Goal: Information Seeking & Learning: Learn about a topic

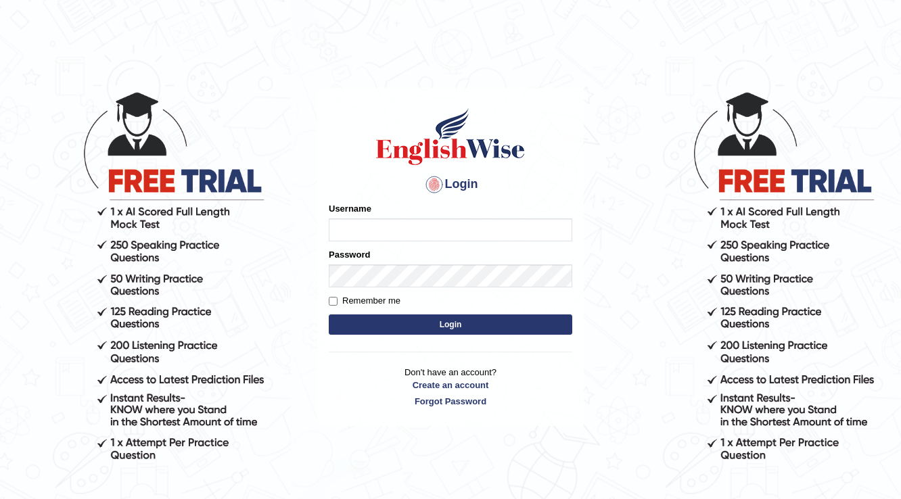
drag, startPoint x: 0, startPoint y: 0, endPoint x: 357, endPoint y: 223, distance: 421.0
click at [357, 223] on input "Username" at bounding box center [451, 230] width 244 height 23
type input "n"
type input "Nigampatel"
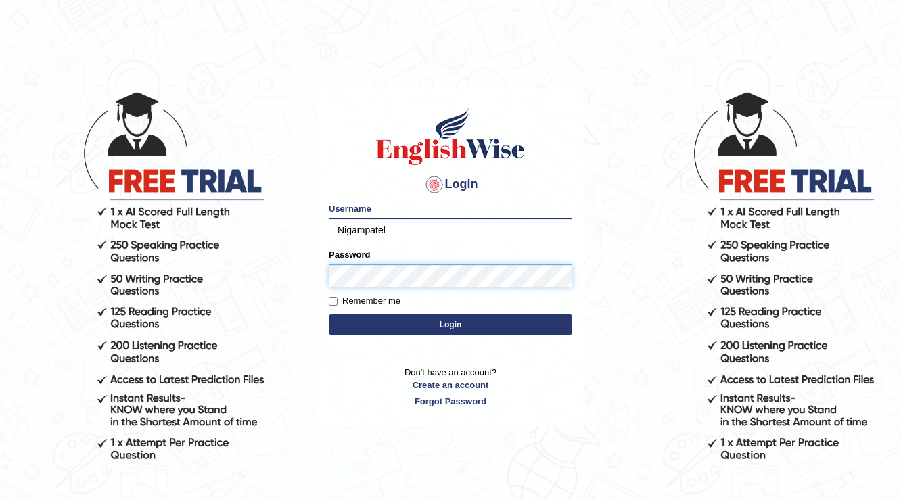
click at [329, 315] on button "Login" at bounding box center [451, 325] width 244 height 20
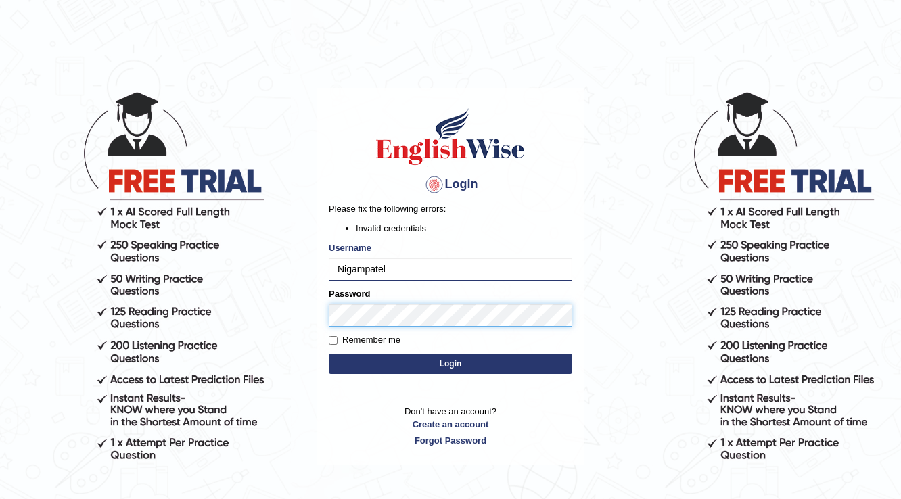
click at [329, 354] on button "Login" at bounding box center [451, 364] width 244 height 20
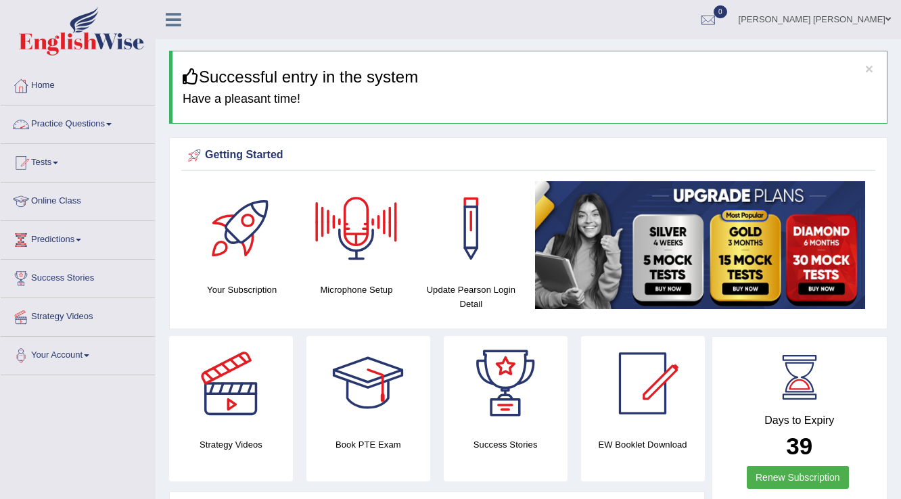
click at [111, 116] on link "Practice Questions" at bounding box center [78, 123] width 154 height 34
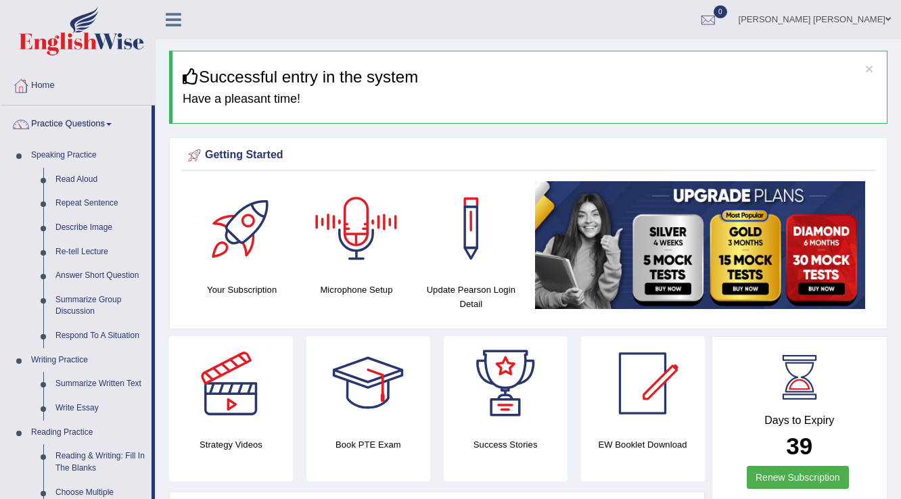
click at [363, 233] on div at bounding box center [356, 228] width 95 height 95
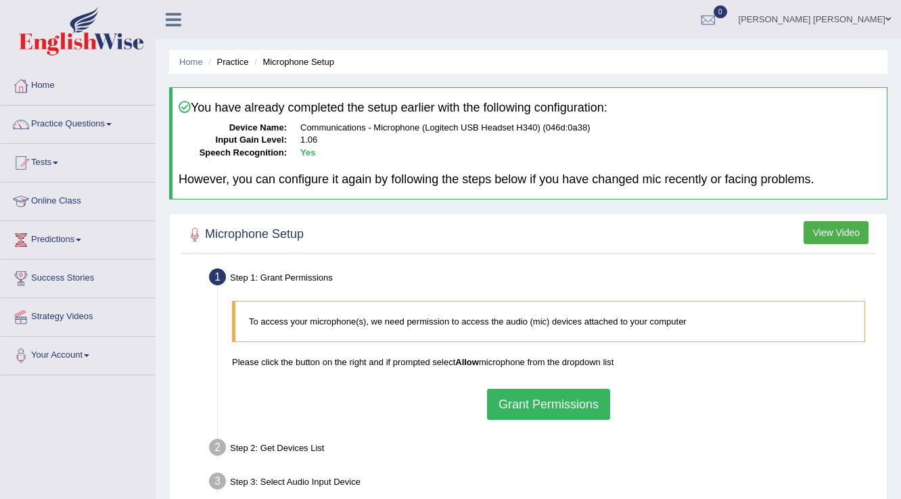
click at [550, 401] on button "Grant Permissions" at bounding box center [548, 404] width 123 height 31
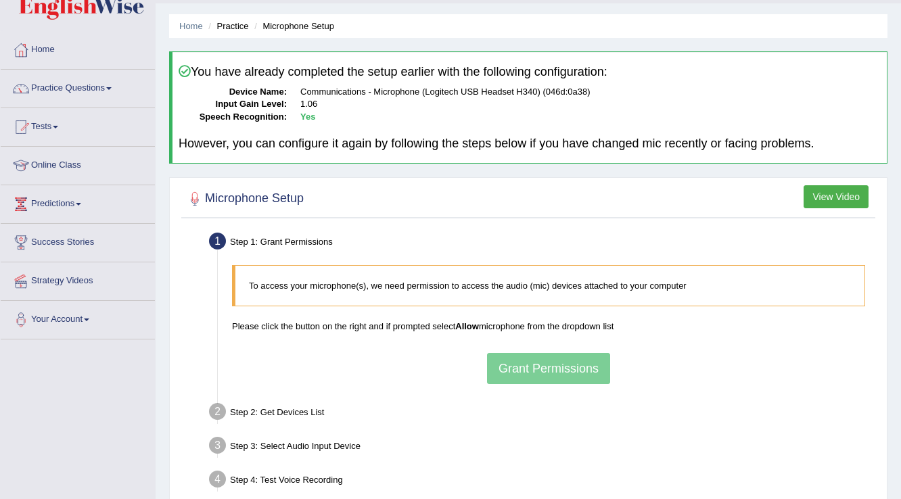
scroll to position [54, 0]
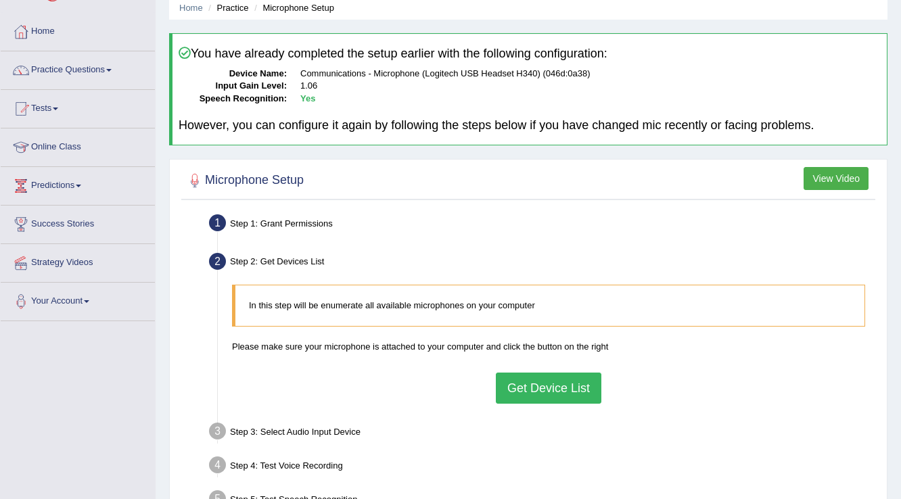
click at [554, 384] on button "Get Device List" at bounding box center [549, 388] width 106 height 31
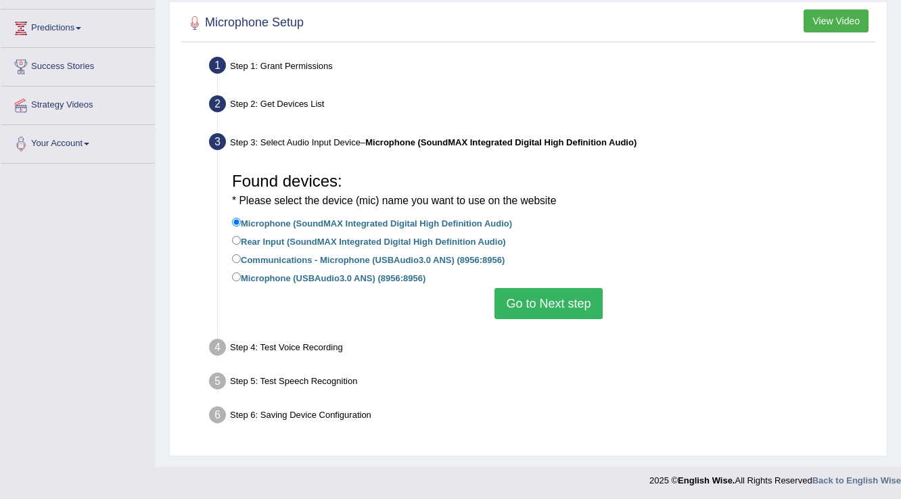
scroll to position [212, 0]
click at [525, 310] on button "Go to Next step" at bounding box center [549, 303] width 108 height 31
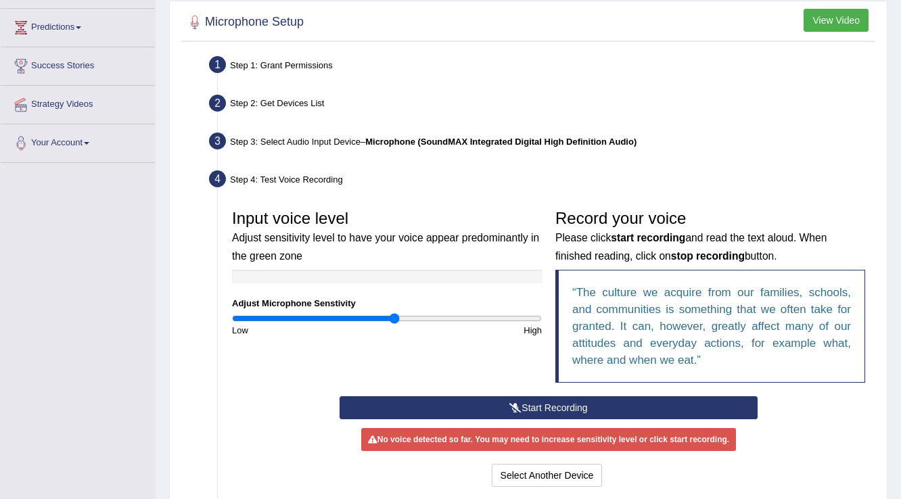
click at [517, 403] on icon at bounding box center [516, 407] width 12 height 9
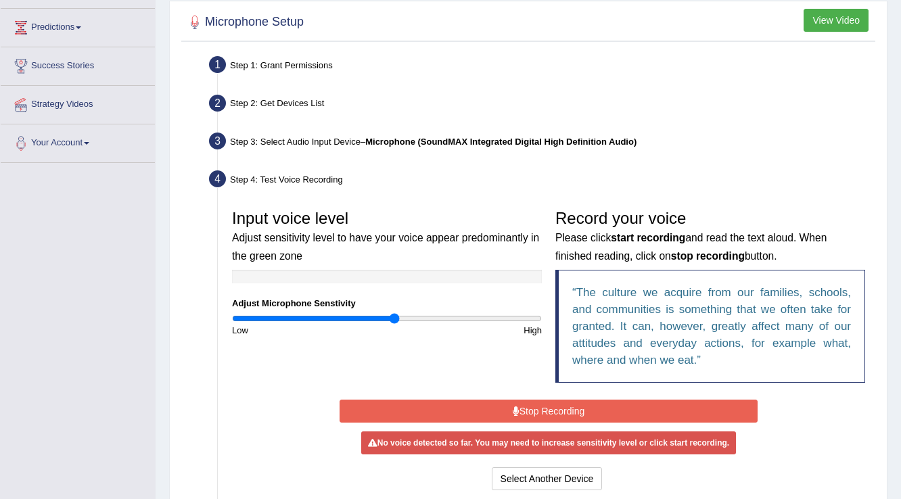
scroll to position [267, 0]
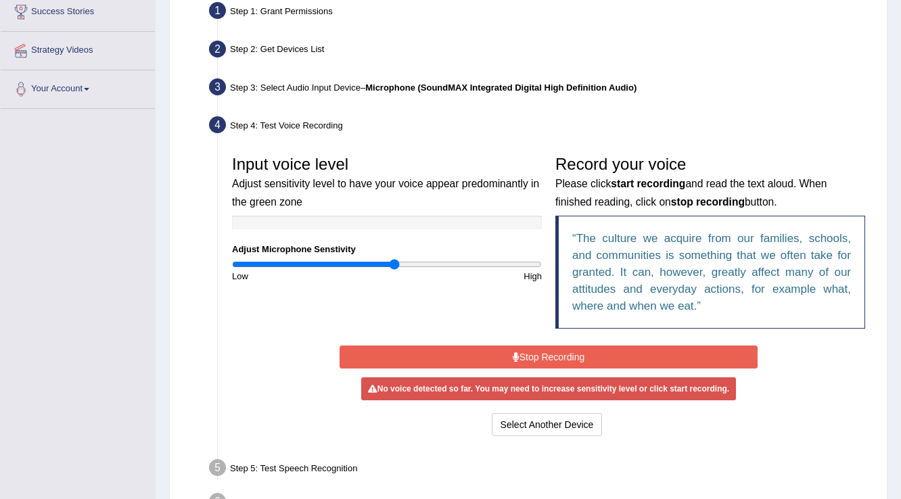
click at [537, 354] on button "Stop Recording" at bounding box center [549, 357] width 418 height 23
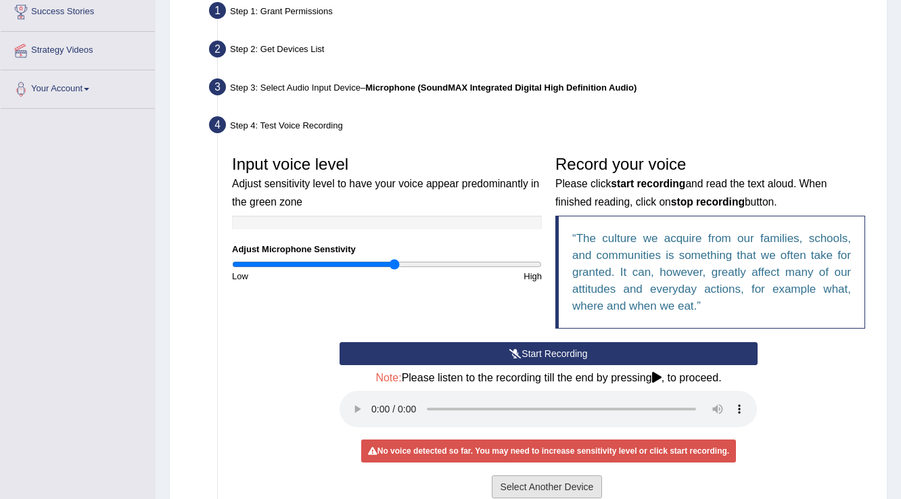
click at [528, 480] on button "Select Another Device" at bounding box center [547, 487] width 111 height 23
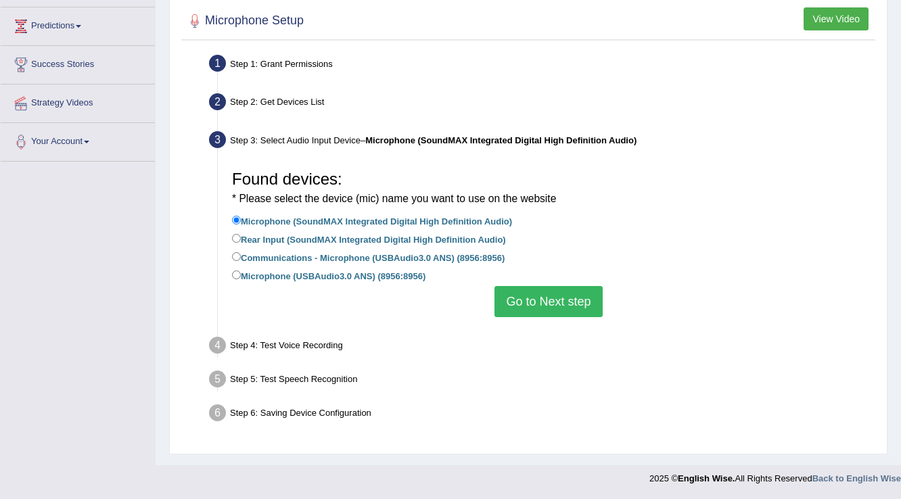
scroll to position [212, 0]
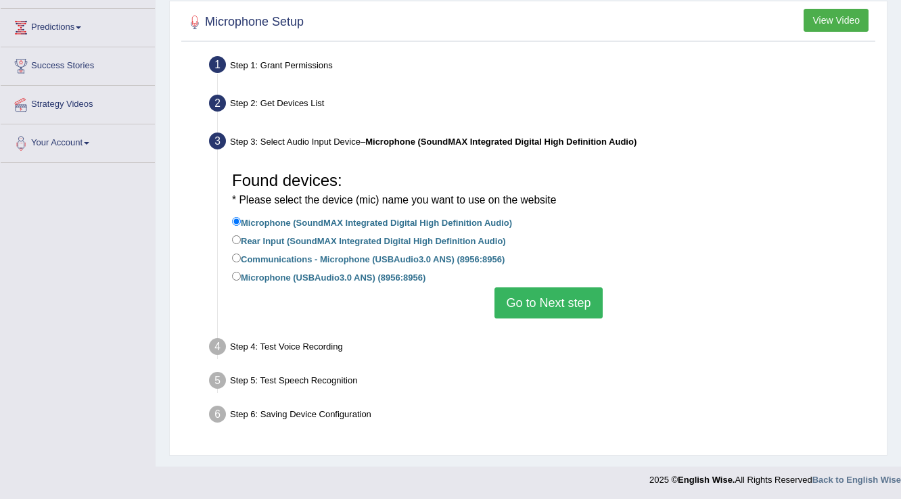
click at [290, 263] on label "Communications - Microphone (USBAudio3.0 ANS) (8956:8956)" at bounding box center [368, 258] width 273 height 15
click at [241, 263] on input "Communications - Microphone (USBAudio3.0 ANS) (8956:8956)" at bounding box center [236, 258] width 9 height 9
radio input "true"
click at [572, 309] on button "Go to Next step" at bounding box center [549, 303] width 108 height 31
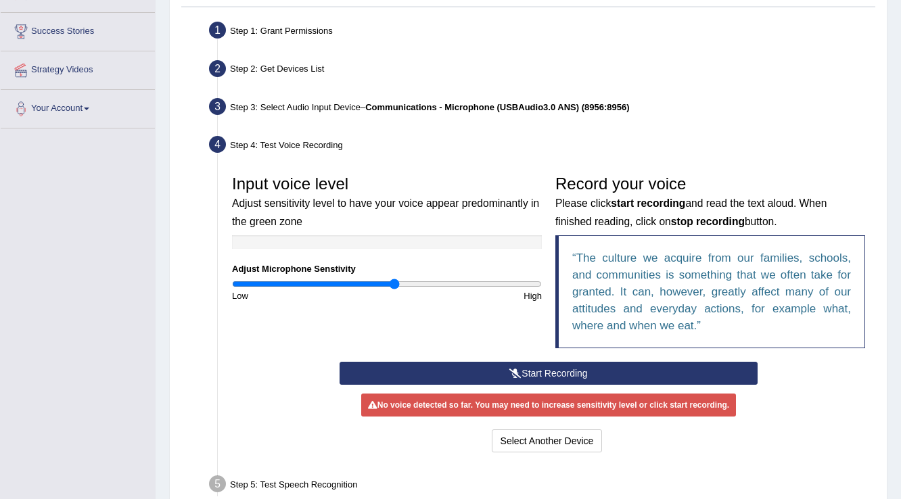
scroll to position [267, 0]
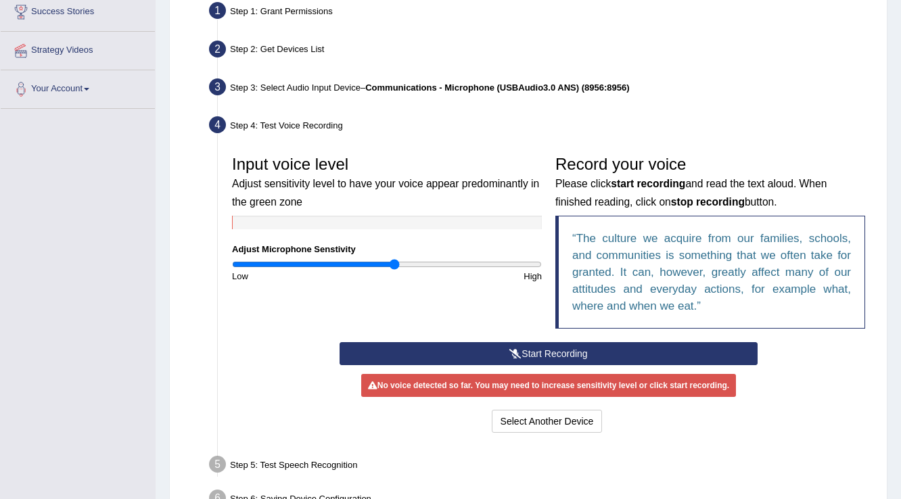
click at [544, 344] on button "Start Recording" at bounding box center [549, 353] width 418 height 23
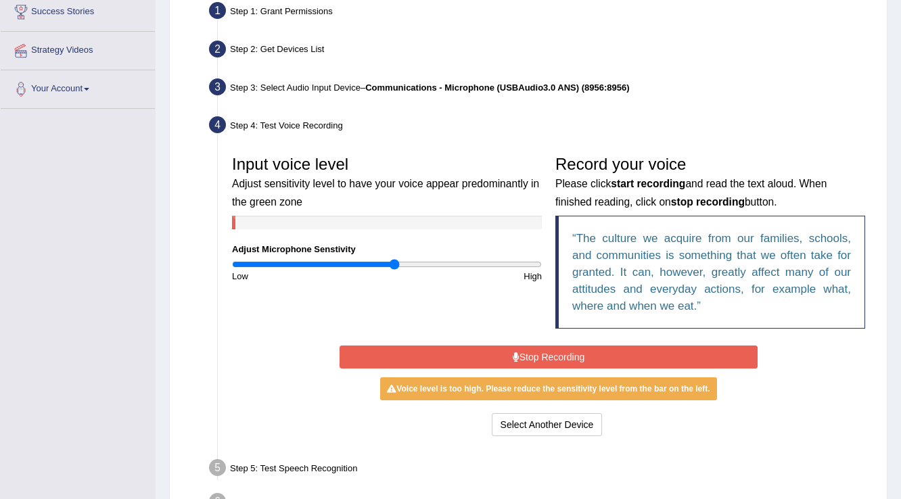
click at [543, 349] on button "Stop Recording" at bounding box center [549, 357] width 418 height 23
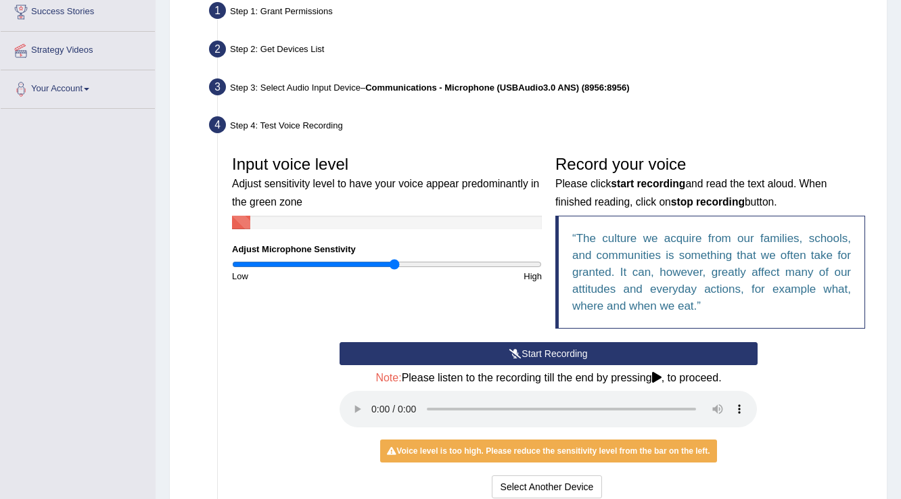
drag, startPoint x: 506, startPoint y: 354, endPoint x: 515, endPoint y: 354, distance: 8.8
click at [510, 354] on button "Start Recording" at bounding box center [549, 353] width 418 height 23
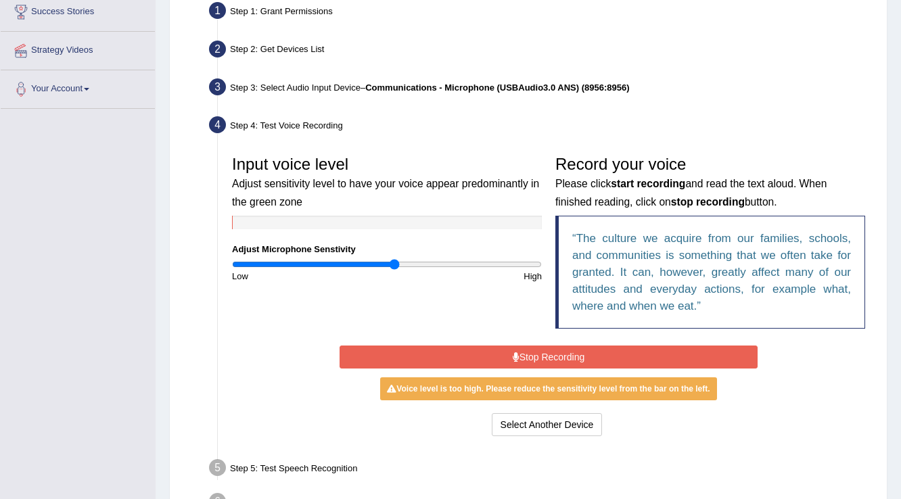
click at [518, 359] on button "Stop Recording" at bounding box center [549, 357] width 418 height 23
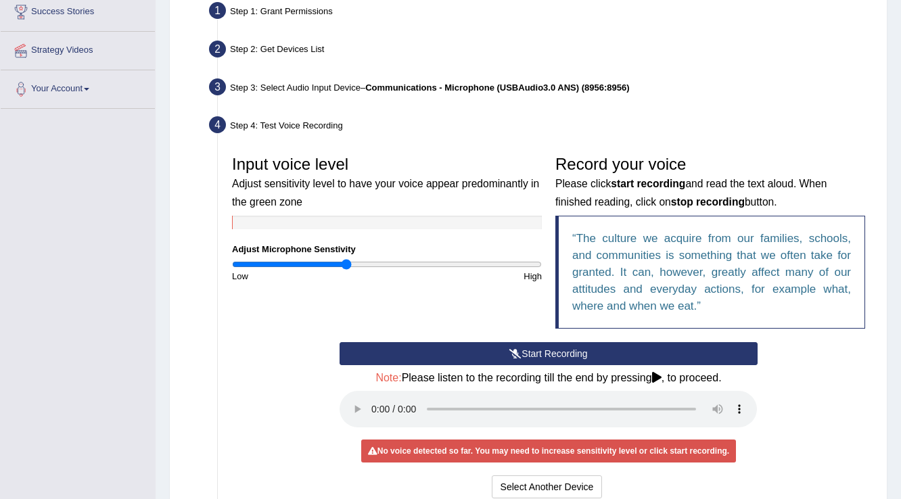
drag, startPoint x: 347, startPoint y: 263, endPoint x: 355, endPoint y: 263, distance: 7.4
click at [349, 263] on input "range" at bounding box center [387, 264] width 310 height 11
drag, startPoint x: 401, startPoint y: 352, endPoint x: 409, endPoint y: 352, distance: 8.8
click at [407, 352] on button "Start Recording" at bounding box center [549, 353] width 418 height 23
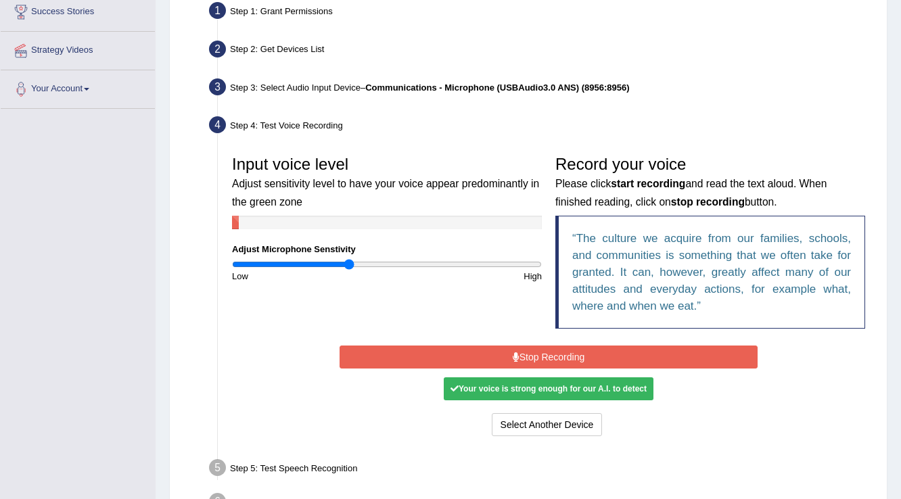
click at [353, 263] on input "range" at bounding box center [387, 264] width 310 height 11
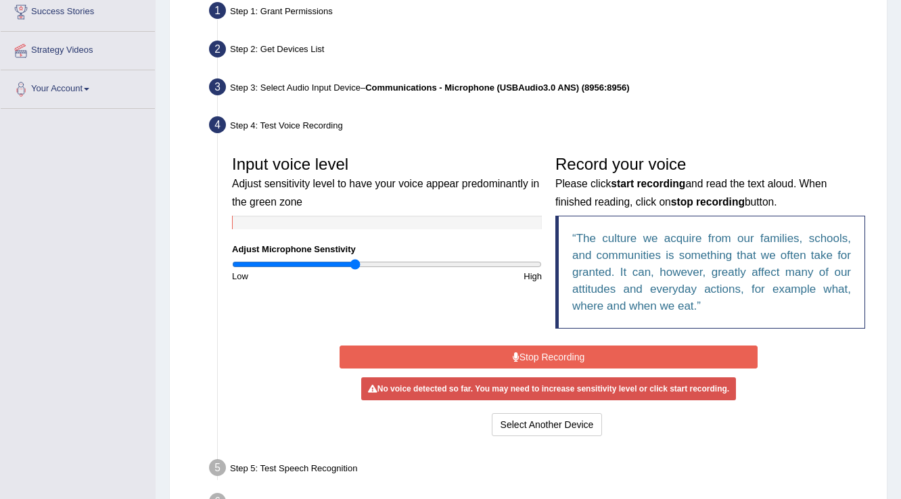
type input "0.8"
click at [355, 263] on input "range" at bounding box center [387, 264] width 310 height 11
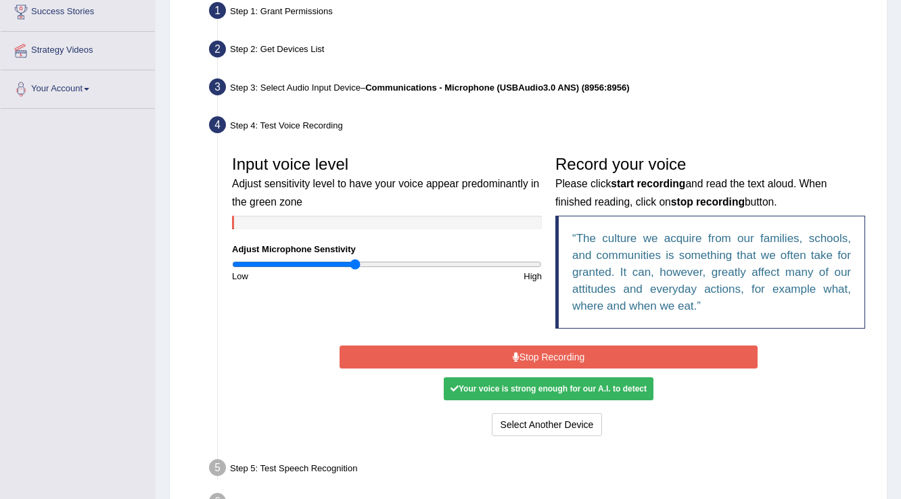
click at [489, 356] on button "Stop Recording" at bounding box center [549, 357] width 418 height 23
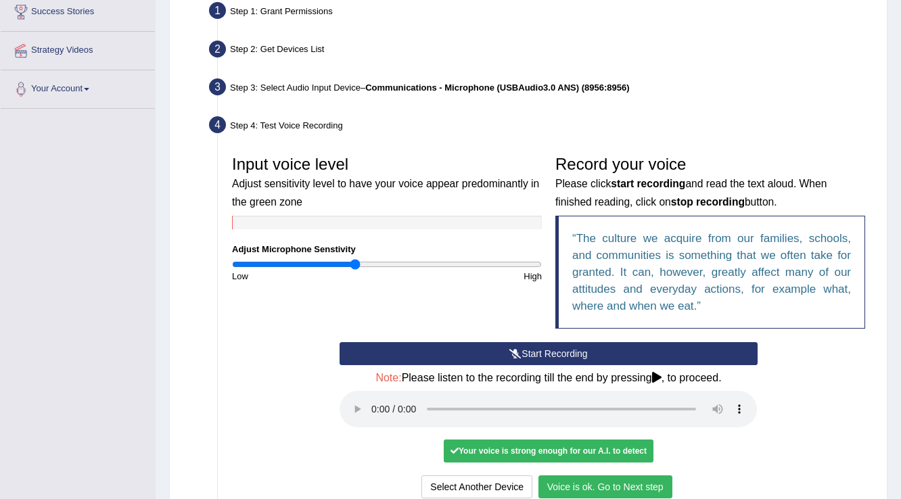
click at [669, 480] on button "Voice is ok. Go to Next step" at bounding box center [606, 487] width 134 height 23
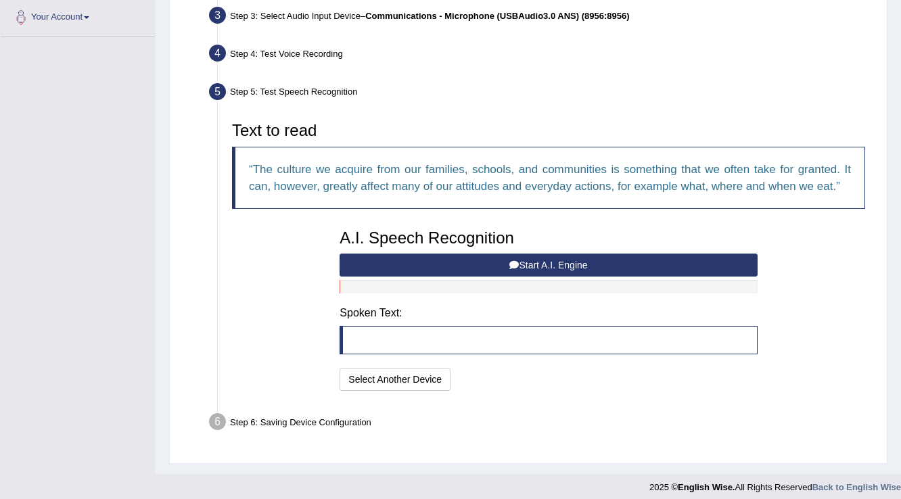
scroll to position [344, 0]
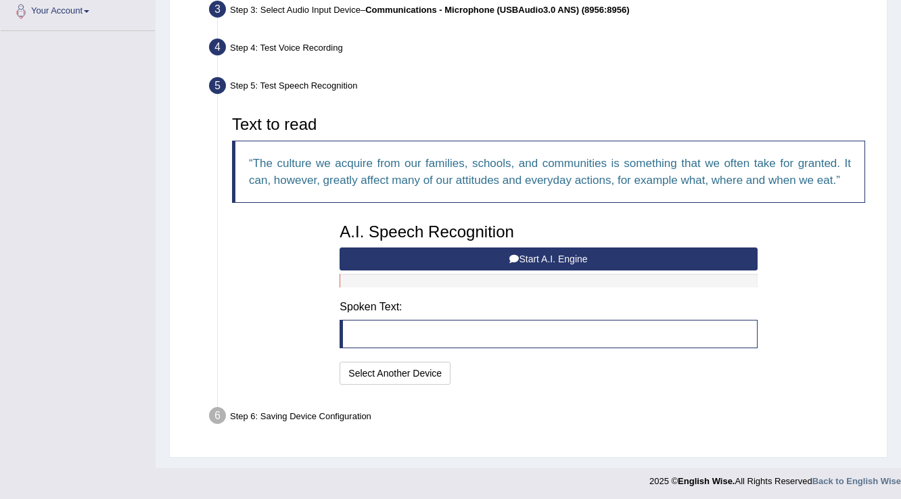
click at [444, 261] on button "Start A.I. Engine" at bounding box center [549, 259] width 418 height 23
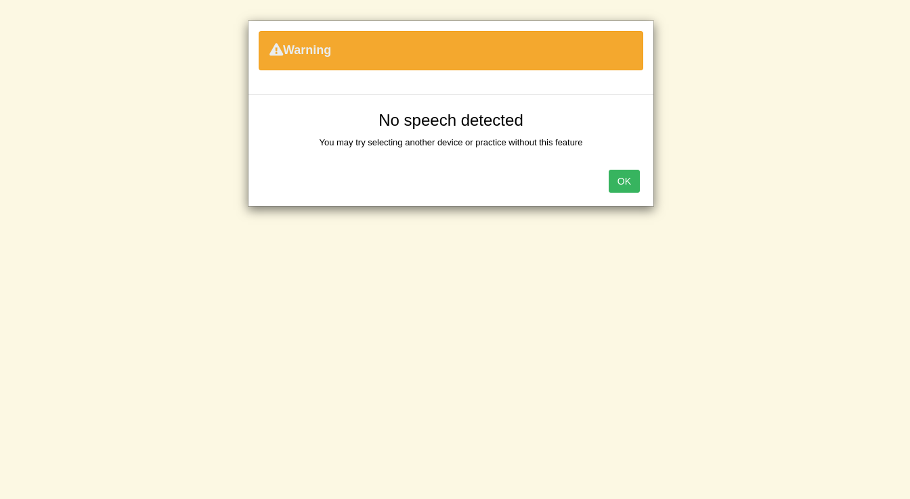
click at [632, 187] on button "OK" at bounding box center [623, 181] width 31 height 23
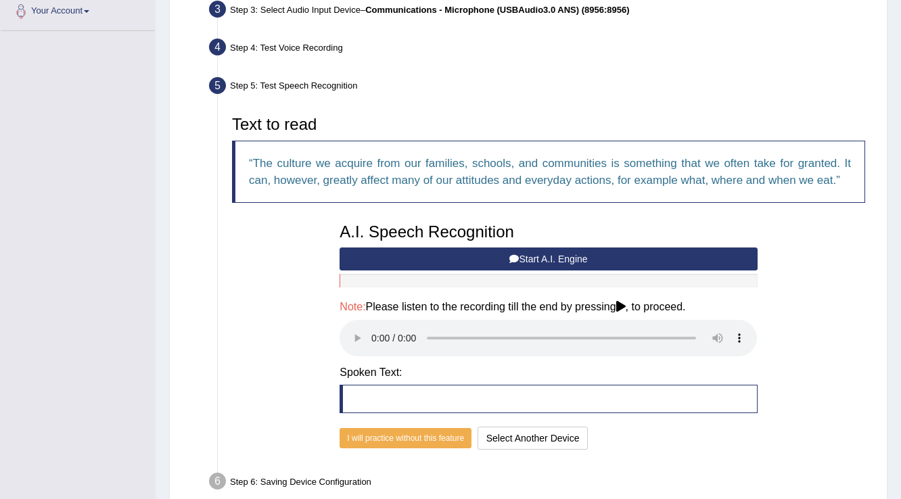
click at [500, 258] on button "Start A.I. Engine" at bounding box center [549, 259] width 418 height 23
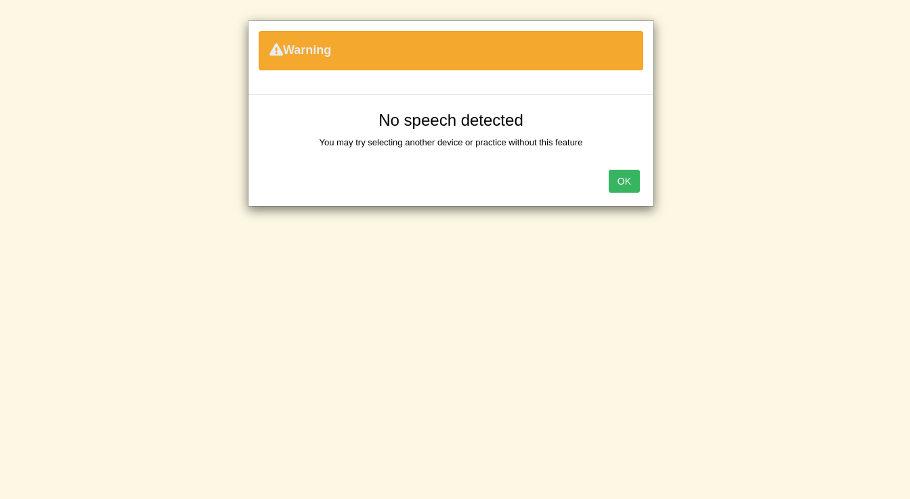
click at [636, 188] on button "OK" at bounding box center [623, 181] width 31 height 23
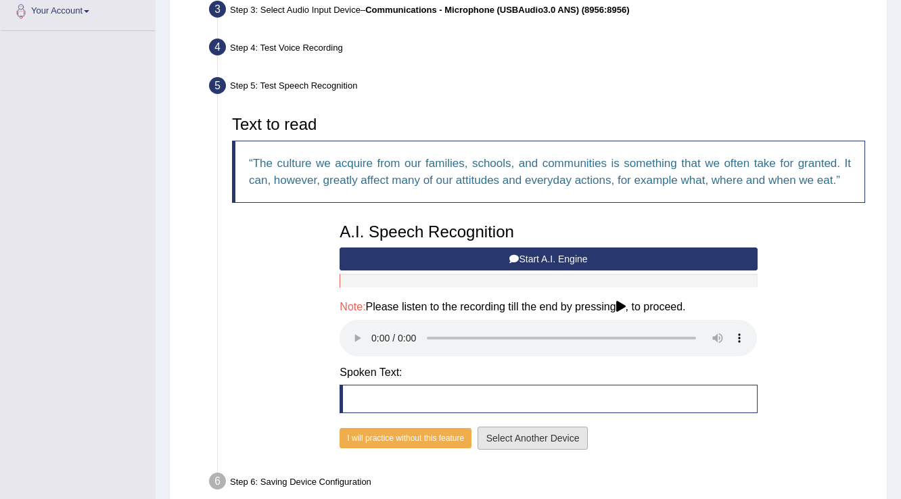
click at [526, 430] on button "Select Another Device" at bounding box center [533, 438] width 111 height 23
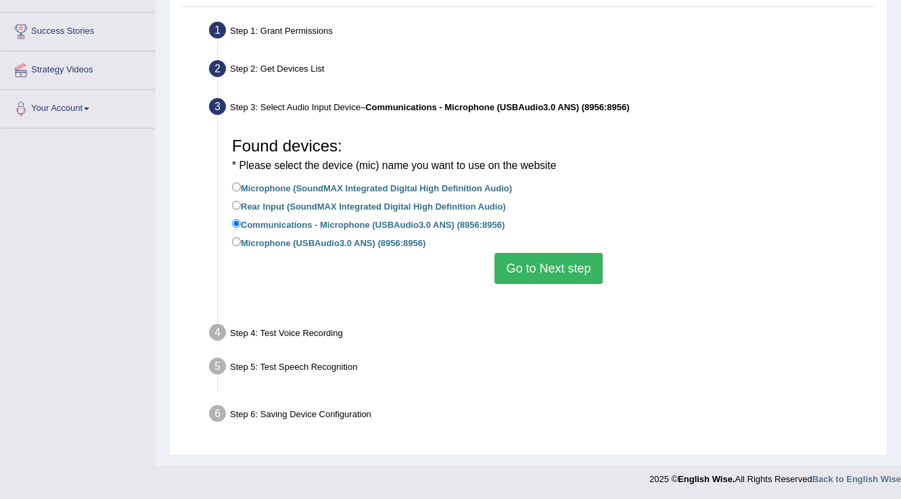
scroll to position [212, 0]
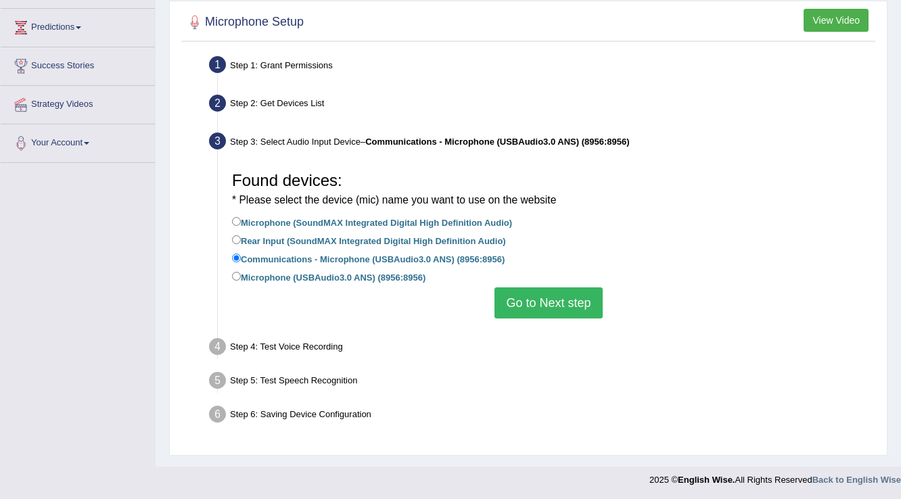
drag, startPoint x: 267, startPoint y: 275, endPoint x: 372, endPoint y: 277, distance: 104.9
click at [268, 275] on label "Microphone (USBAudio3.0 ANS) (8956:8956)" at bounding box center [329, 276] width 194 height 15
click at [241, 275] on input "Microphone (USBAudio3.0 ANS) (8956:8956)" at bounding box center [236, 276] width 9 height 9
radio input "true"
click at [577, 309] on button "Go to Next step" at bounding box center [549, 303] width 108 height 31
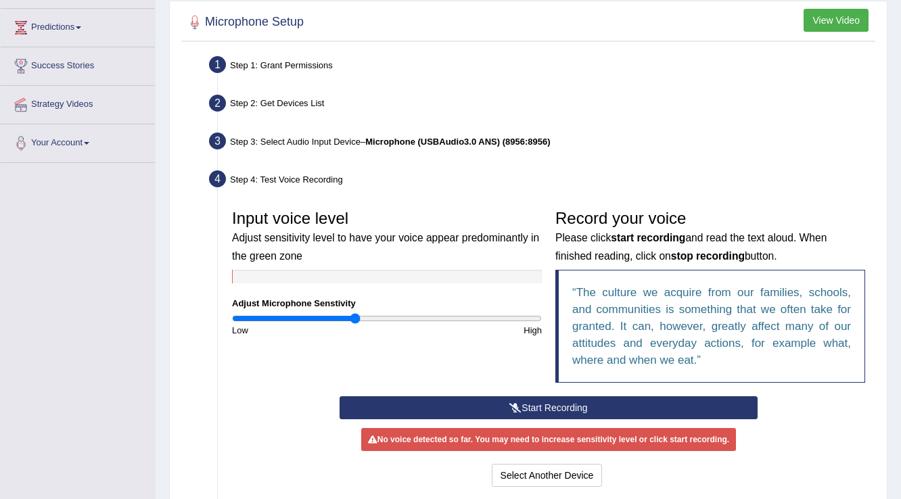
click at [559, 397] on button "Start Recording" at bounding box center [549, 408] width 418 height 23
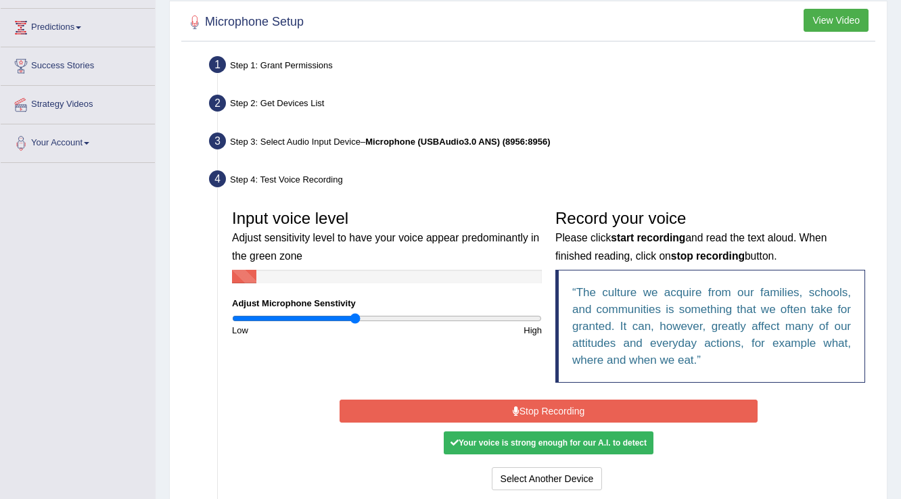
click at [566, 409] on button "Stop Recording" at bounding box center [549, 411] width 418 height 23
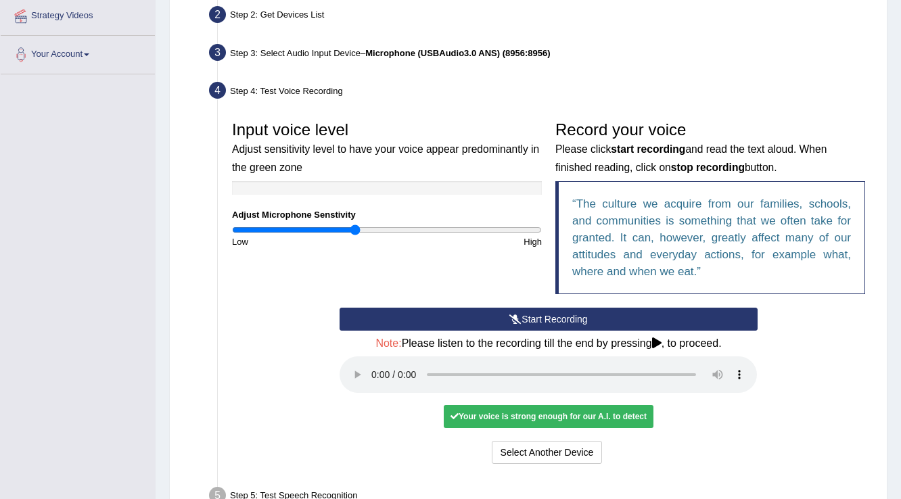
scroll to position [321, 0]
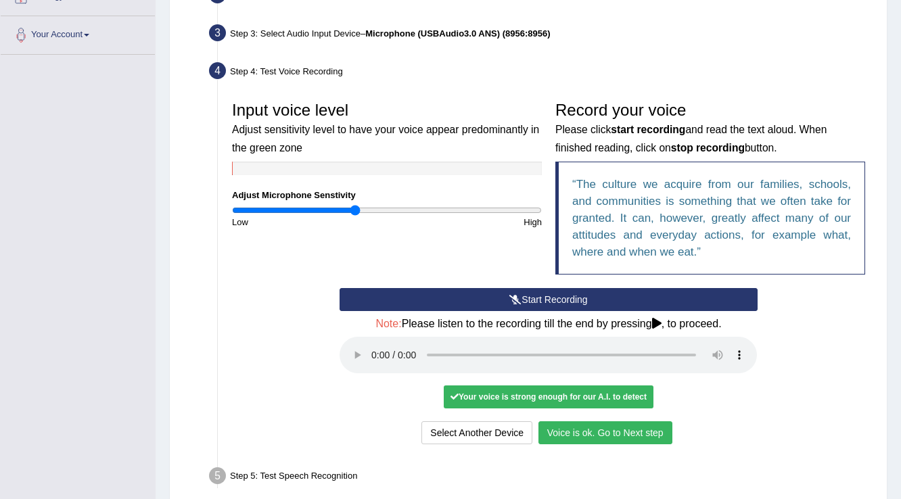
click at [617, 436] on button "Voice is ok. Go to Next step" at bounding box center [606, 433] width 134 height 23
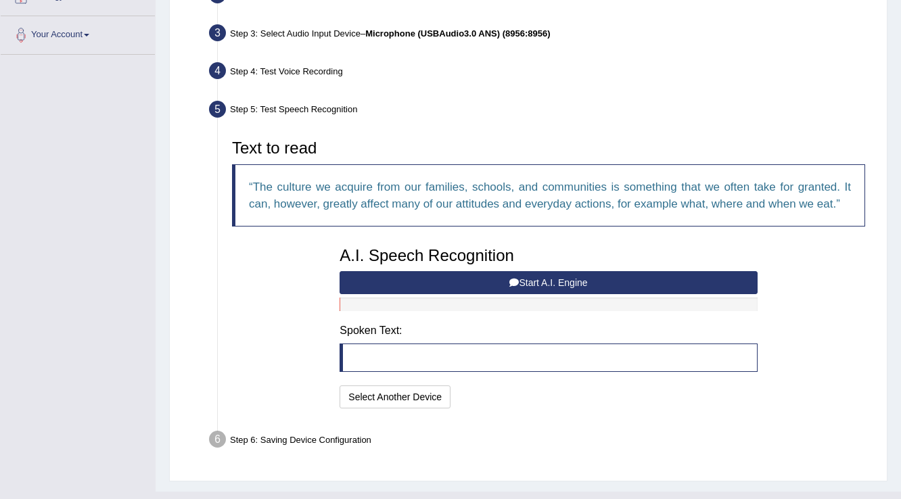
scroll to position [344, 0]
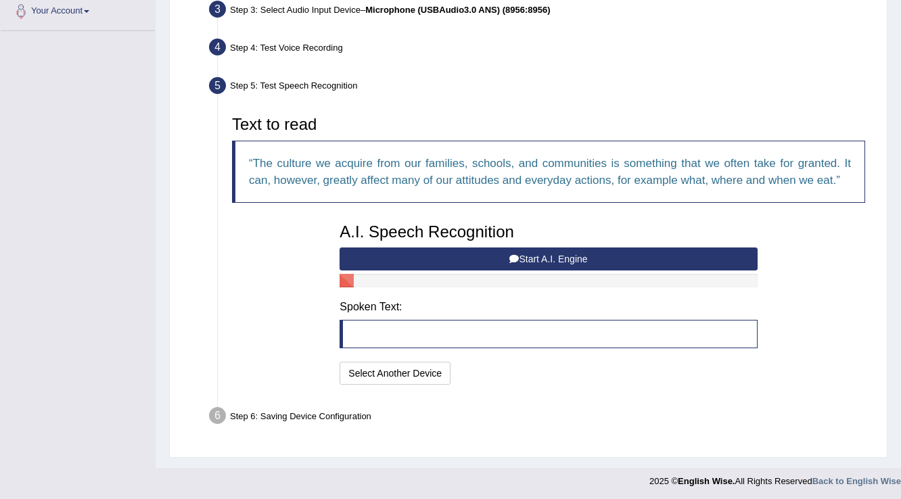
click at [342, 253] on button "Start A.I. Engine" at bounding box center [549, 259] width 418 height 23
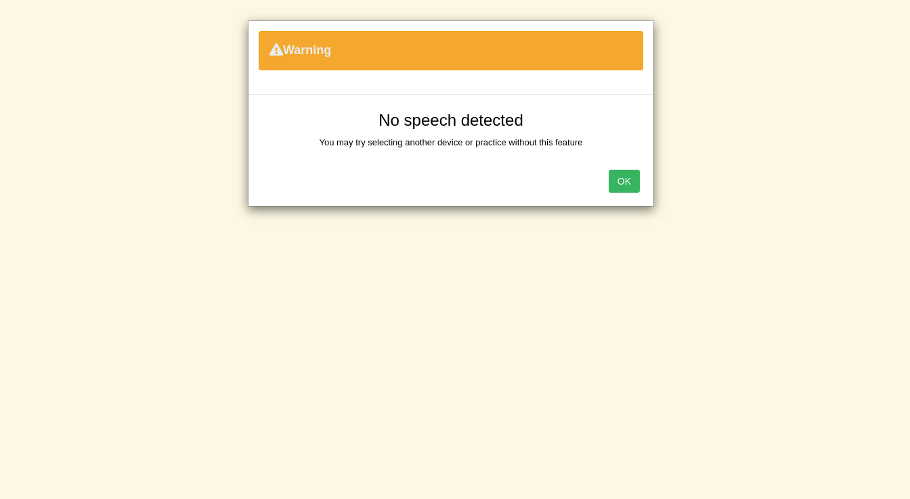
click at [628, 181] on button "OK" at bounding box center [623, 181] width 31 height 23
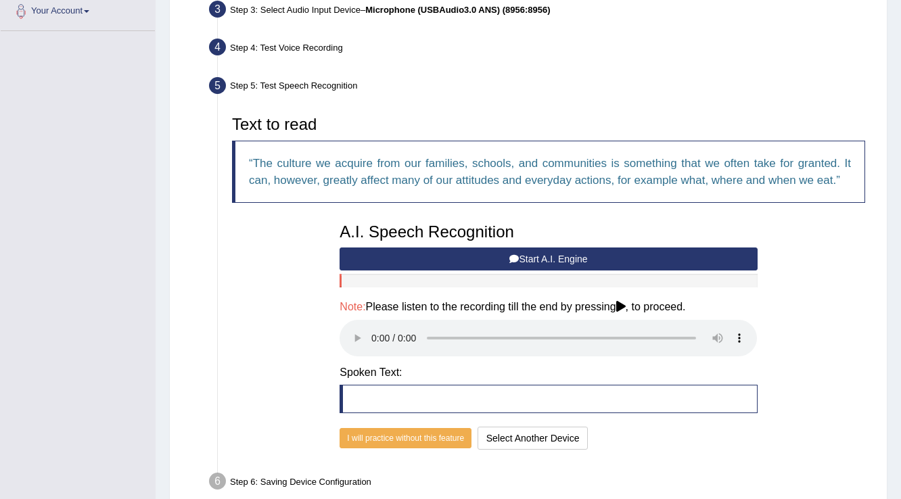
click at [626, 301] on icon at bounding box center [621, 306] width 9 height 11
click at [464, 263] on button "Start A.I. Engine" at bounding box center [549, 259] width 418 height 23
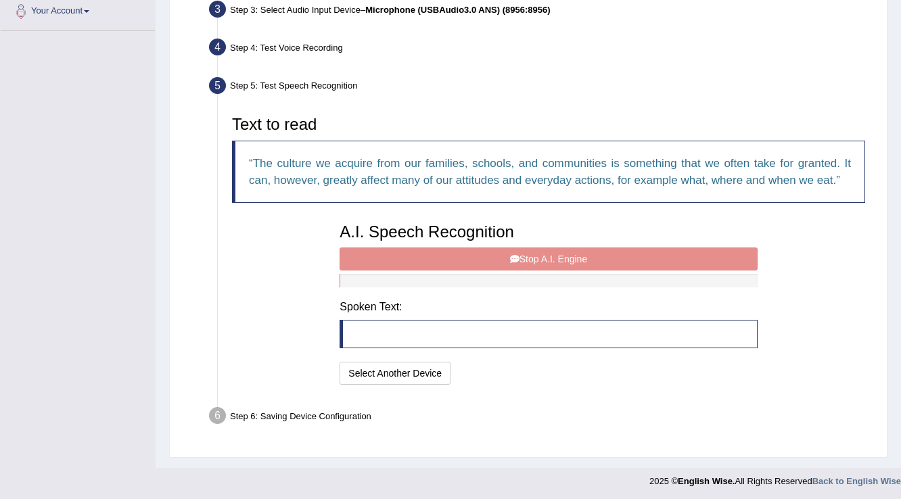
click at [461, 266] on div "A.I. Speech Recognition Start A.I. Engine Stop A.I. Engine Note: Please listen …" at bounding box center [548, 303] width 431 height 172
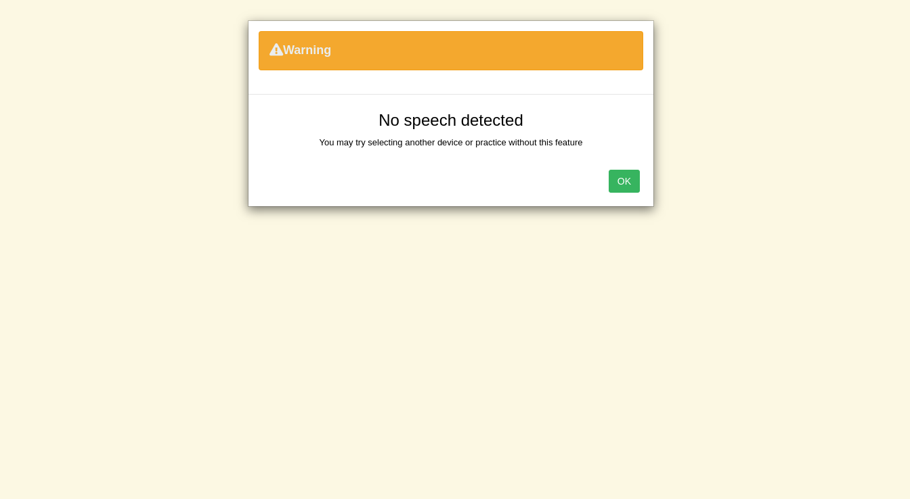
click at [631, 188] on button "OK" at bounding box center [623, 181] width 31 height 23
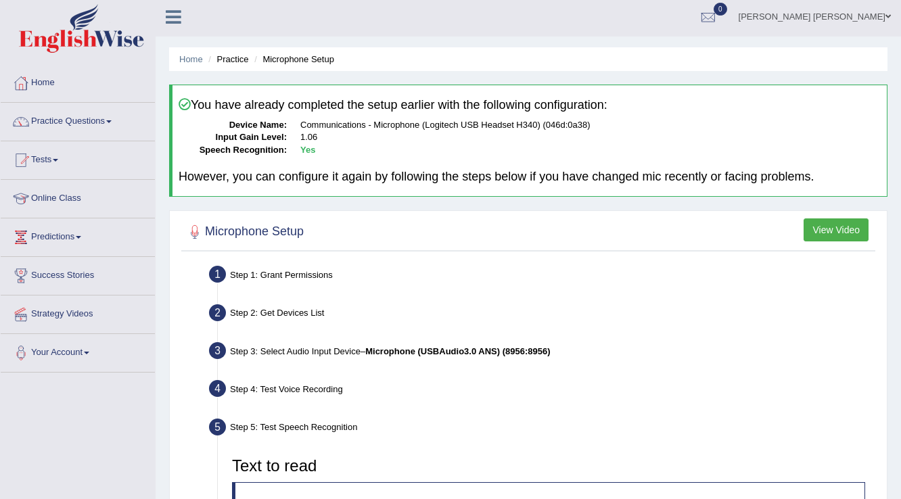
scroll to position [0, 0]
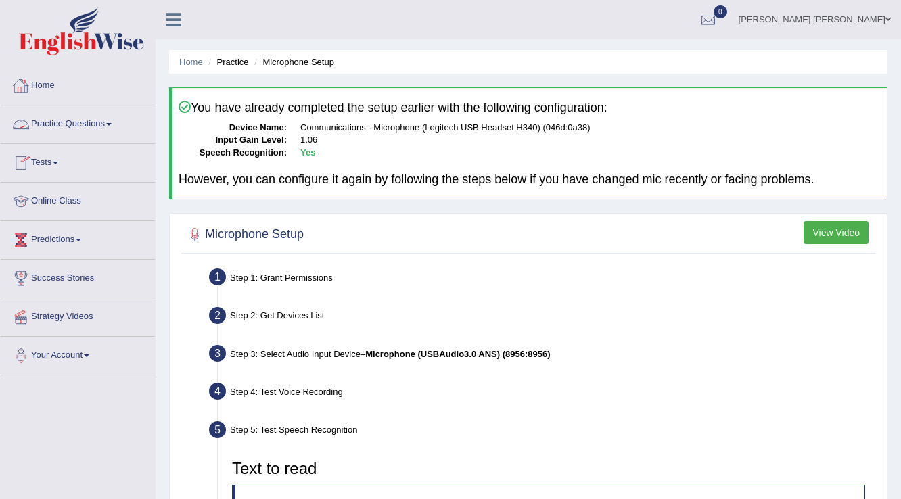
click at [118, 140] on li "Practice Questions Speaking Practice Read Aloud Repeat Sentence Describe Image …" at bounding box center [78, 125] width 154 height 39
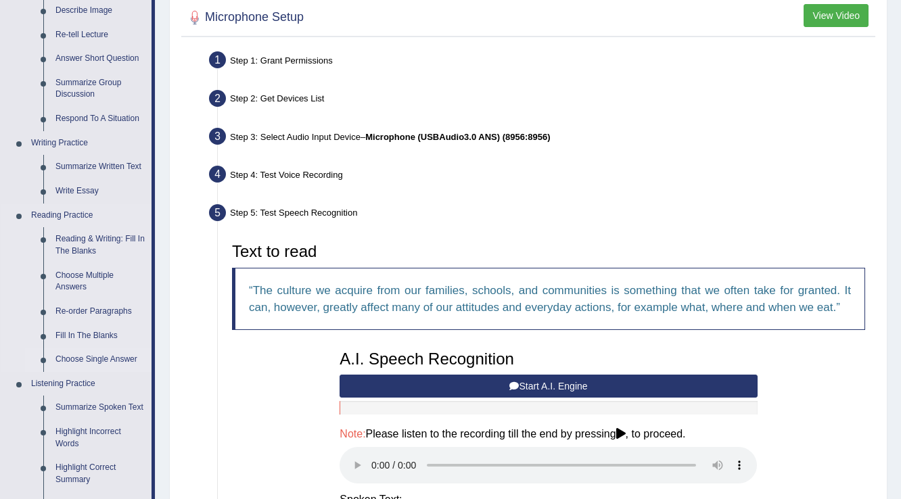
scroll to position [271, 0]
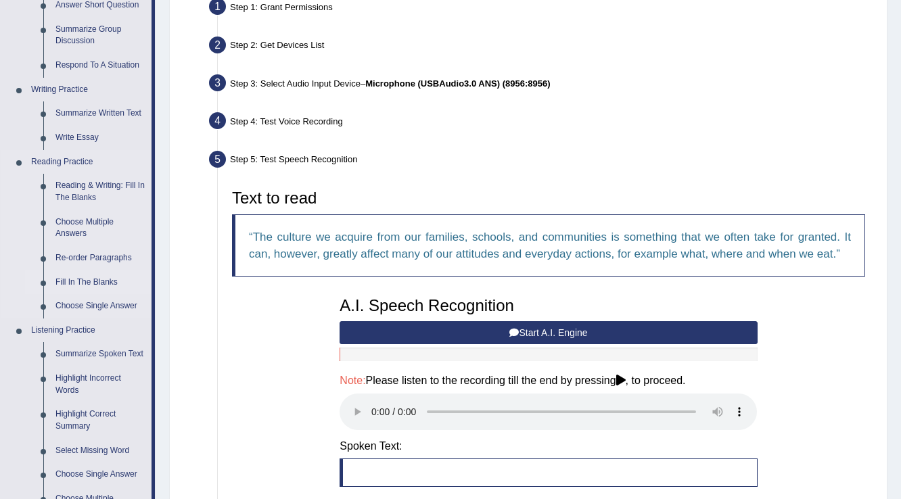
click at [76, 275] on link "Fill In The Blanks" at bounding box center [100, 283] width 102 height 24
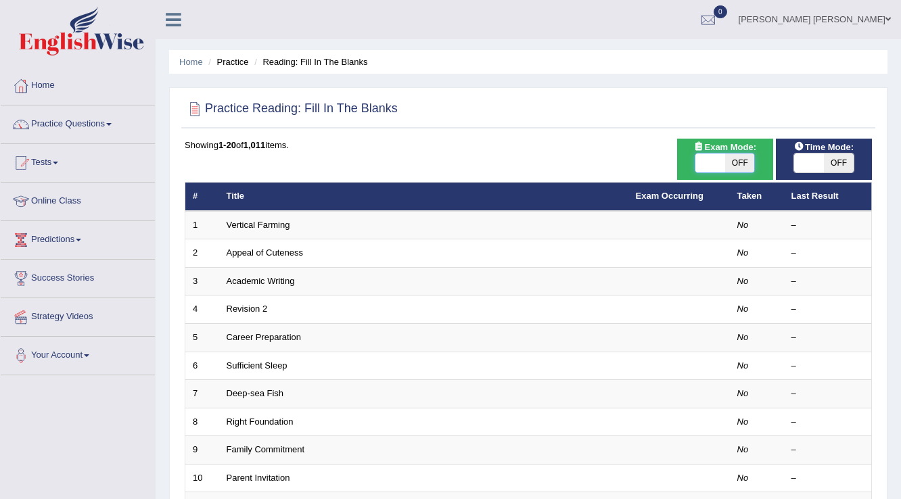
click at [697, 161] on span at bounding box center [711, 163] width 30 height 19
checkbox input "true"
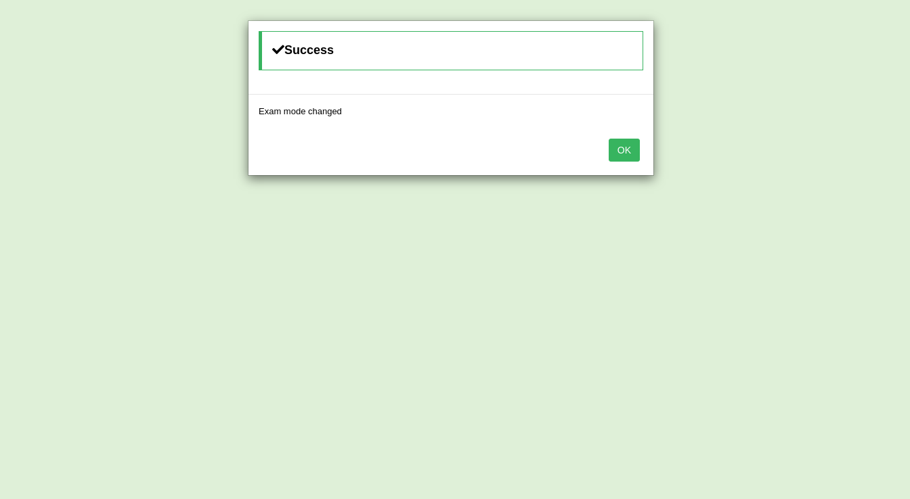
click at [627, 147] on button "OK" at bounding box center [623, 150] width 31 height 23
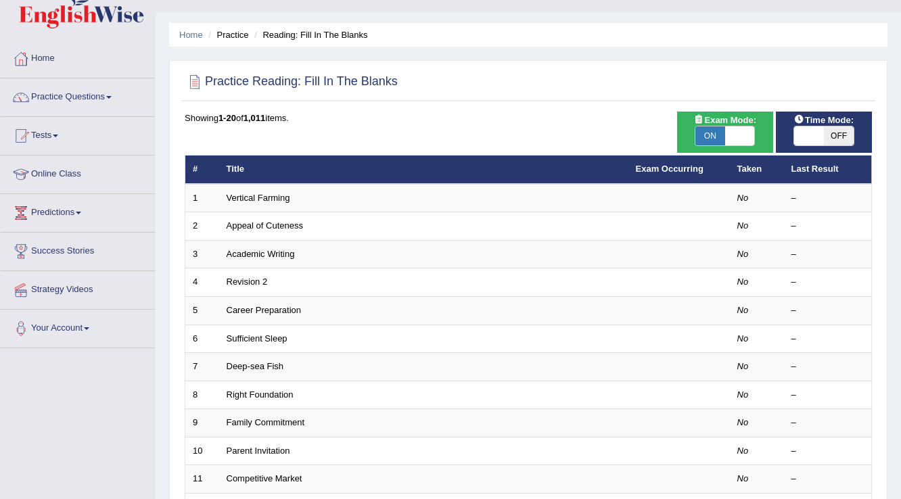
scroll to position [54, 0]
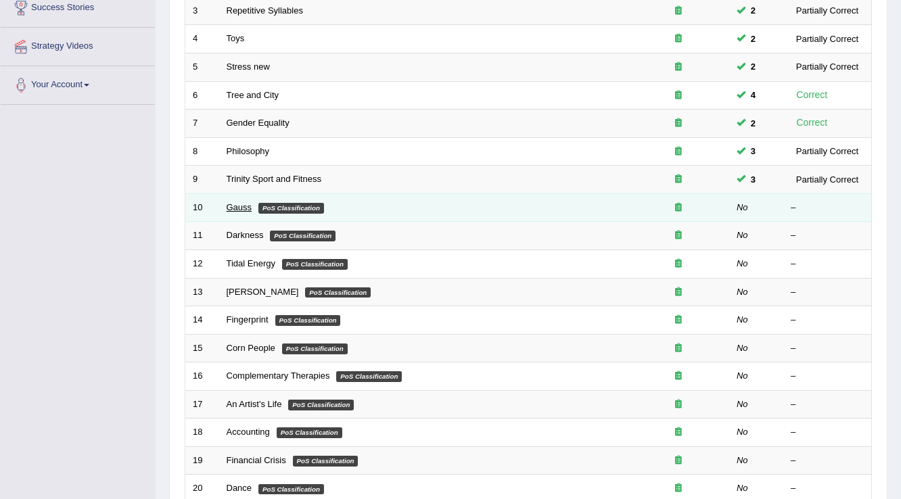
click at [235, 208] on link "Gauss" at bounding box center [240, 207] width 26 height 10
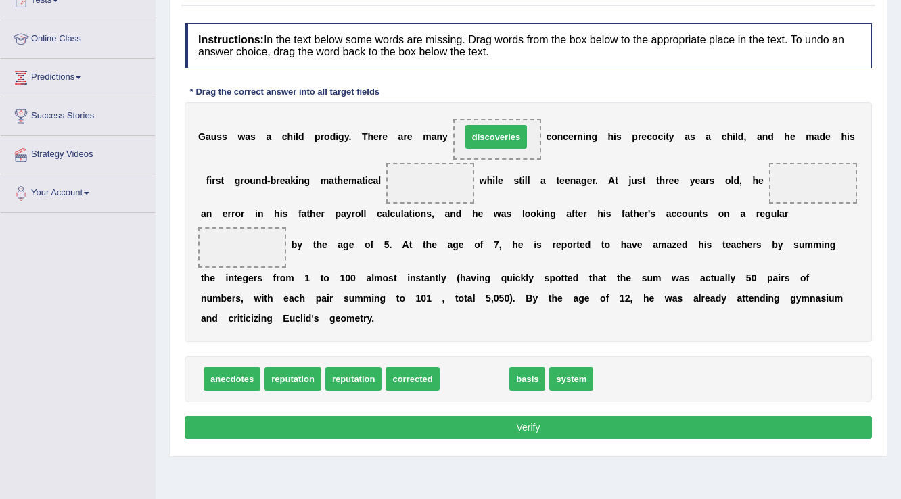
drag, startPoint x: 478, startPoint y: 376, endPoint x: 499, endPoint y: 134, distance: 243.2
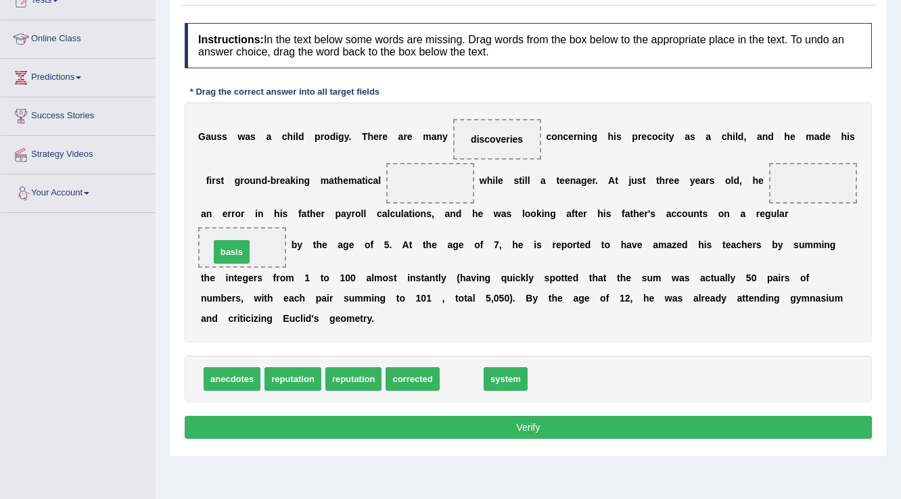
drag, startPoint x: 457, startPoint y: 382, endPoint x: 227, endPoint y: 254, distance: 262.9
drag, startPoint x: 465, startPoint y: 381, endPoint x: 409, endPoint y: 185, distance: 203.5
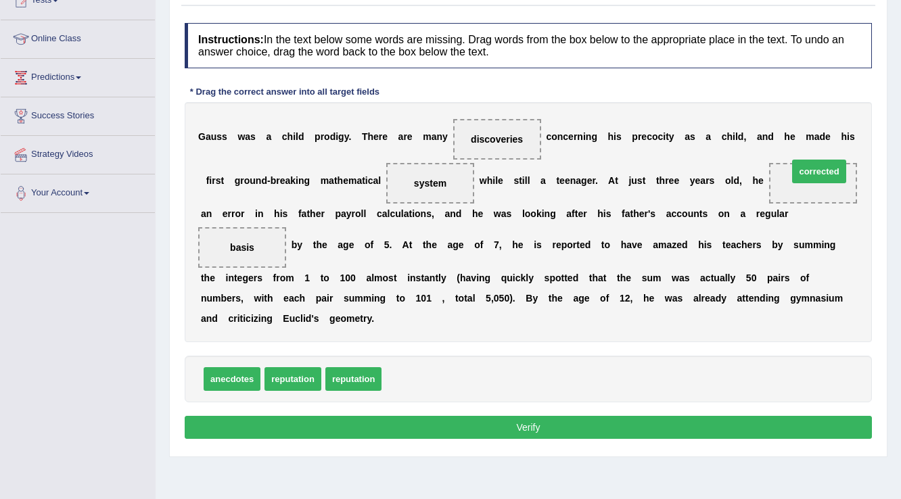
drag, startPoint x: 415, startPoint y: 380, endPoint x: 820, endPoint y: 177, distance: 453.7
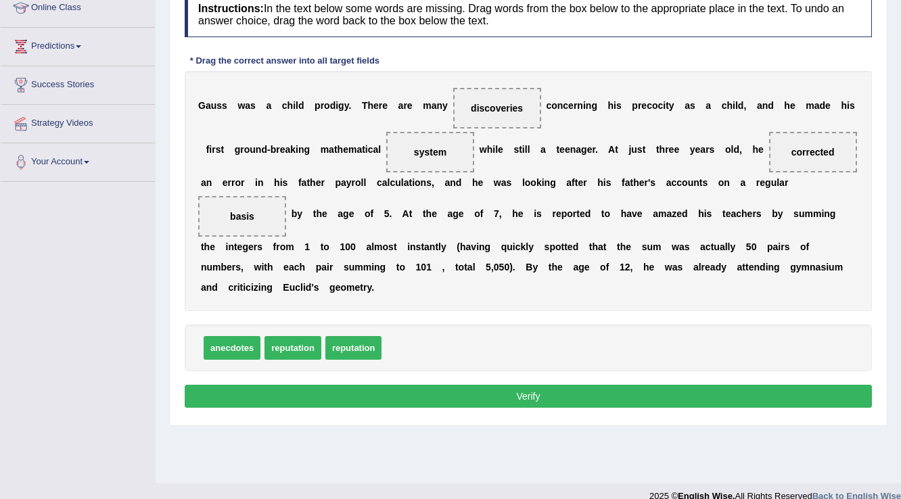
scroll to position [211, 0]
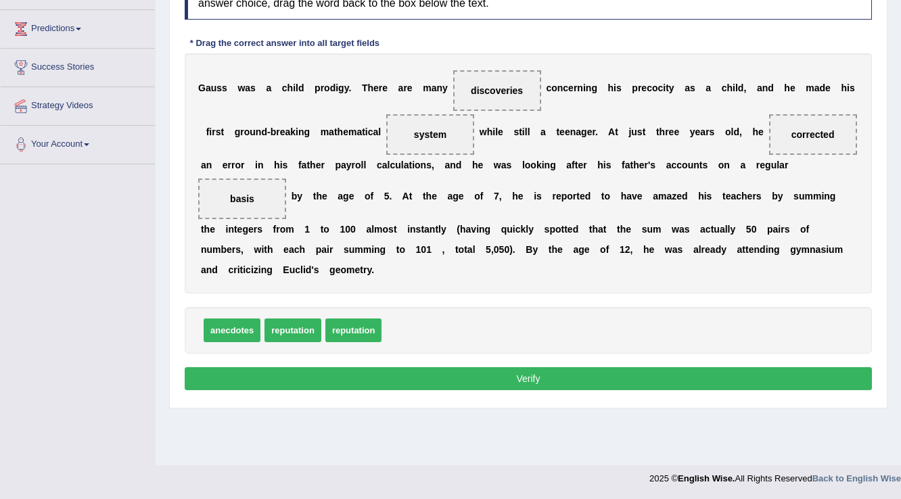
click at [665, 371] on button "Verify" at bounding box center [529, 378] width 688 height 23
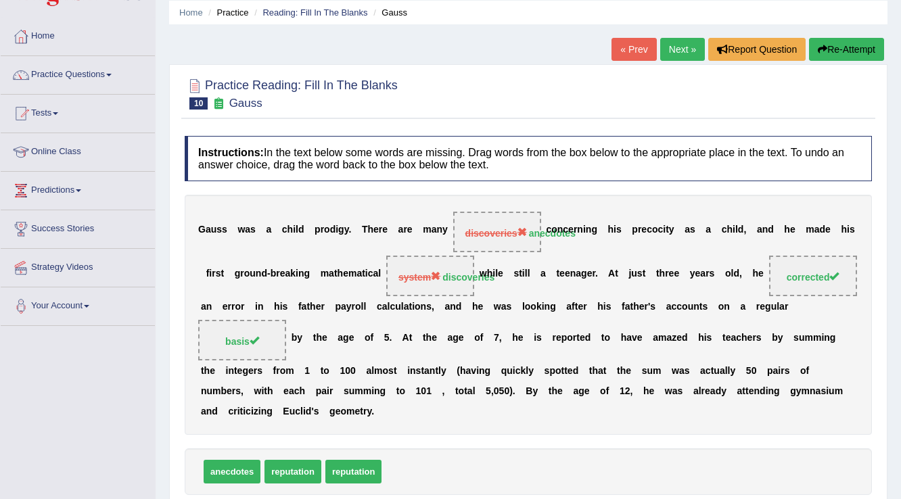
scroll to position [49, 0]
click at [828, 49] on button "Re-Attempt" at bounding box center [846, 50] width 75 height 23
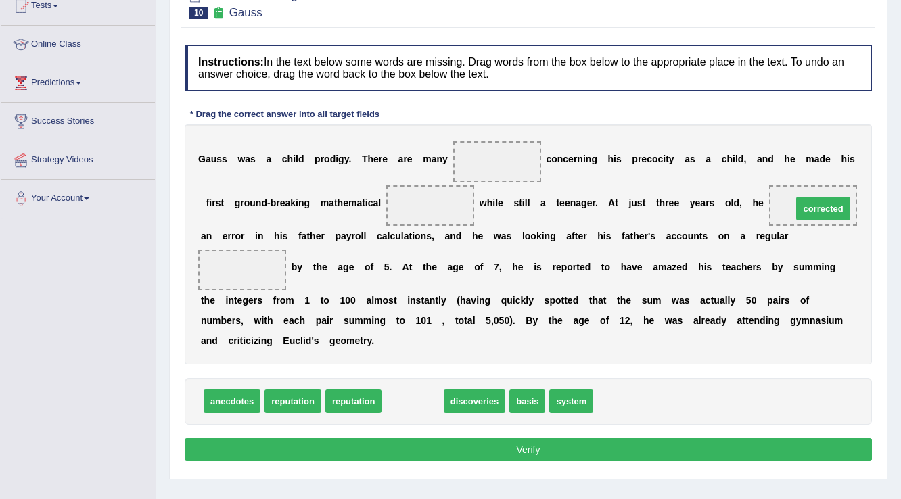
drag, startPoint x: 420, startPoint y: 396, endPoint x: 827, endPoint y: 211, distance: 446.7
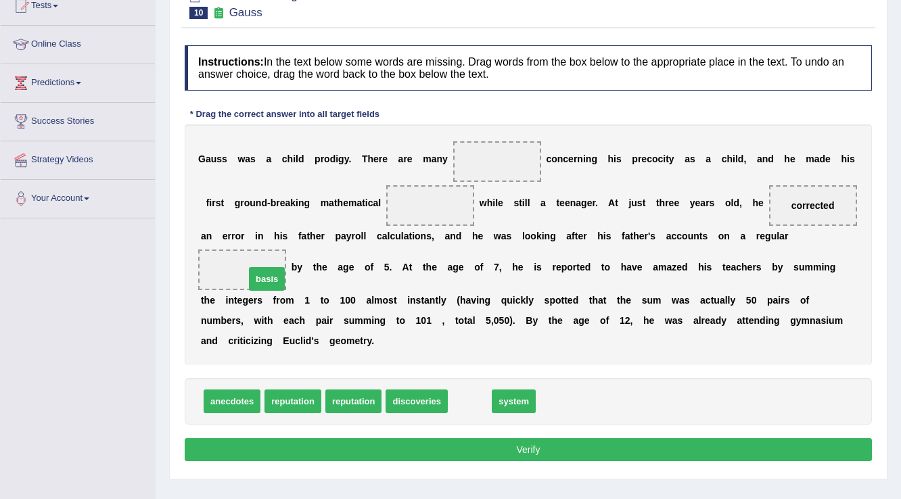
drag, startPoint x: 484, startPoint y: 399, endPoint x: 281, endPoint y: 276, distance: 237.1
drag, startPoint x: 468, startPoint y: 392, endPoint x: 509, endPoint y: 135, distance: 259.7
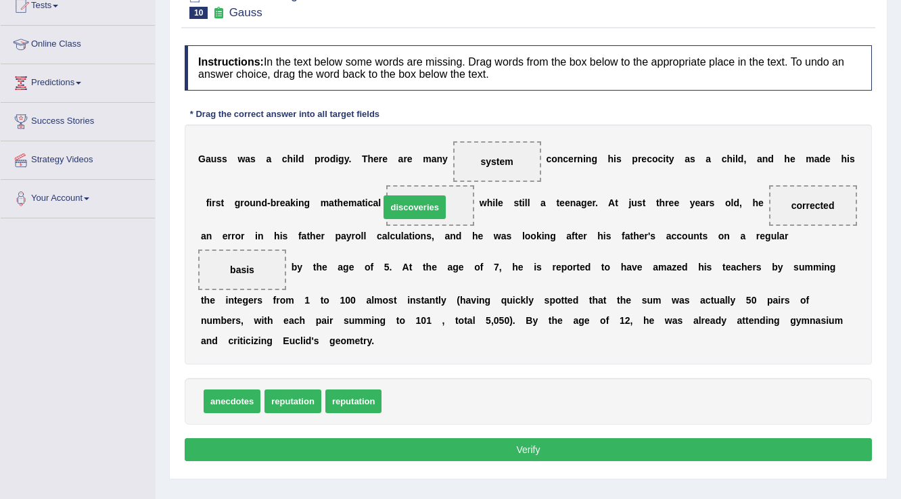
drag, startPoint x: 420, startPoint y: 405, endPoint x: 418, endPoint y: 210, distance: 194.9
click at [468, 447] on button "Verify" at bounding box center [529, 450] width 688 height 23
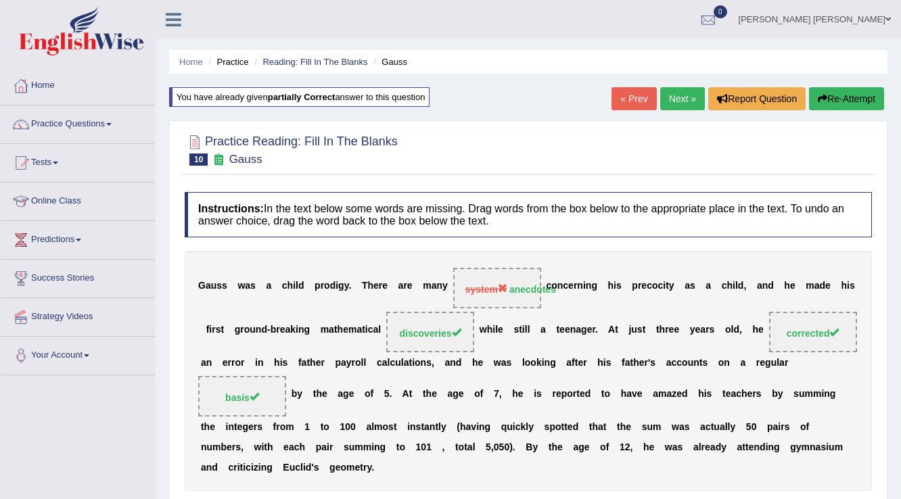
click at [690, 94] on link "Next »" at bounding box center [683, 98] width 45 height 23
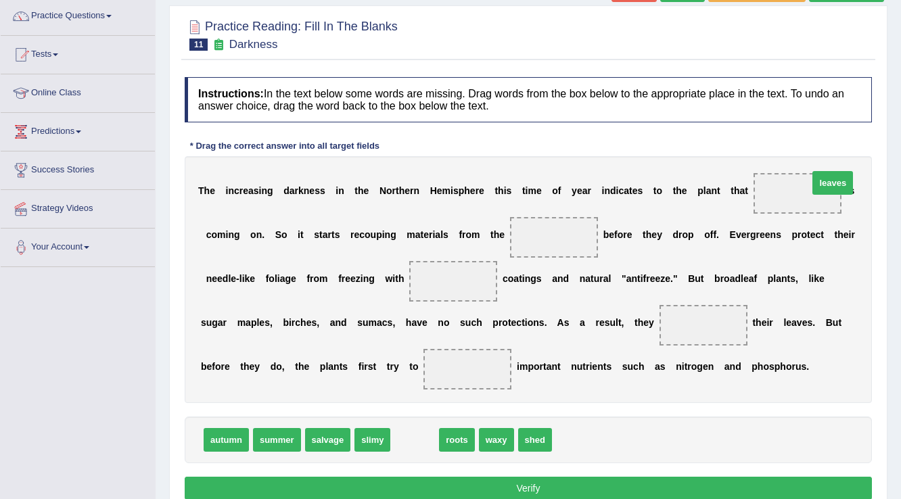
drag, startPoint x: 406, startPoint y: 441, endPoint x: 824, endPoint y: 183, distance: 491.0
drag, startPoint x: 411, startPoint y: 439, endPoint x: 576, endPoint y: 240, distance: 258.7
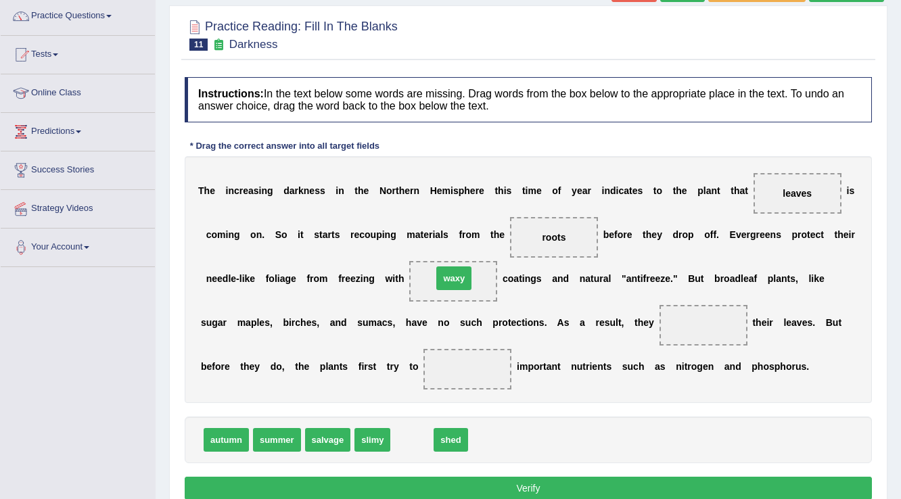
drag, startPoint x: 410, startPoint y: 435, endPoint x: 452, endPoint y: 273, distance: 167.1
drag, startPoint x: 422, startPoint y: 441, endPoint x: 731, endPoint y: 341, distance: 325.1
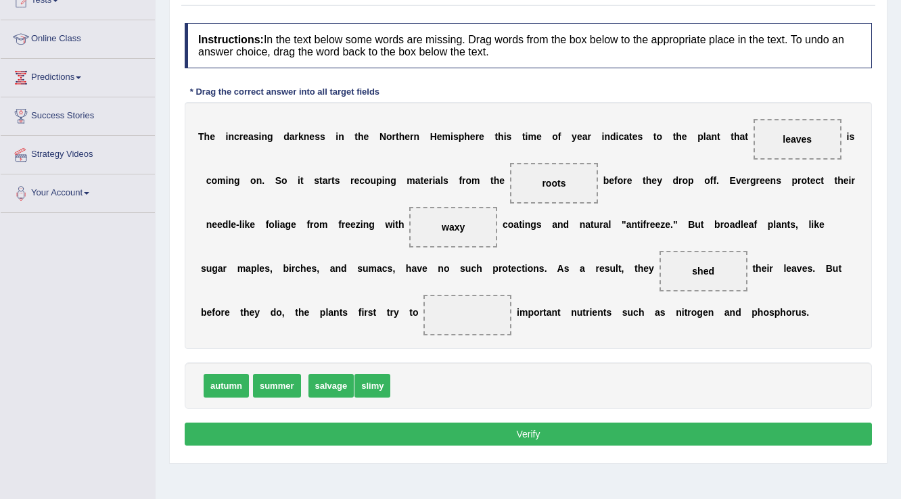
drag, startPoint x: 319, startPoint y: 386, endPoint x: 650, endPoint y: 363, distance: 331.7
drag, startPoint x: 650, startPoint y: 363, endPoint x: 430, endPoint y: 339, distance: 220.5
click at [522, 320] on div "Instructions: In the text below some words are missing. Drag words from the box…" at bounding box center [528, 236] width 694 height 441
drag, startPoint x: 369, startPoint y: 393, endPoint x: 482, endPoint y: 327, distance: 130.7
click at [511, 447] on div "Instructions: In the text below some words are missing. Drag words from the box…" at bounding box center [528, 236] width 694 height 441
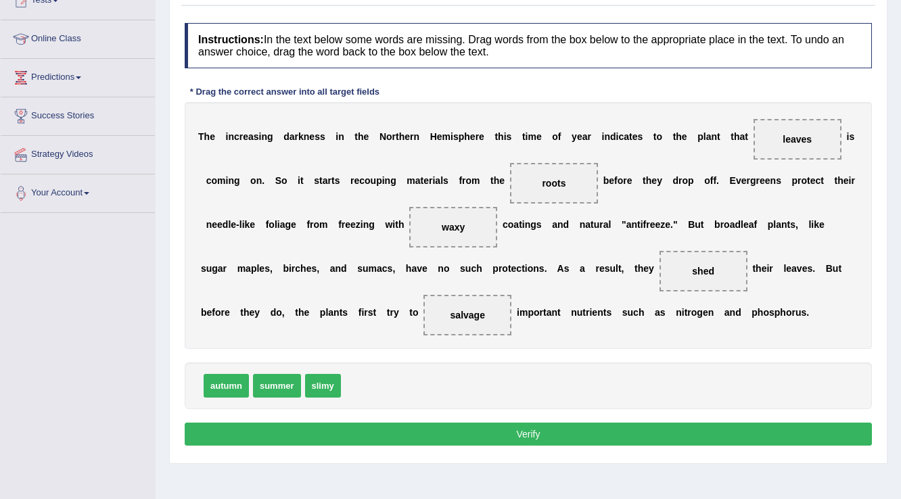
click at [512, 441] on button "Verify" at bounding box center [529, 434] width 688 height 23
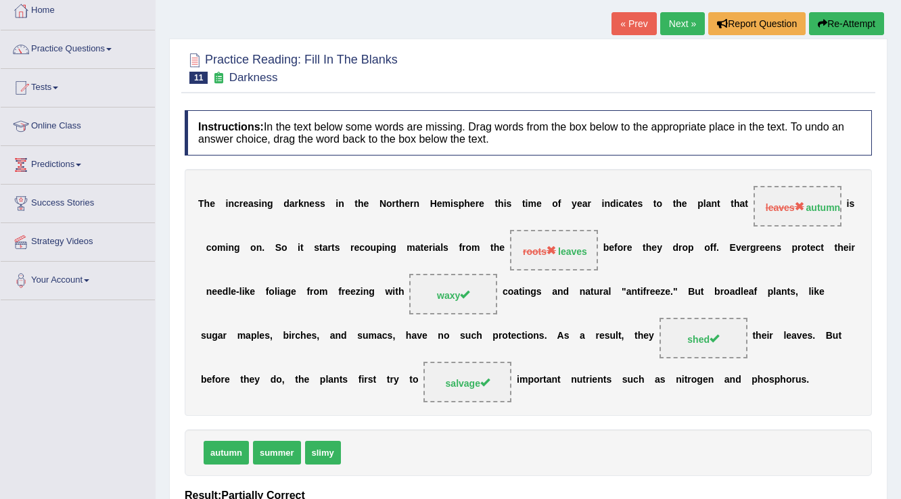
scroll to position [49, 0]
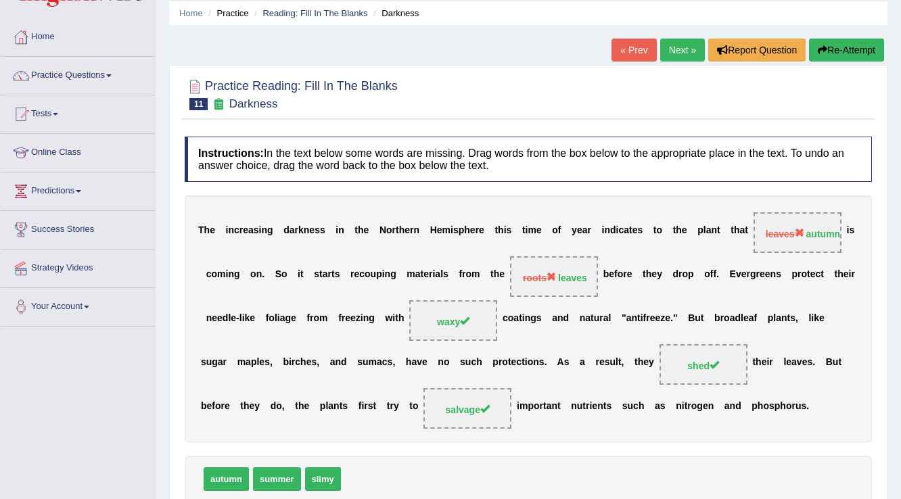
click at [824, 47] on icon "button" at bounding box center [822, 49] width 9 height 9
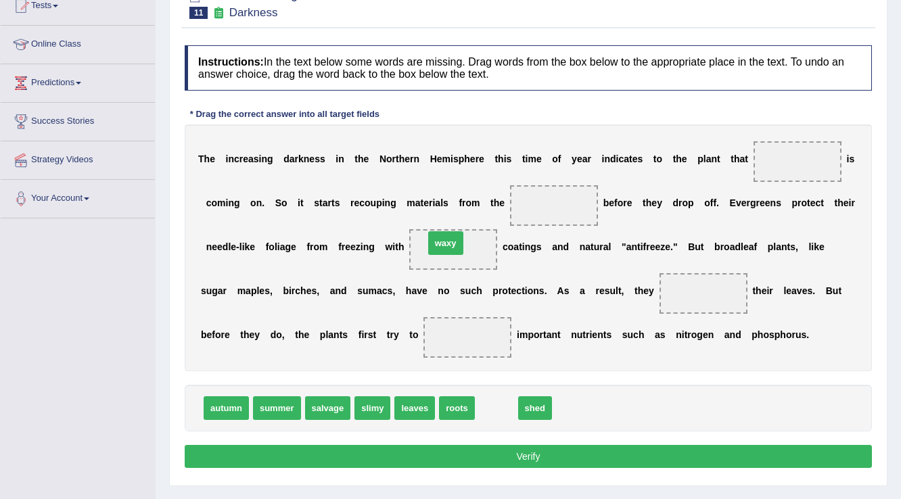
drag, startPoint x: 494, startPoint y: 402, endPoint x: 443, endPoint y: 237, distance: 172.8
drag, startPoint x: 501, startPoint y: 411, endPoint x: 722, endPoint y: 313, distance: 242.4
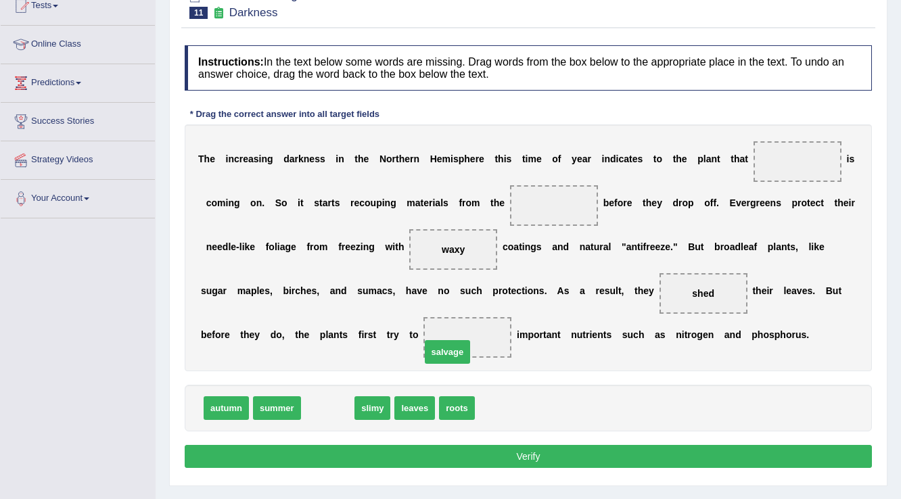
drag, startPoint x: 327, startPoint y: 397, endPoint x: 462, endPoint y: 333, distance: 148.9
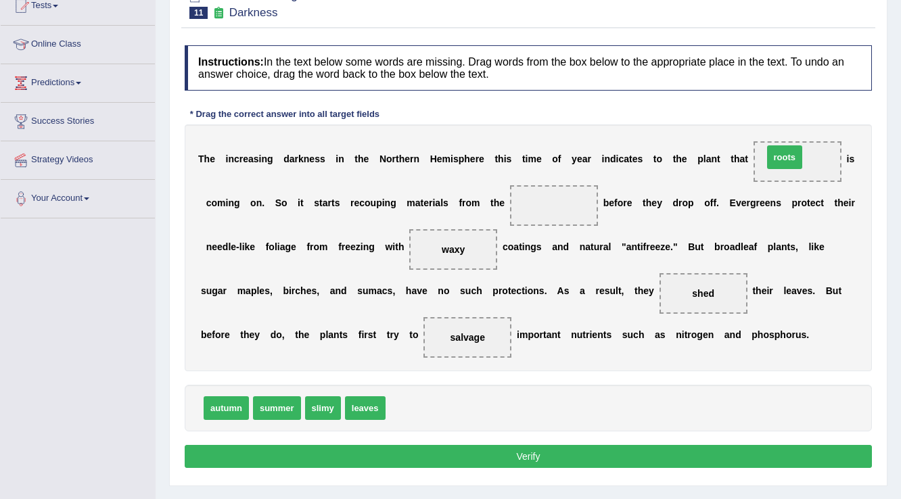
drag, startPoint x: 410, startPoint y: 411, endPoint x: 788, endPoint y: 160, distance: 453.5
drag, startPoint x: 355, startPoint y: 396, endPoint x: 538, endPoint y: 181, distance: 282.2
click at [495, 450] on button "Verify" at bounding box center [529, 456] width 688 height 23
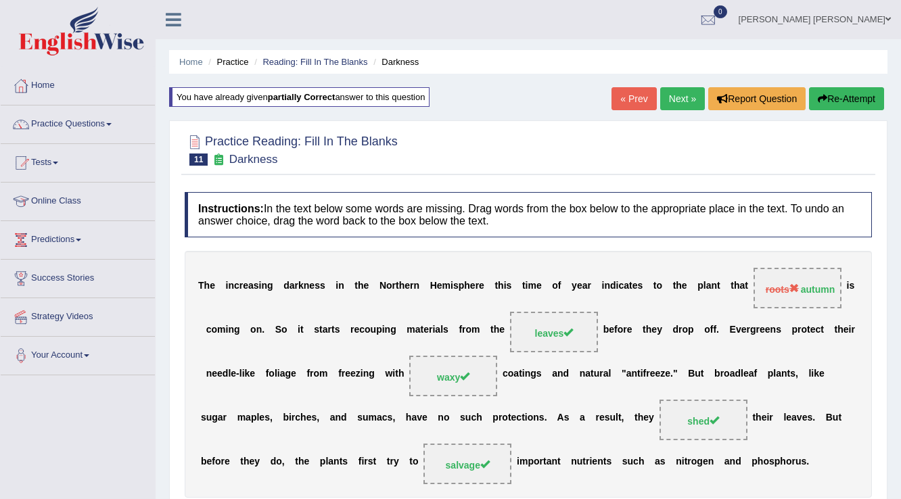
click at [679, 103] on link "Next »" at bounding box center [683, 98] width 45 height 23
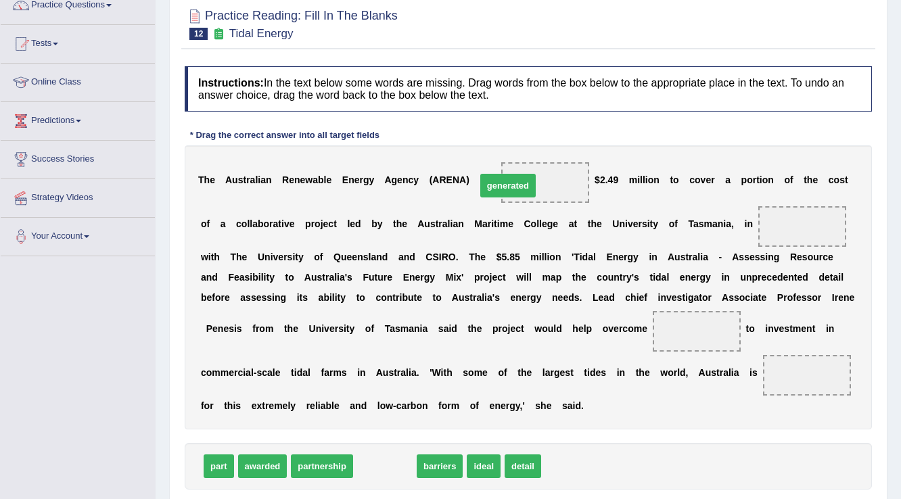
drag, startPoint x: 373, startPoint y: 468, endPoint x: 498, endPoint y: 192, distance: 302.6
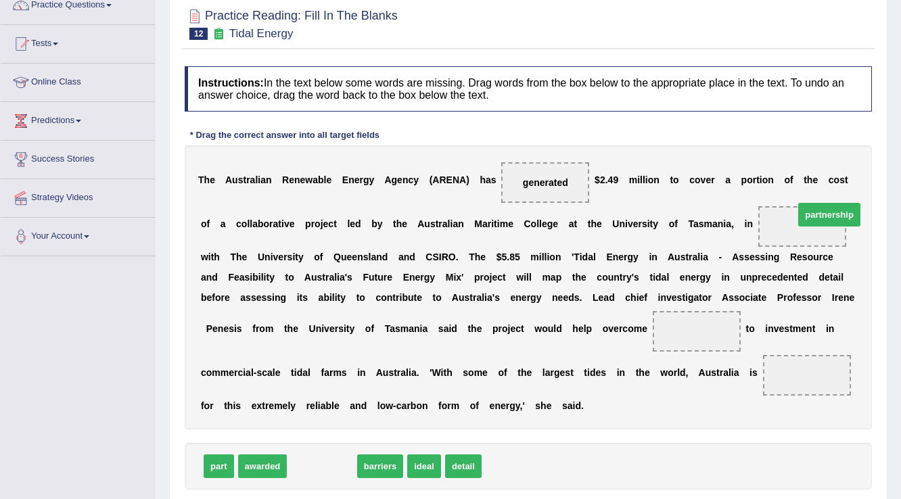
drag, startPoint x: 294, startPoint y: 460, endPoint x: 801, endPoint y: 209, distance: 566.3
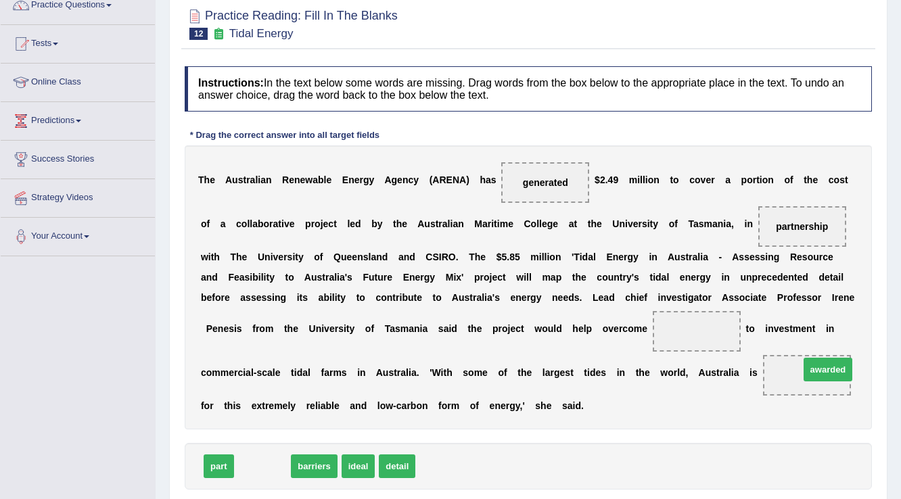
drag, startPoint x: 279, startPoint y: 465, endPoint x: 842, endPoint y: 374, distance: 570.4
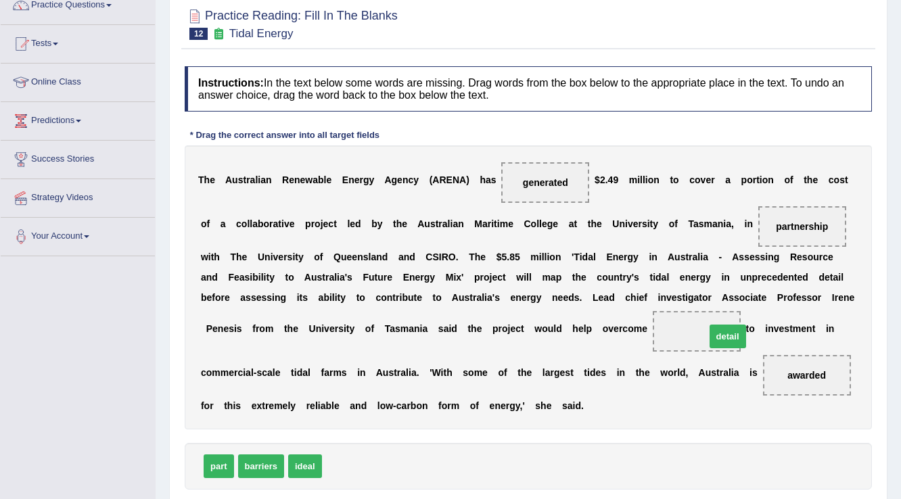
drag, startPoint x: 347, startPoint y: 471, endPoint x: 731, endPoint y: 341, distance: 405.1
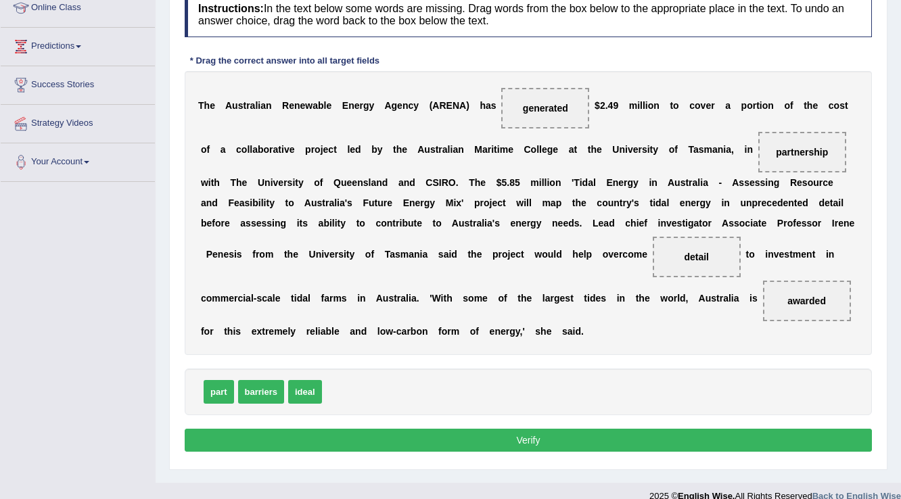
scroll to position [211, 0]
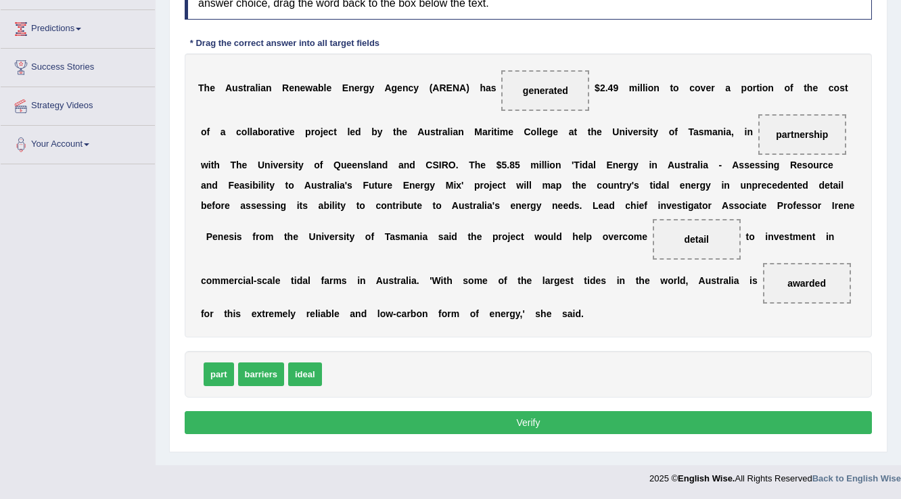
click at [611, 434] on div "Instructions: In the text below some words are missing. Drag words from the box…" at bounding box center [528, 207] width 694 height 478
click at [612, 434] on div "Instructions: In the text below some words are missing. Drag words from the box…" at bounding box center [528, 207] width 694 height 478
click at [621, 423] on button "Verify" at bounding box center [529, 422] width 688 height 23
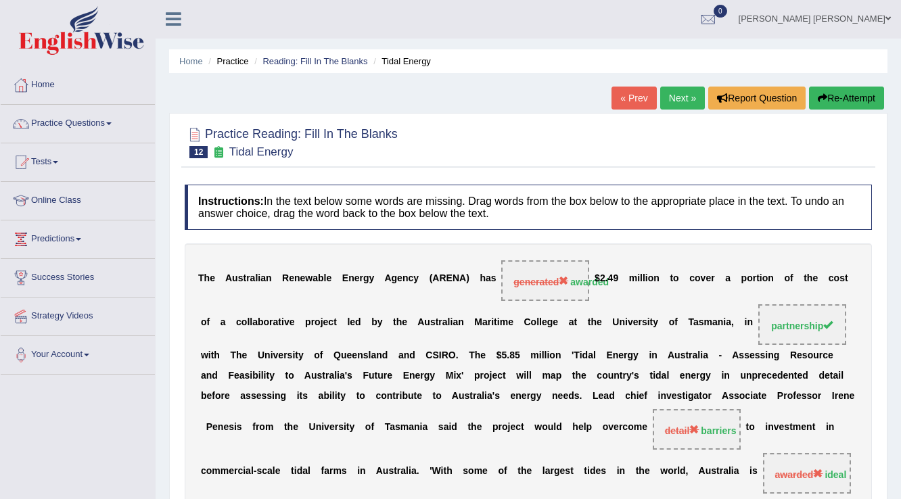
scroll to position [0, 0]
click at [824, 97] on icon "button" at bounding box center [822, 98] width 9 height 9
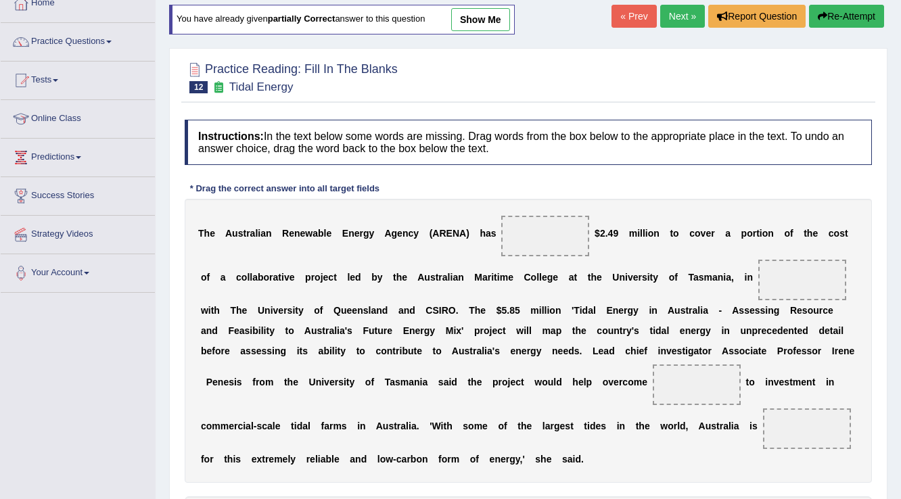
scroll to position [217, 0]
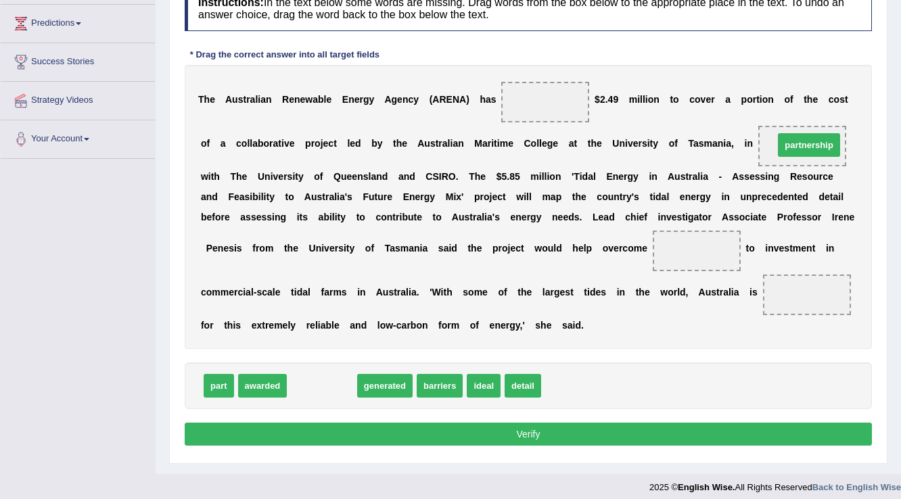
drag, startPoint x: 333, startPoint y: 379, endPoint x: 818, endPoint y: 137, distance: 541.7
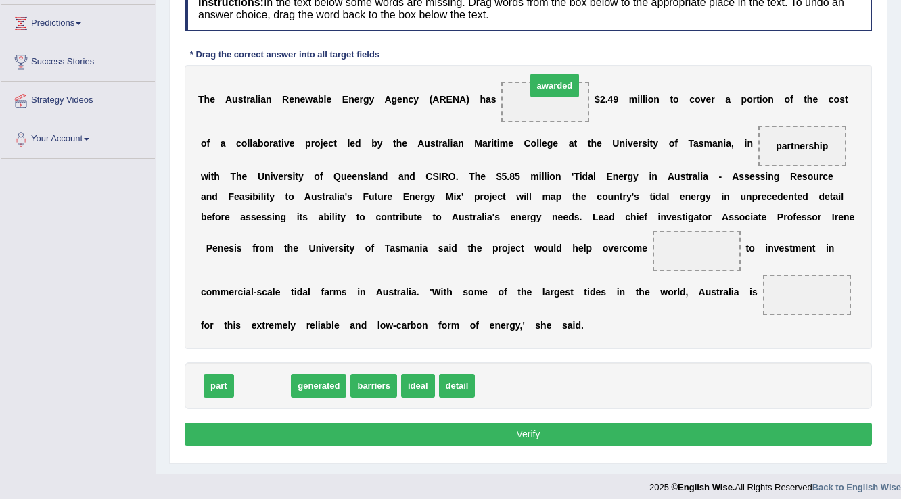
drag, startPoint x: 281, startPoint y: 383, endPoint x: 573, endPoint y: 83, distance: 419.2
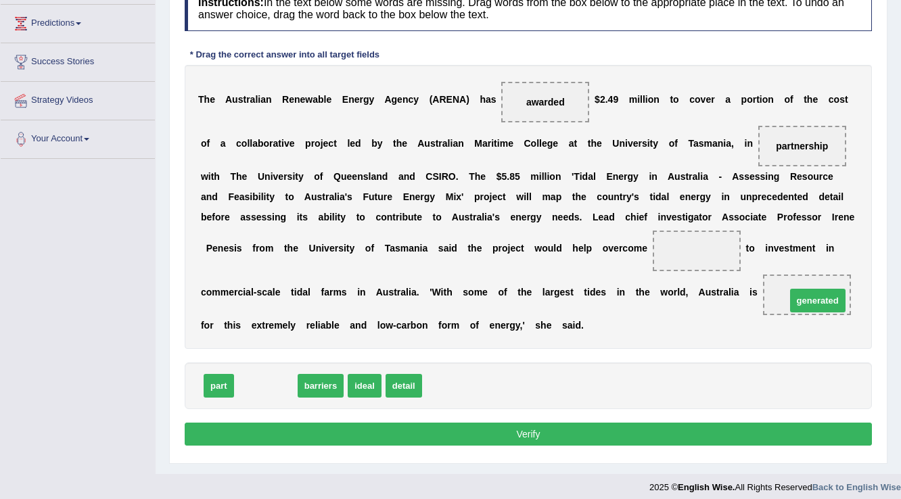
drag, startPoint x: 280, startPoint y: 385, endPoint x: 832, endPoint y: 300, distance: 558.8
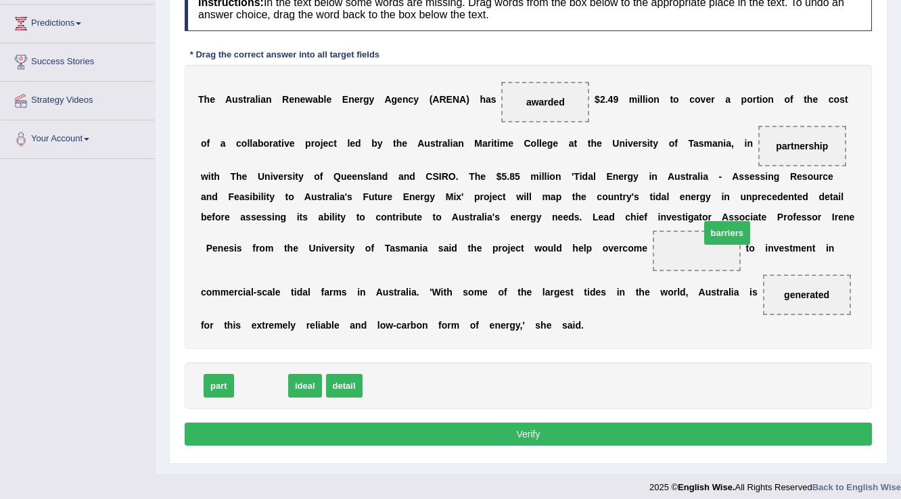
drag, startPoint x: 278, startPoint y: 392, endPoint x: 740, endPoint y: 249, distance: 483.8
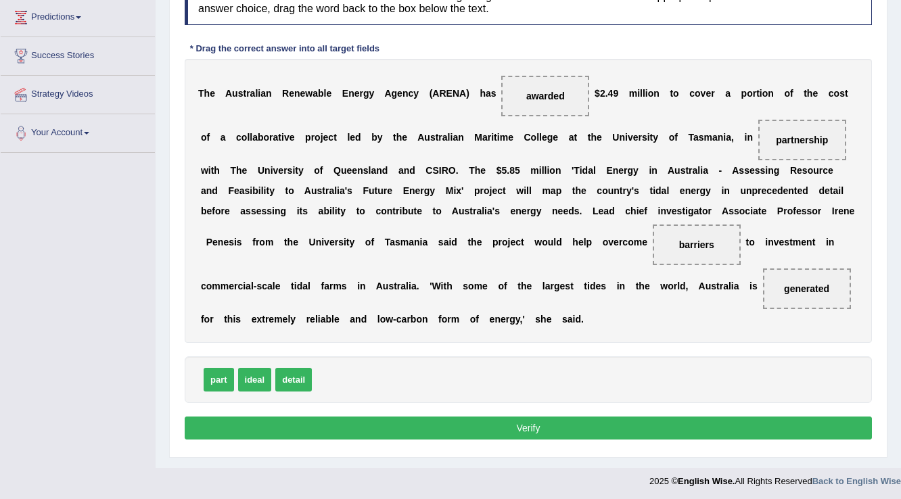
click at [623, 425] on button "Verify" at bounding box center [529, 428] width 688 height 23
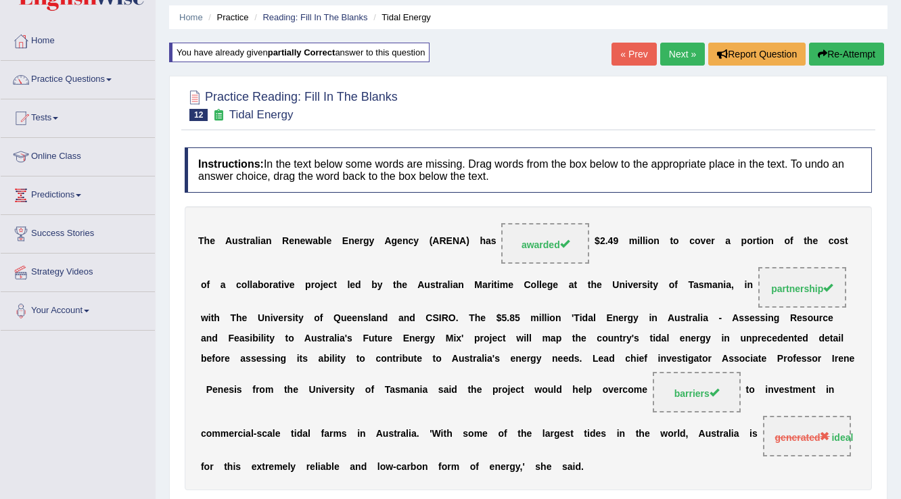
scroll to position [0, 0]
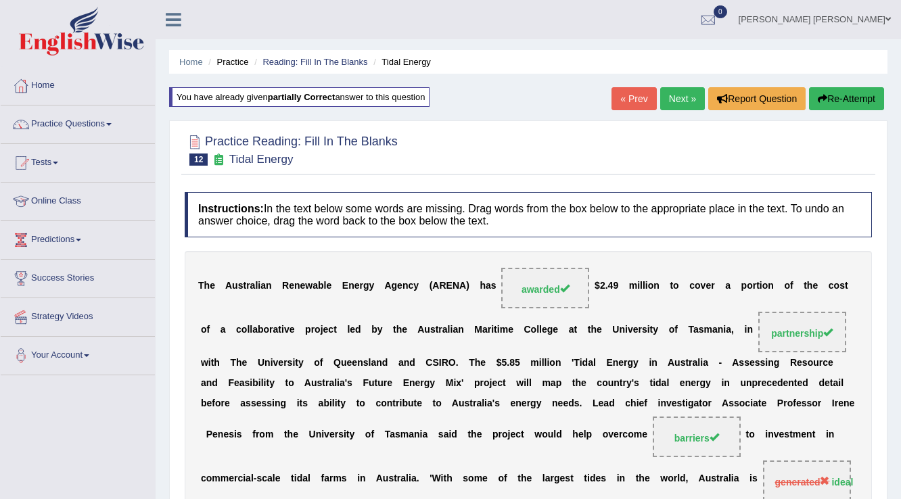
click at [661, 101] on link "Next »" at bounding box center [683, 98] width 45 height 23
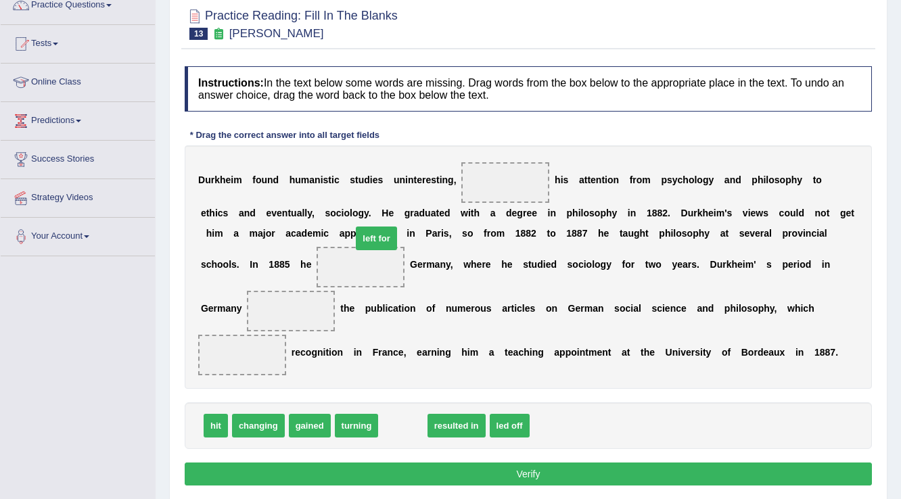
drag, startPoint x: 418, startPoint y: 426, endPoint x: 392, endPoint y: 238, distance: 189.3
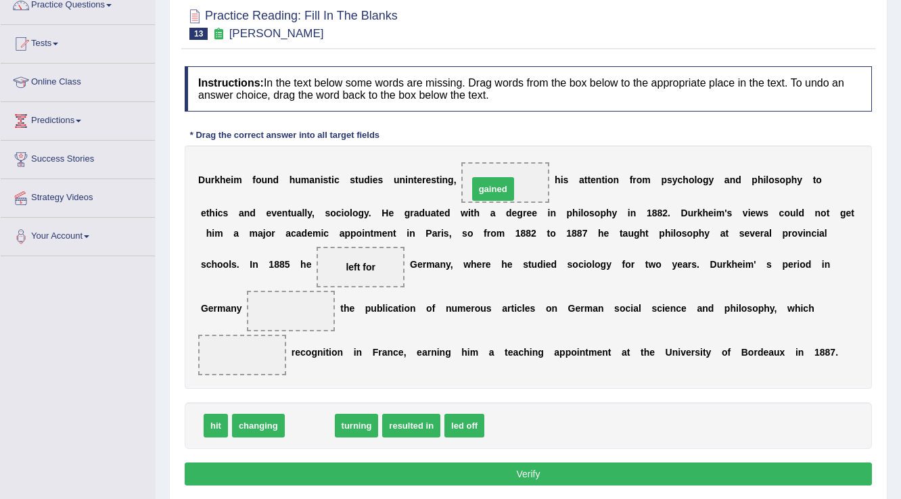
drag, startPoint x: 314, startPoint y: 430, endPoint x: 497, endPoint y: 193, distance: 299.6
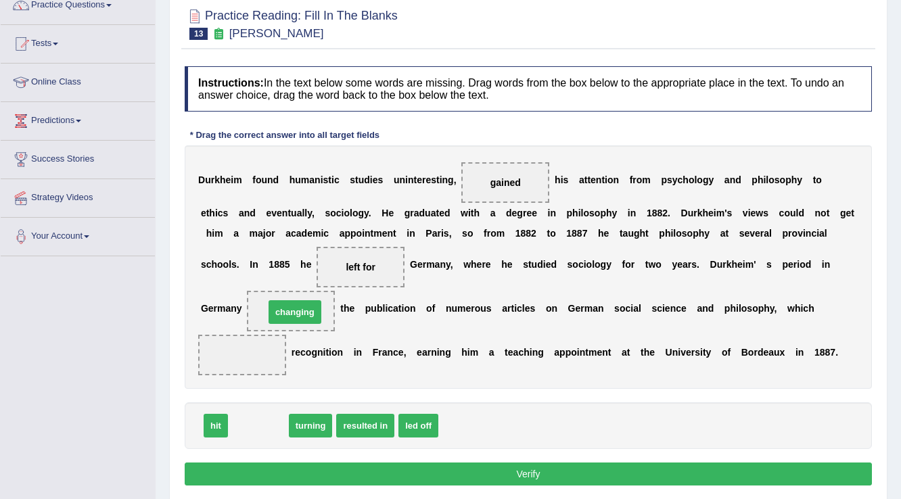
drag, startPoint x: 275, startPoint y: 421, endPoint x: 312, endPoint y: 307, distance: 119.4
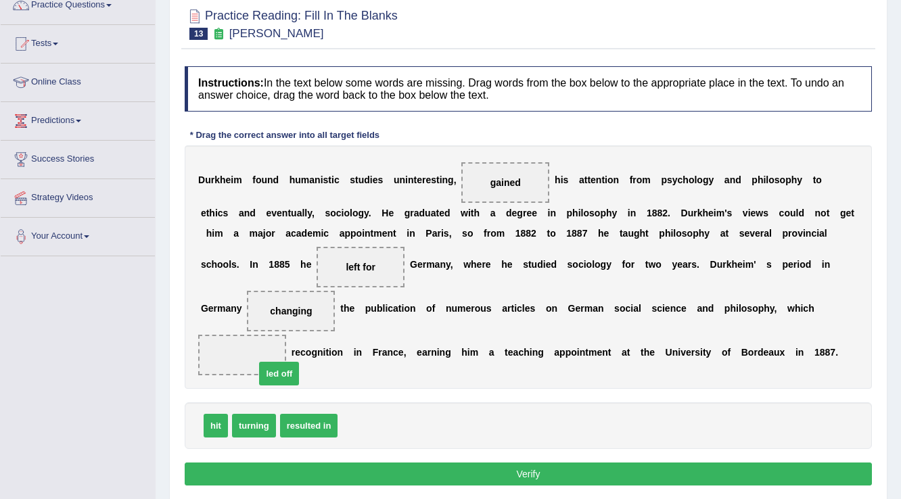
drag, startPoint x: 377, startPoint y: 422, endPoint x: 279, endPoint y: 358, distance: 116.7
click at [355, 483] on button "Verify" at bounding box center [529, 474] width 688 height 23
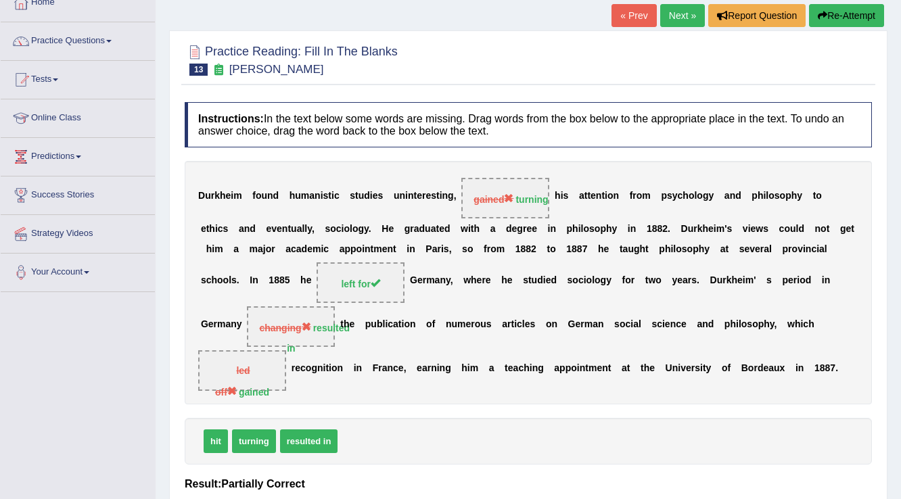
scroll to position [65, 0]
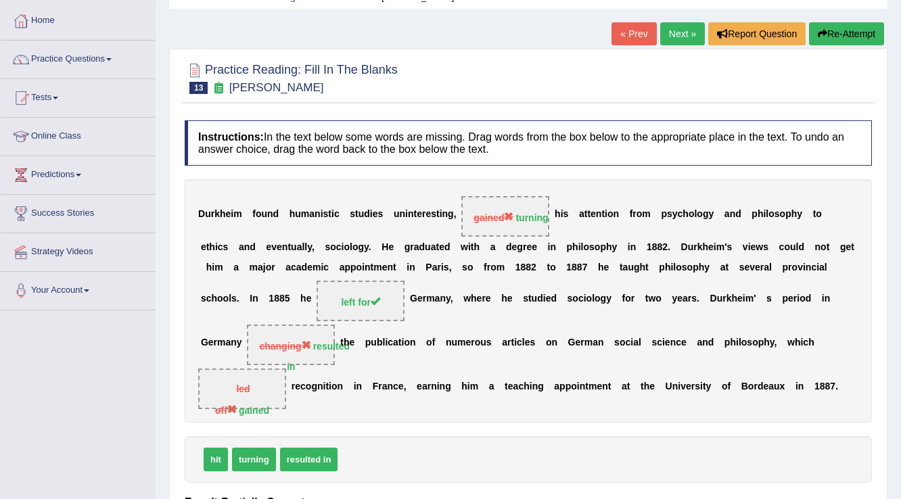
click at [841, 19] on div "Home Practice Reading: Fill In The Blanks Durkheim « Prev Next » Report Questio…" at bounding box center [529, 273] width 746 height 677
click at [817, 43] on button "Re-Attempt" at bounding box center [846, 33] width 75 height 23
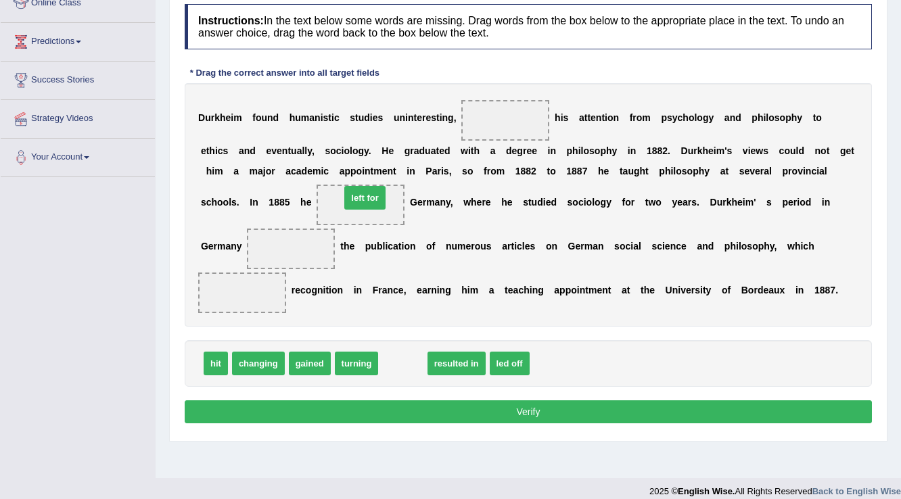
drag, startPoint x: 403, startPoint y: 365, endPoint x: 365, endPoint y: 202, distance: 167.6
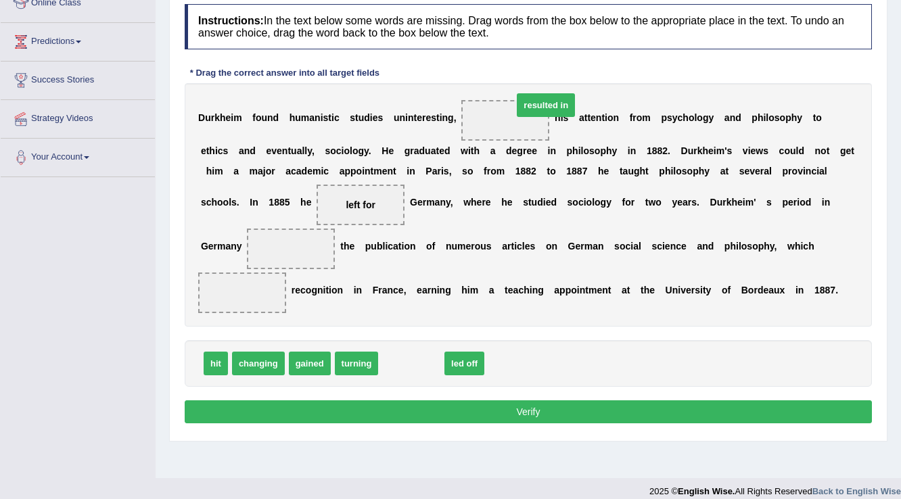
drag, startPoint x: 423, startPoint y: 355, endPoint x: 551, endPoint y: 97, distance: 287.8
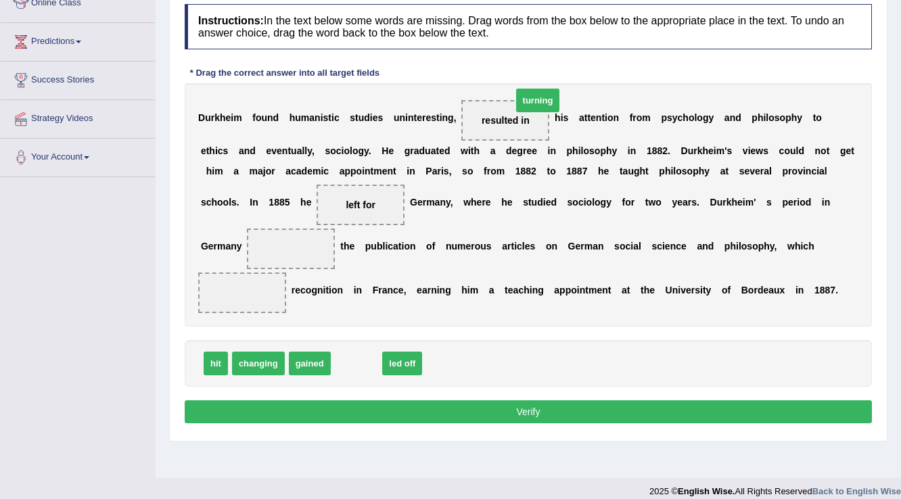
drag, startPoint x: 355, startPoint y: 359, endPoint x: 520, endPoint y: 99, distance: 308.3
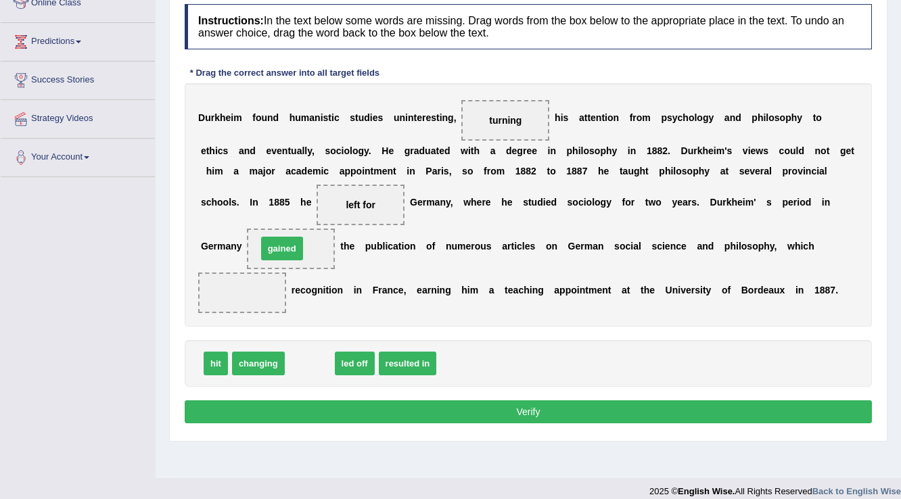
drag, startPoint x: 307, startPoint y: 359, endPoint x: 279, endPoint y: 244, distance: 118.3
drag, startPoint x: 305, startPoint y: 357, endPoint x: 271, endPoint y: 298, distance: 68.8
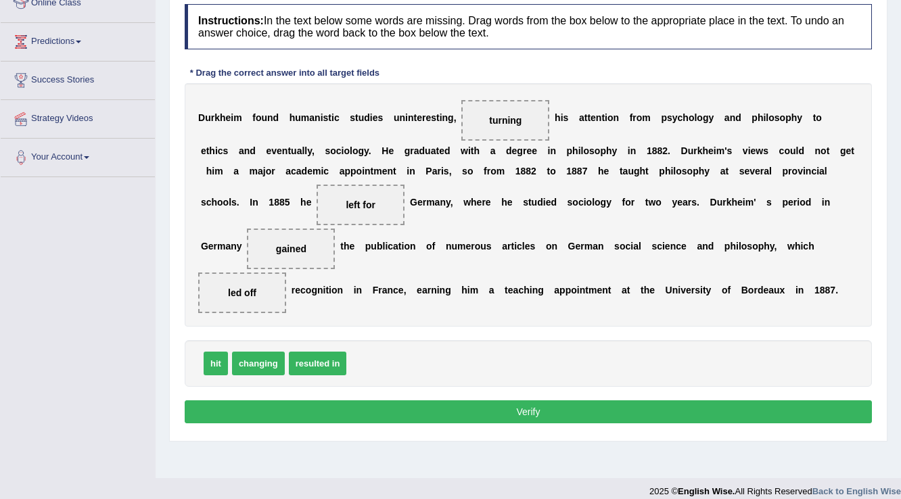
drag, startPoint x: 323, startPoint y: 409, endPoint x: 324, endPoint y: 401, distance: 8.2
click at [323, 407] on button "Verify" at bounding box center [529, 412] width 688 height 23
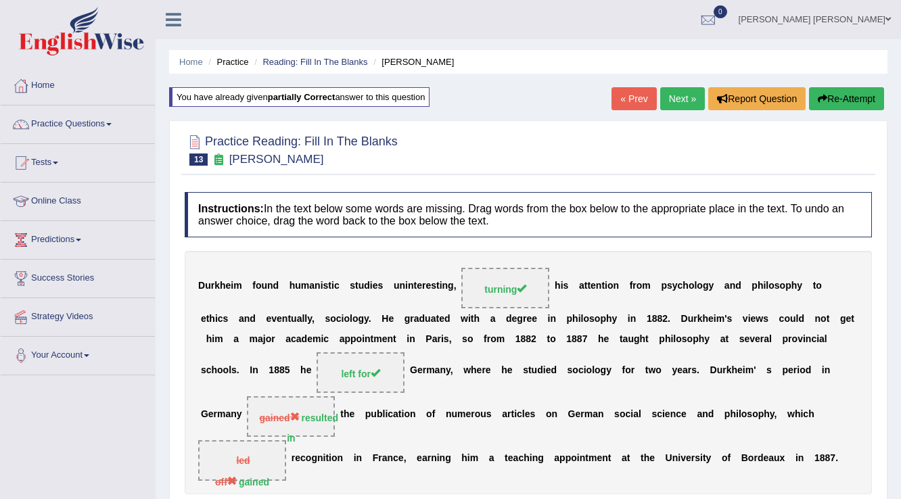
click at [683, 95] on link "Next »" at bounding box center [683, 98] width 45 height 23
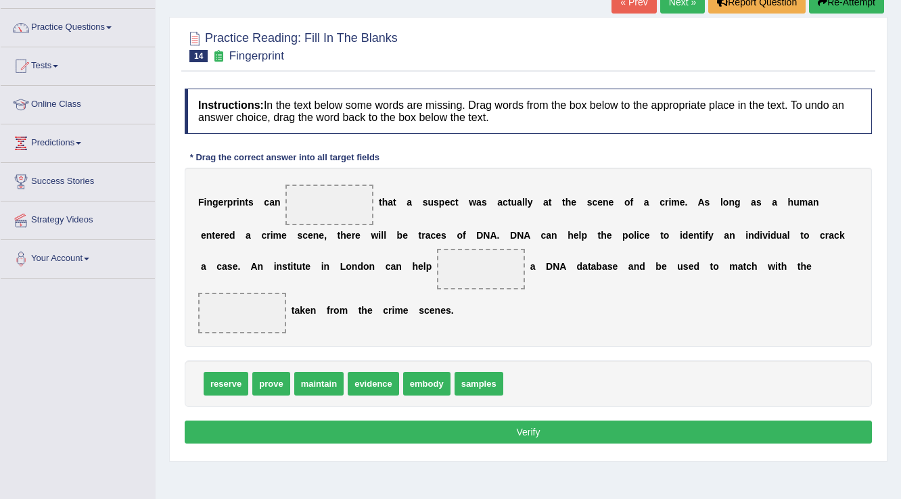
scroll to position [108, 0]
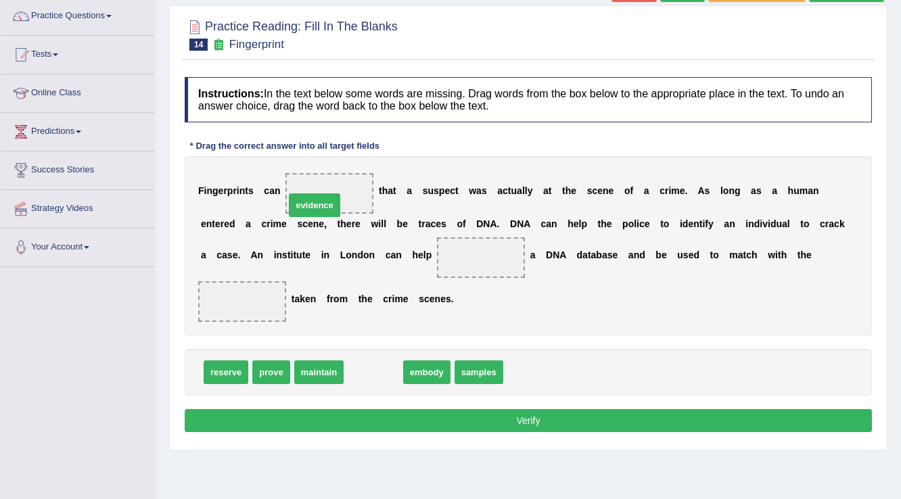
drag, startPoint x: 373, startPoint y: 377, endPoint x: 319, endPoint y: 209, distance: 176.1
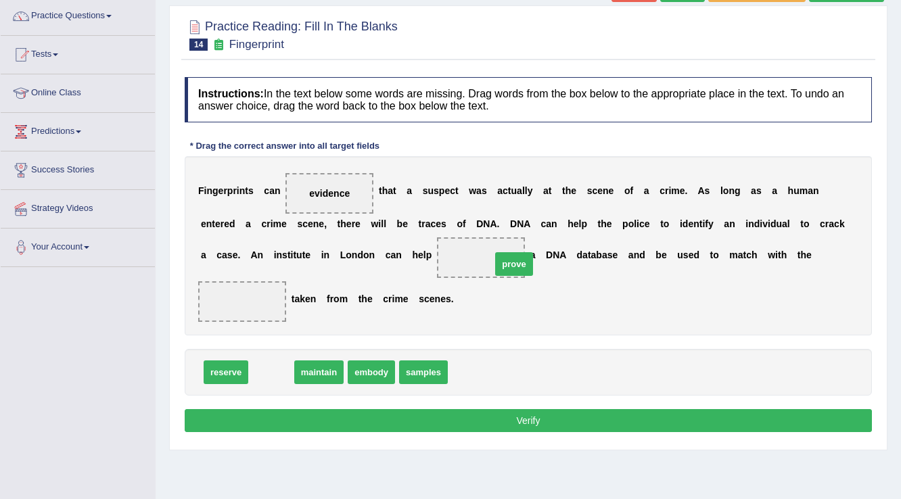
drag, startPoint x: 260, startPoint y: 372, endPoint x: 503, endPoint y: 263, distance: 266.0
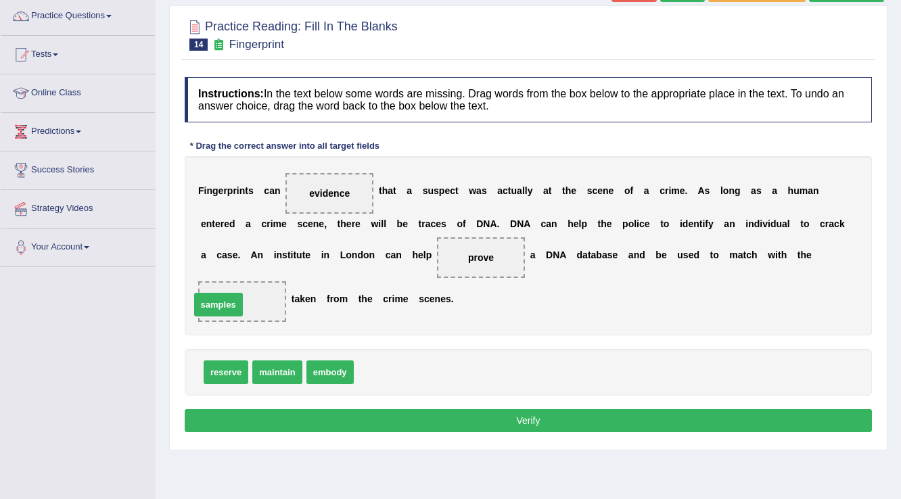
drag, startPoint x: 382, startPoint y: 376, endPoint x: 221, endPoint y: 309, distance: 175.3
drag, startPoint x: 274, startPoint y: 367, endPoint x: 252, endPoint y: 301, distance: 69.3
drag, startPoint x: 325, startPoint y: 372, endPoint x: 262, endPoint y: 298, distance: 97.5
click at [335, 426] on button "Verify" at bounding box center [529, 420] width 688 height 23
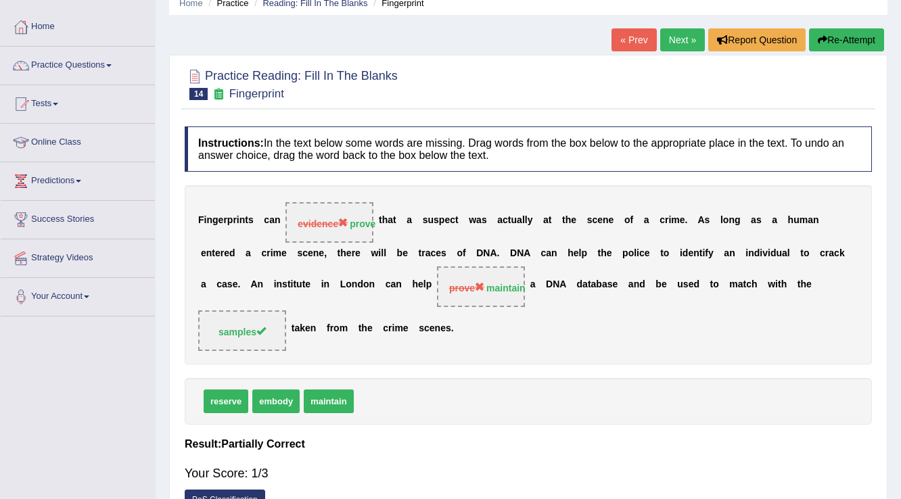
scroll to position [0, 0]
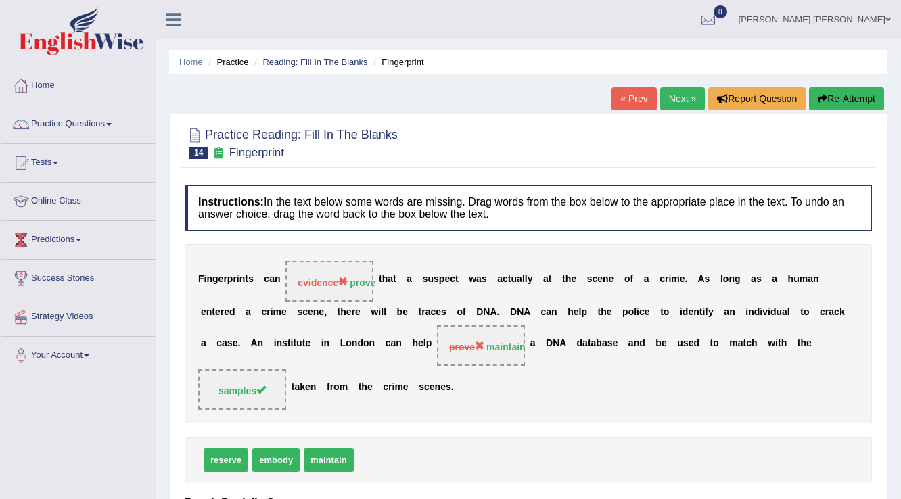
click at [868, 103] on button "Re-Attempt" at bounding box center [846, 98] width 75 height 23
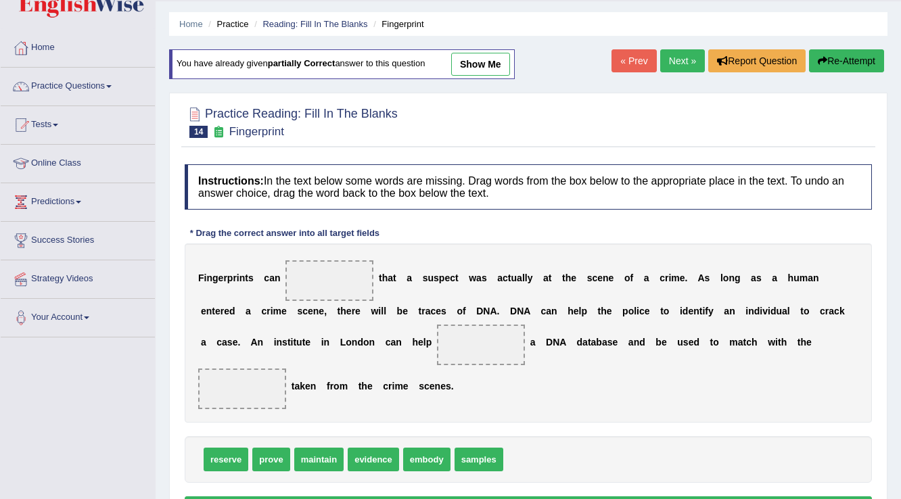
scroll to position [54, 0]
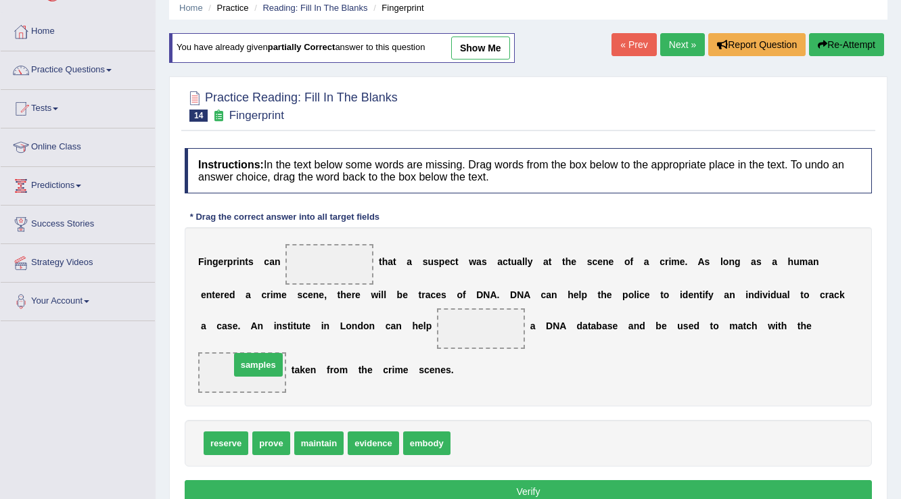
drag, startPoint x: 498, startPoint y: 436, endPoint x: 277, endPoint y: 357, distance: 234.2
drag, startPoint x: 326, startPoint y: 439, endPoint x: 495, endPoint y: 332, distance: 200.5
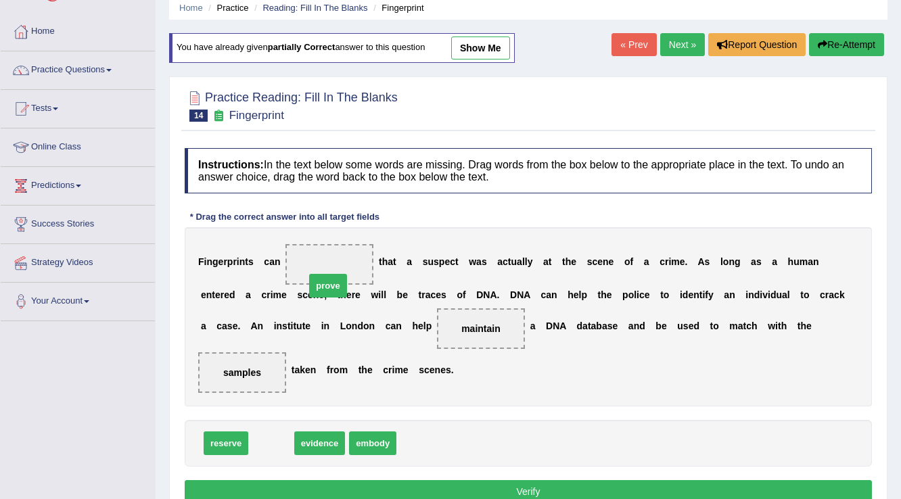
drag, startPoint x: 271, startPoint y: 440, endPoint x: 329, endPoint y: 276, distance: 173.8
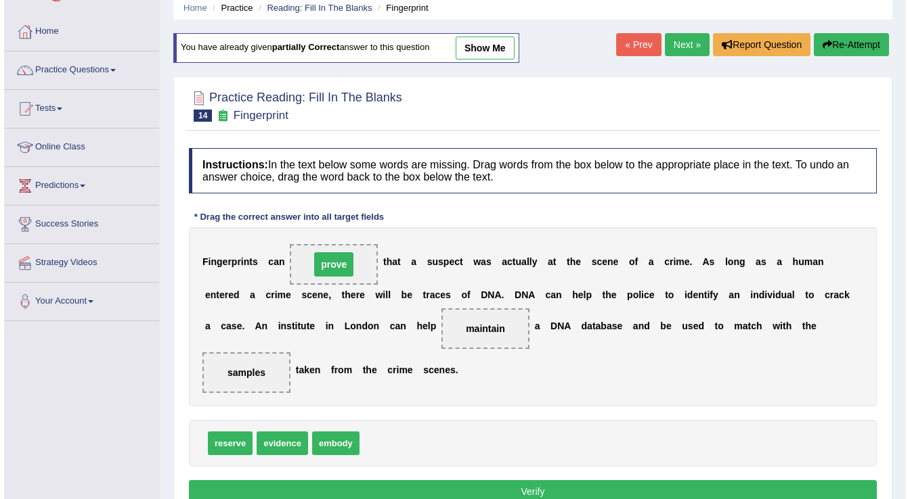
scroll to position [108, 0]
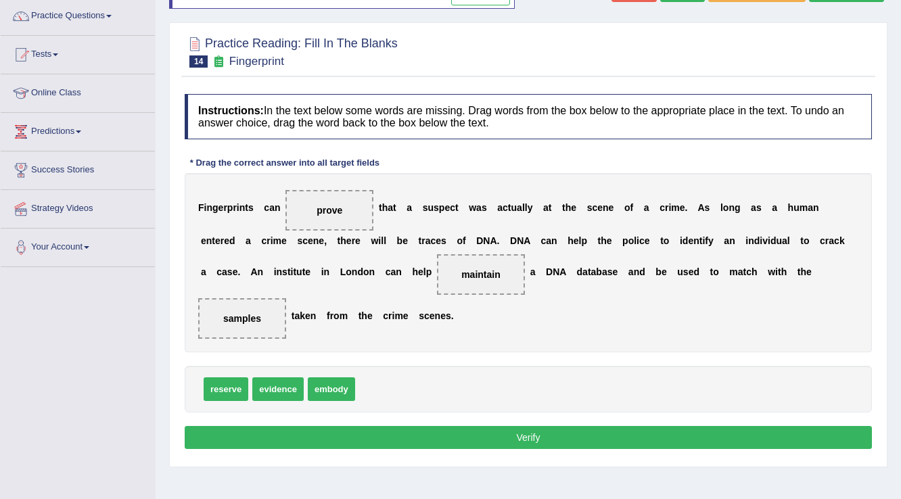
click at [449, 444] on button "Verify" at bounding box center [529, 437] width 688 height 23
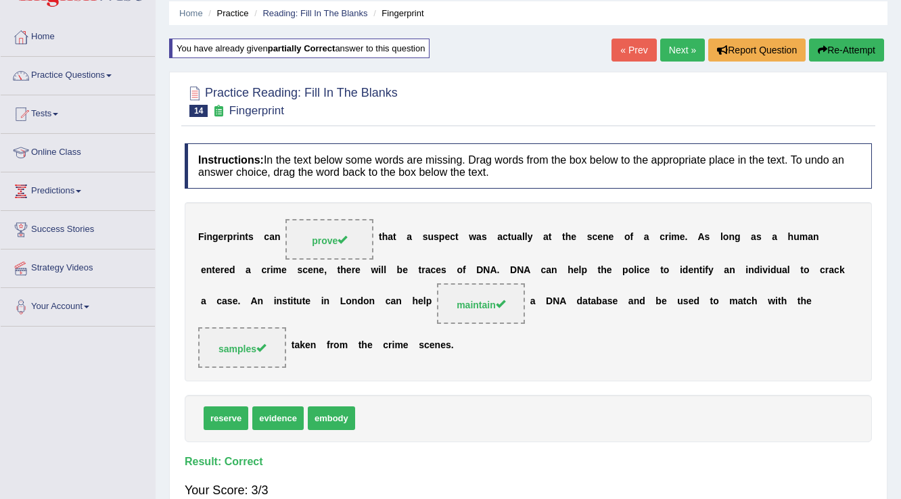
scroll to position [0, 0]
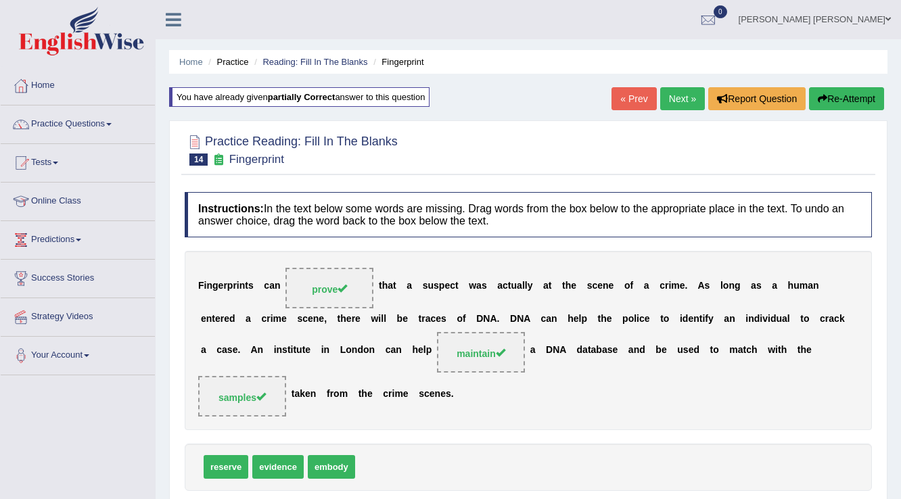
click at [663, 100] on link "Next »" at bounding box center [683, 98] width 45 height 23
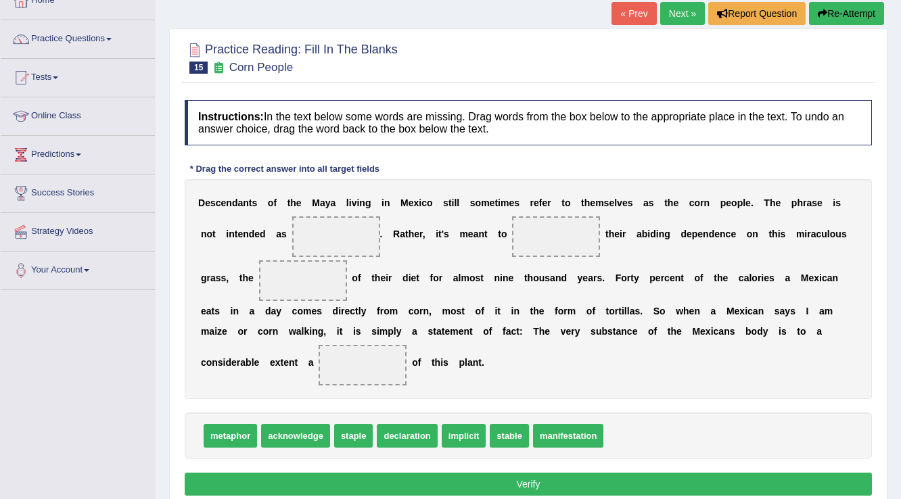
scroll to position [108, 0]
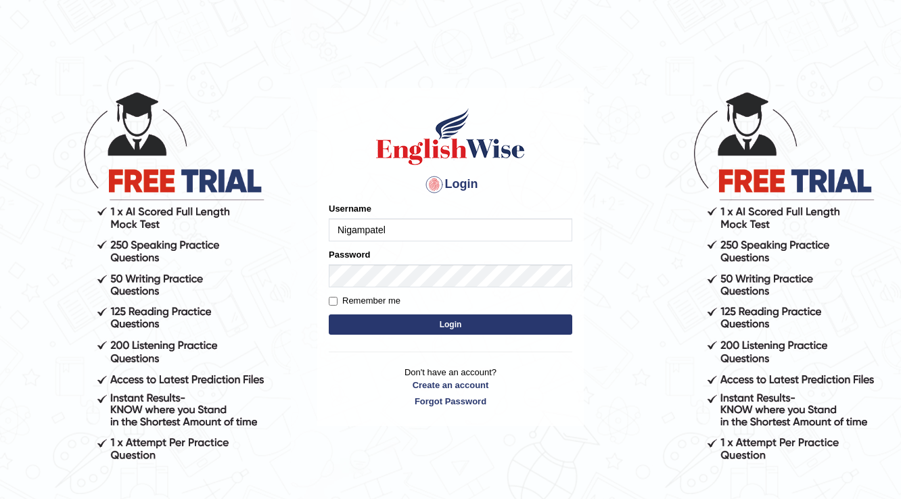
type input "Nigampatel"
click at [409, 319] on button "Login" at bounding box center [451, 325] width 244 height 20
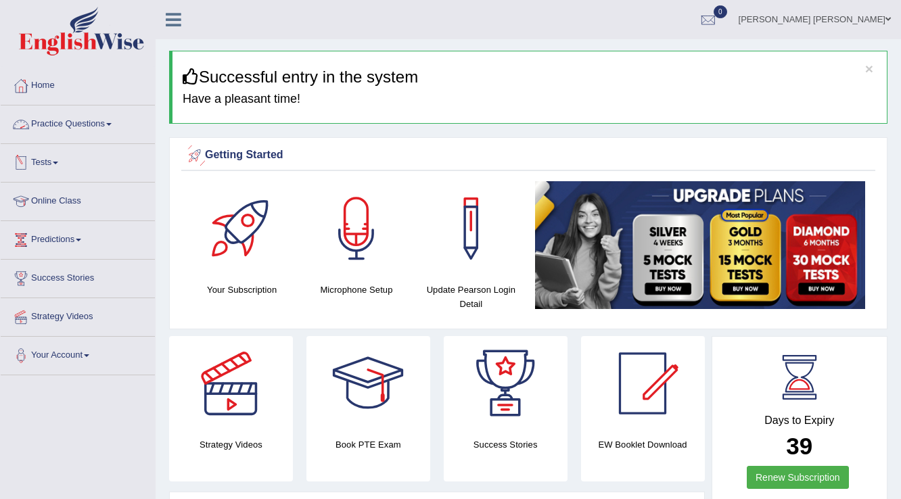
click at [88, 124] on link "Practice Questions" at bounding box center [78, 123] width 154 height 34
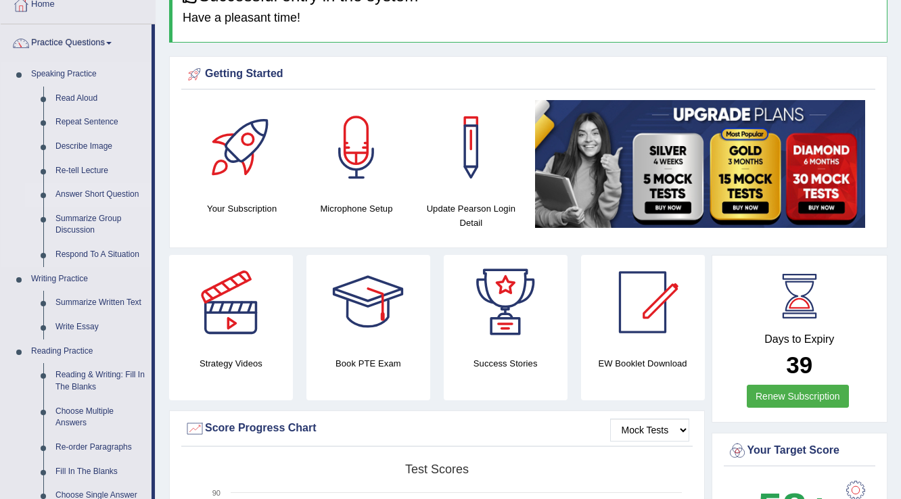
scroll to position [54, 0]
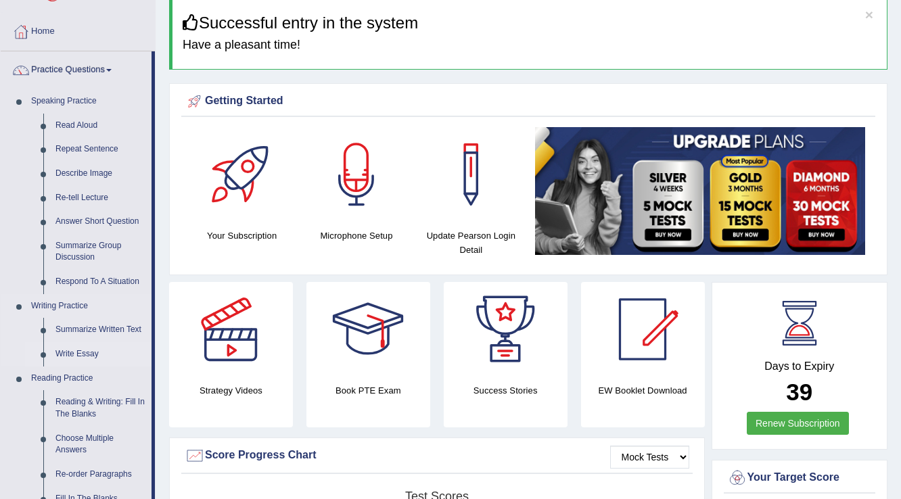
click at [97, 350] on link "Write Essay" at bounding box center [100, 354] width 102 height 24
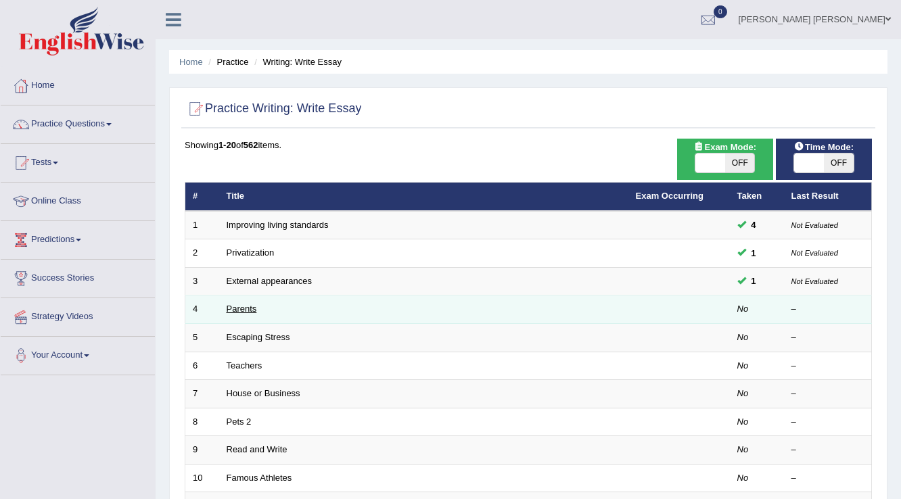
click at [253, 309] on link "Parents" at bounding box center [242, 309] width 30 height 10
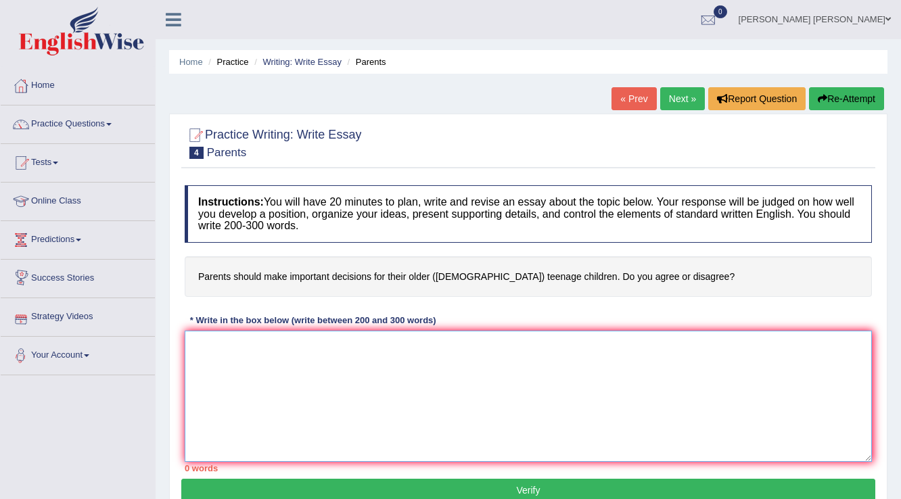
click at [432, 411] on textarea at bounding box center [529, 396] width 688 height 131
click at [84, 129] on link "Practice Questions" at bounding box center [78, 123] width 154 height 34
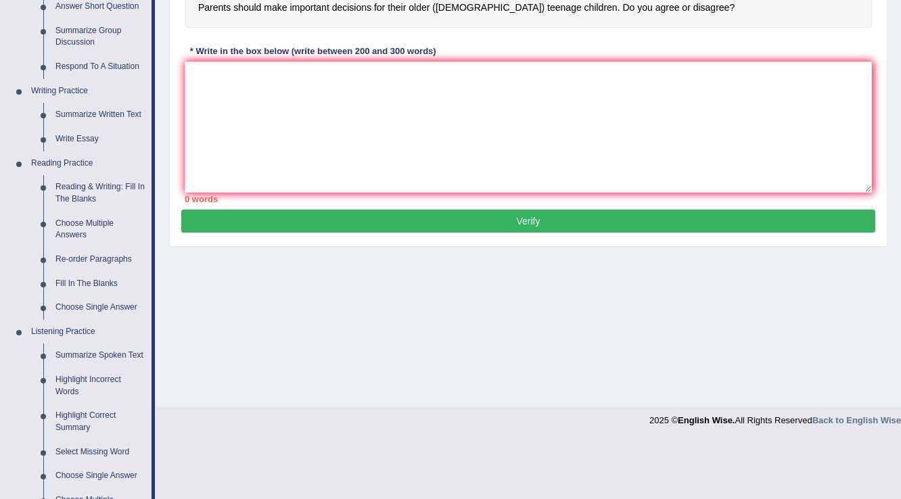
scroll to position [271, 0]
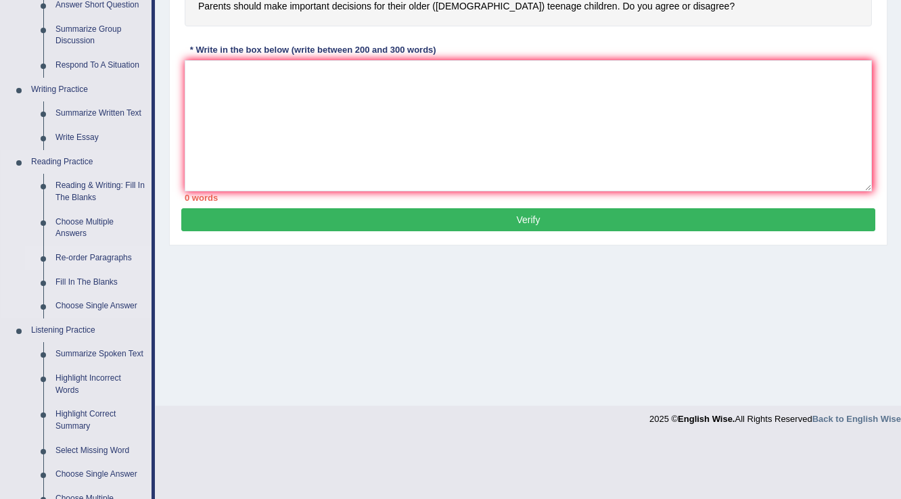
click at [128, 252] on link "Re-order Paragraphs" at bounding box center [100, 258] width 102 height 24
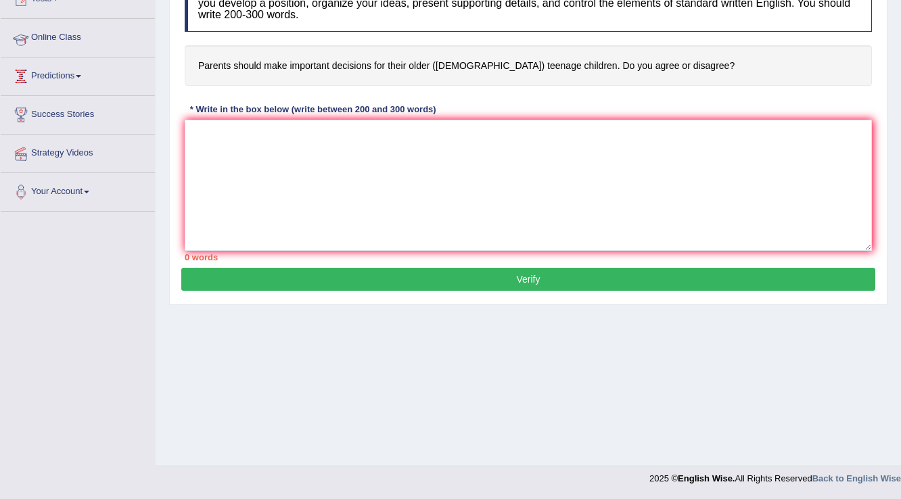
scroll to position [211, 0]
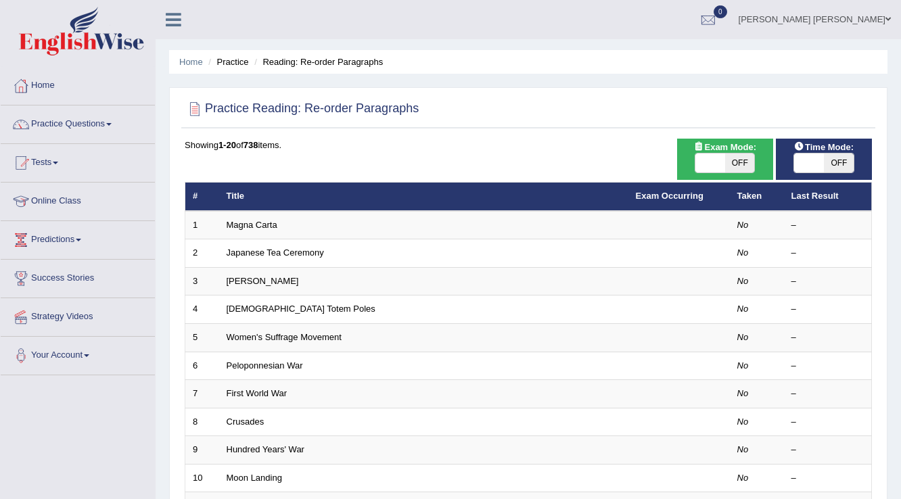
drag, startPoint x: 0, startPoint y: 0, endPoint x: 715, endPoint y: 168, distance: 734.1
click at [715, 168] on span at bounding box center [711, 163] width 30 height 19
click at [707, 162] on span at bounding box center [711, 163] width 30 height 19
checkbox input "true"
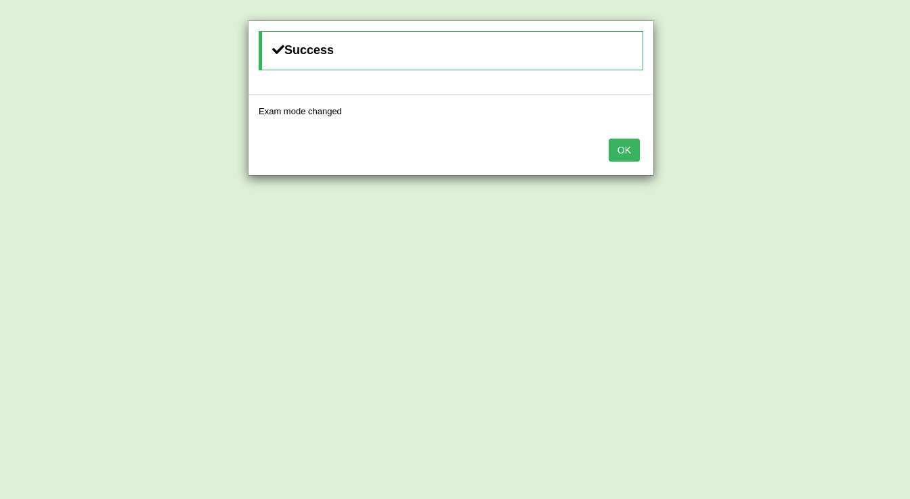
drag, startPoint x: 682, startPoint y: 195, endPoint x: 632, endPoint y: 158, distance: 62.0
click at [632, 158] on button "OK" at bounding box center [623, 150] width 31 height 23
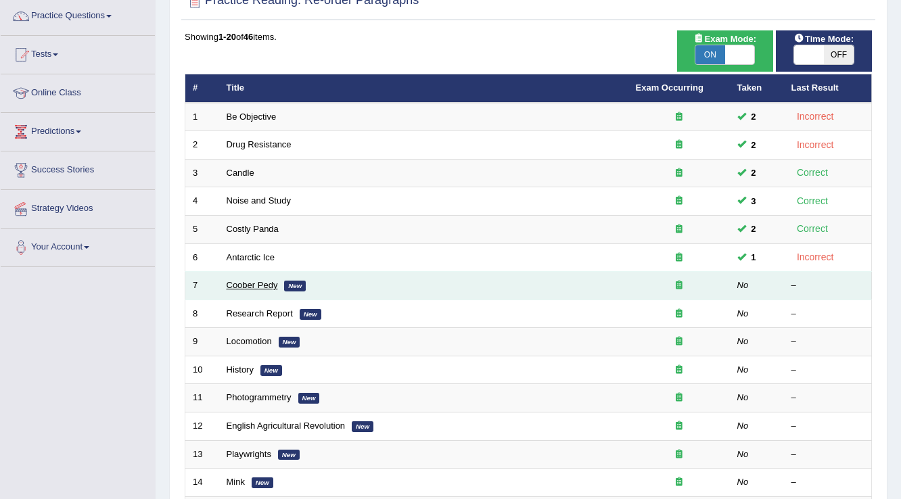
click at [259, 281] on link "Coober Pedy" at bounding box center [252, 285] width 51 height 10
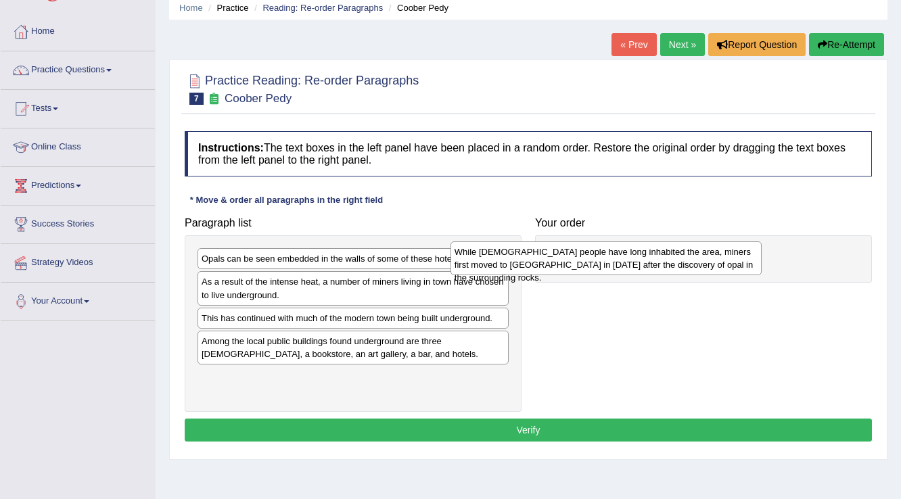
drag, startPoint x: 405, startPoint y: 291, endPoint x: 658, endPoint y: 261, distance: 254.8
click at [658, 261] on div "While [DEMOGRAPHIC_DATA] people have long inhabited the area, miners first move…" at bounding box center [607, 259] width 312 height 34
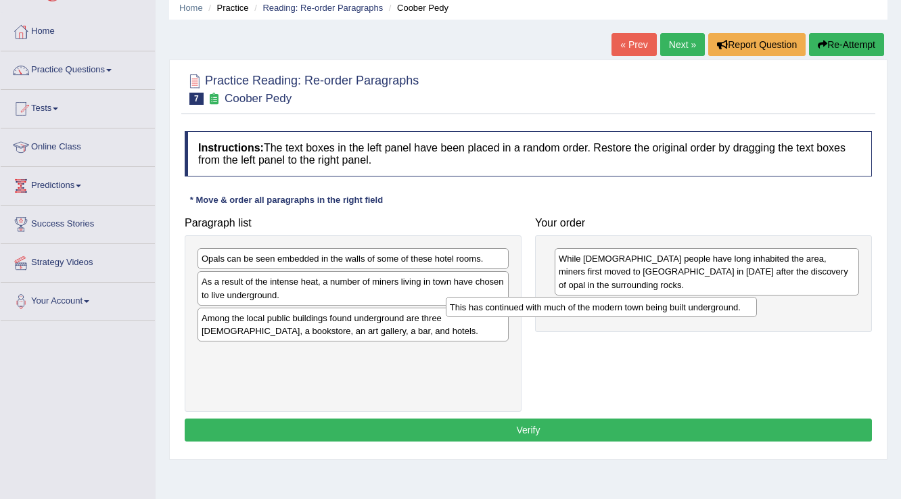
drag, startPoint x: 392, startPoint y: 313, endPoint x: 658, endPoint y: 292, distance: 267.5
click at [655, 297] on div "This has continued with much of the modern town being built underground." at bounding box center [602, 307] width 312 height 21
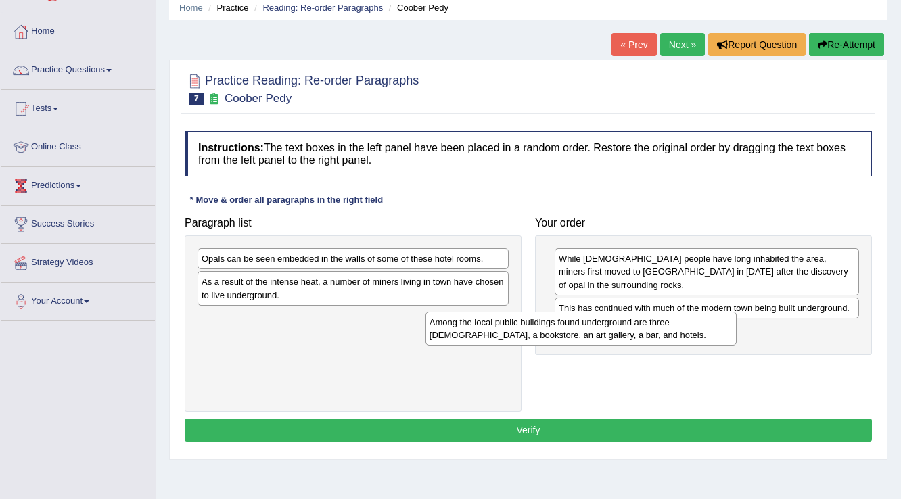
drag, startPoint x: 438, startPoint y: 311, endPoint x: 666, endPoint y: 316, distance: 228.1
click at [666, 316] on div "Among the local public buildings found underground are three [DEMOGRAPHIC_DATA]…" at bounding box center [582, 329] width 312 height 34
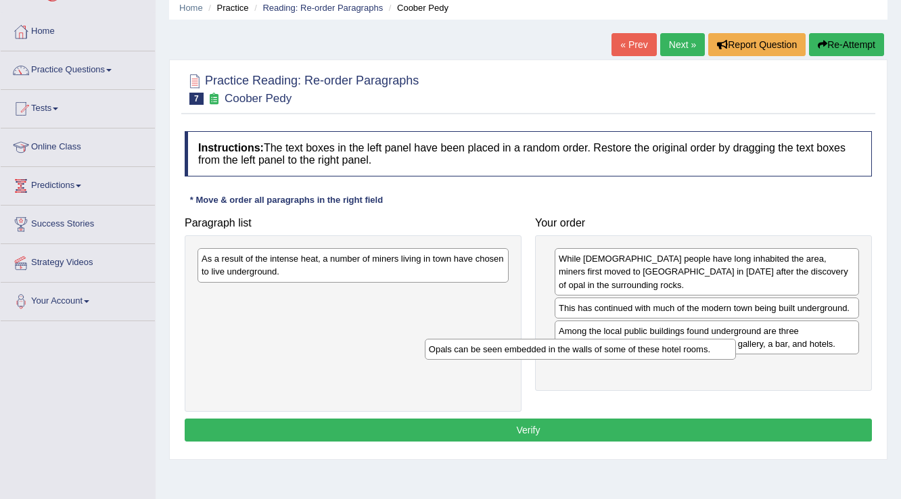
drag, startPoint x: 495, startPoint y: 257, endPoint x: 725, endPoint y: 333, distance: 242.9
click at [726, 339] on div "Opals can be seen embedded in the walls of some of these hotel rooms." at bounding box center [581, 349] width 312 height 21
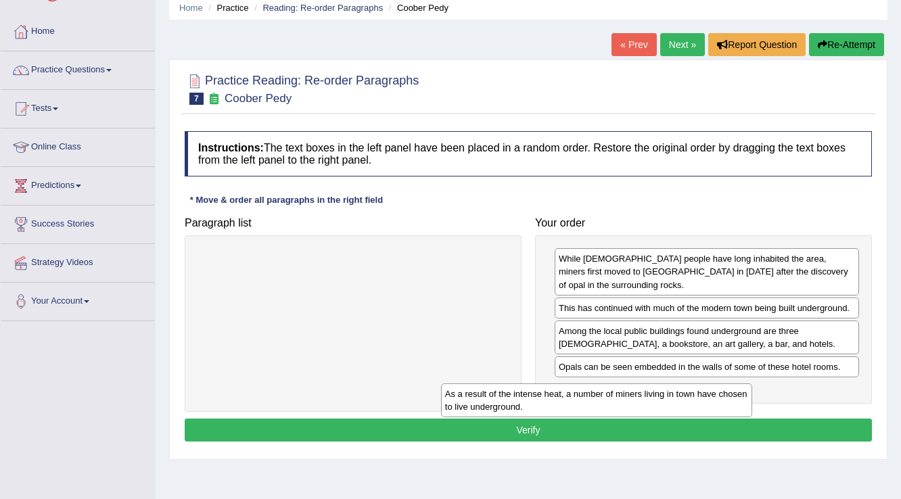
drag, startPoint x: 482, startPoint y: 276, endPoint x: 727, endPoint y: 388, distance: 269.5
click at [727, 393] on div "As a result of the intense heat, a number of miners living in town have chosen …" at bounding box center [597, 401] width 312 height 34
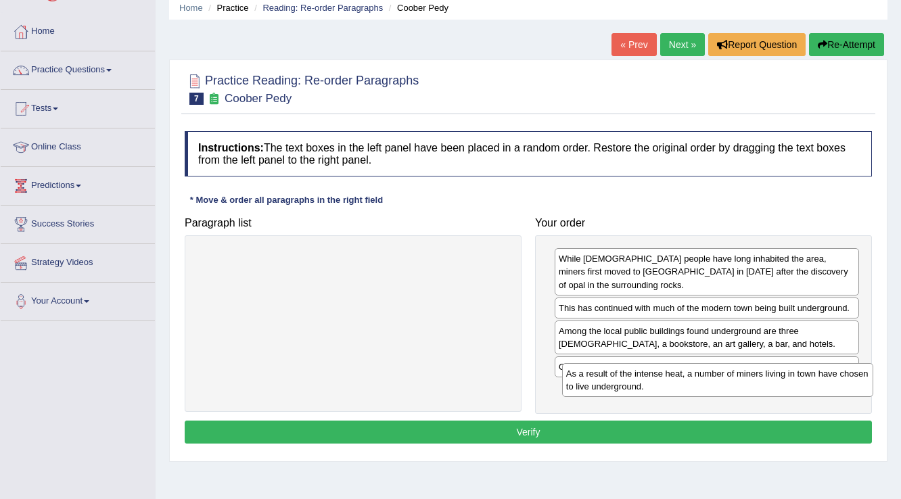
drag, startPoint x: 295, startPoint y: 282, endPoint x: 642, endPoint y: 359, distance: 355.0
click at [642, 363] on div "As a result of the intense heat, a number of miners living in town have chosen …" at bounding box center [718, 380] width 312 height 34
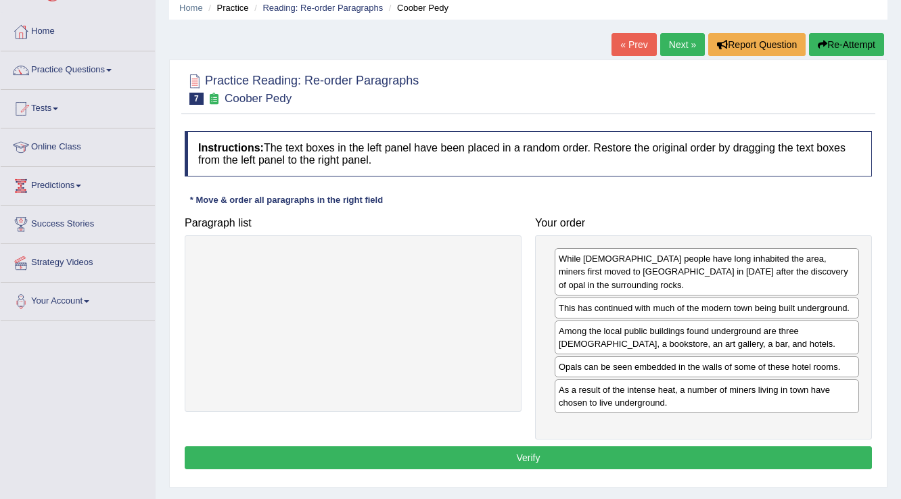
click at [625, 421] on div "While Aboriginal people have long inhabited the area, miners first moved to Coo…" at bounding box center [703, 338] width 337 height 204
click at [625, 458] on div "Instructions: The text boxes in the left panel have been placed in a random ord…" at bounding box center [528, 303] width 694 height 356
click at [625, 452] on button "Verify" at bounding box center [529, 458] width 688 height 23
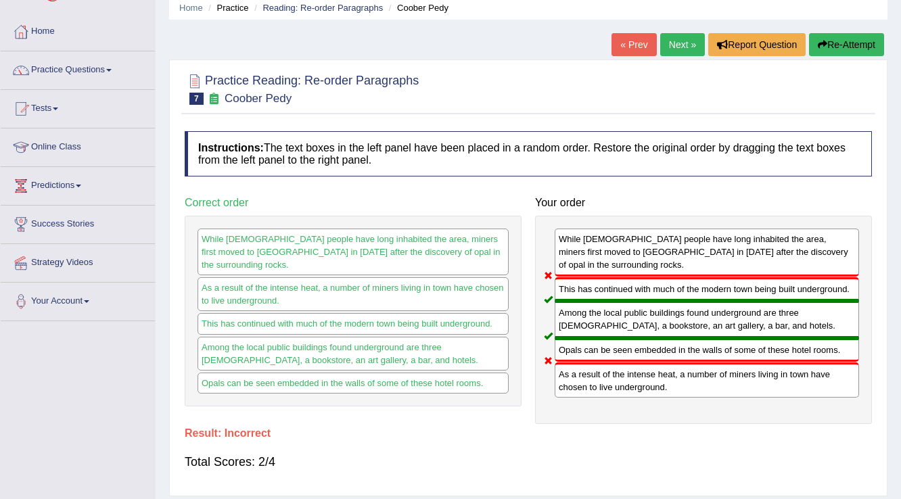
click at [857, 36] on button "Re-Attempt" at bounding box center [846, 44] width 75 height 23
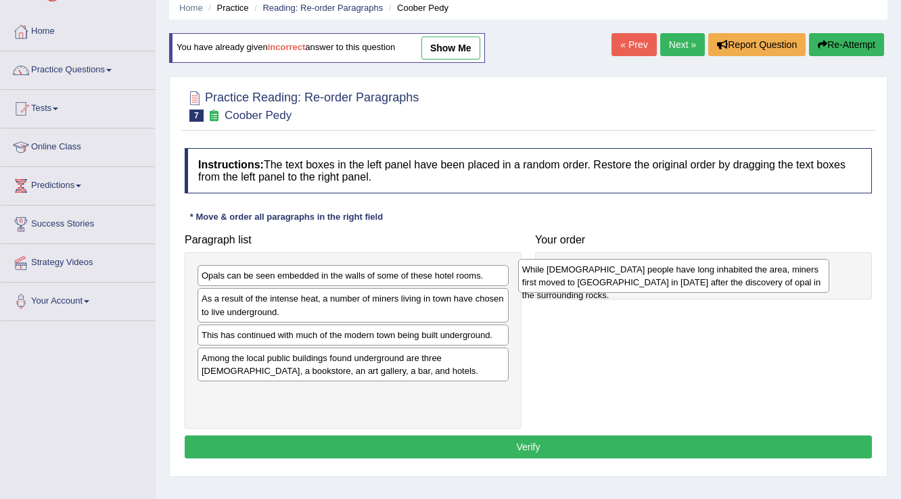
drag, startPoint x: 328, startPoint y: 307, endPoint x: 648, endPoint y: 277, distance: 322.1
click at [648, 277] on div "While [DEMOGRAPHIC_DATA] people have long inhabited the area, miners first move…" at bounding box center [674, 276] width 312 height 34
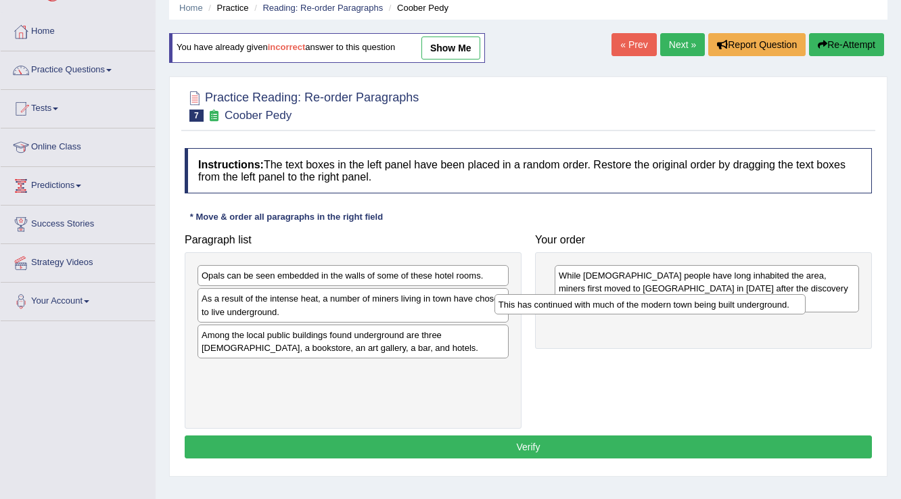
drag, startPoint x: 440, startPoint y: 330, endPoint x: 740, endPoint y: 300, distance: 301.9
click at [740, 300] on div "This has continued with much of the modern town being built underground." at bounding box center [651, 304] width 312 height 21
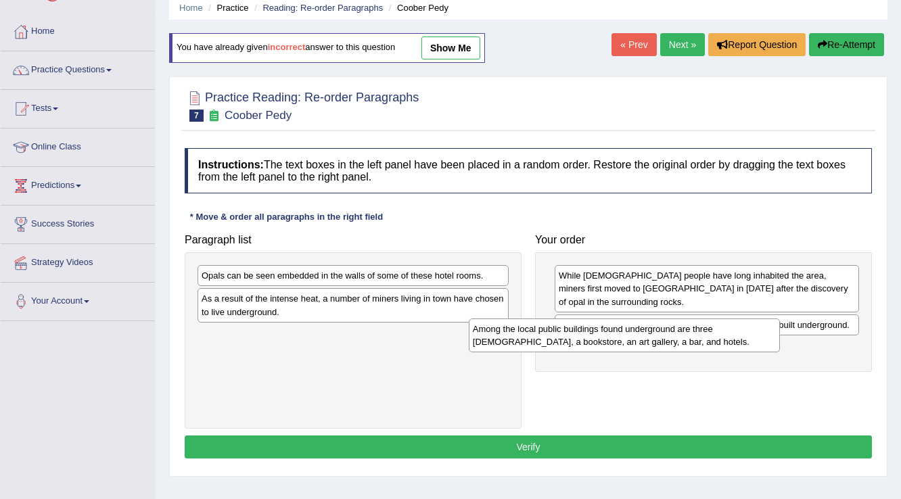
drag, startPoint x: 463, startPoint y: 328, endPoint x: 734, endPoint y: 322, distance: 271.4
click at [734, 322] on div "Among the local public buildings found underground are three churches, a bookst…" at bounding box center [625, 336] width 312 height 34
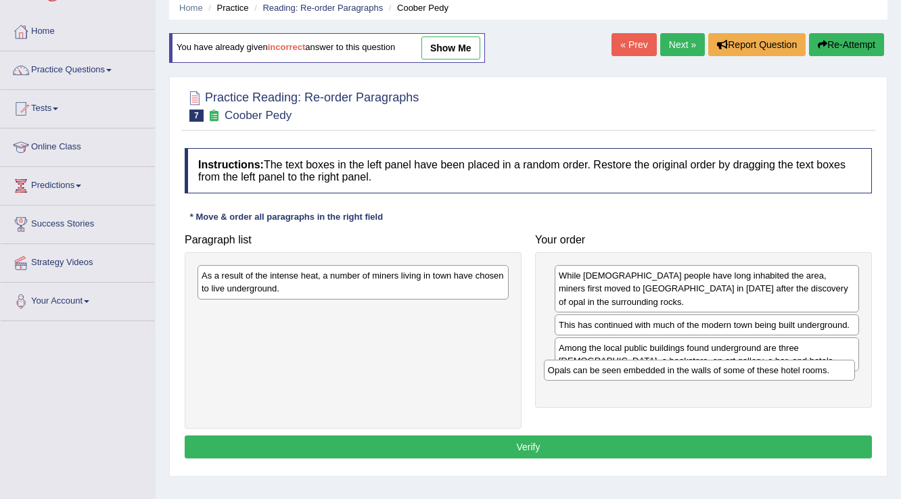
drag, startPoint x: 457, startPoint y: 279, endPoint x: 804, endPoint y: 374, distance: 359.2
click at [804, 374] on div "Opals can be seen embedded in the walls of some of these hotel rooms." at bounding box center [700, 370] width 312 height 21
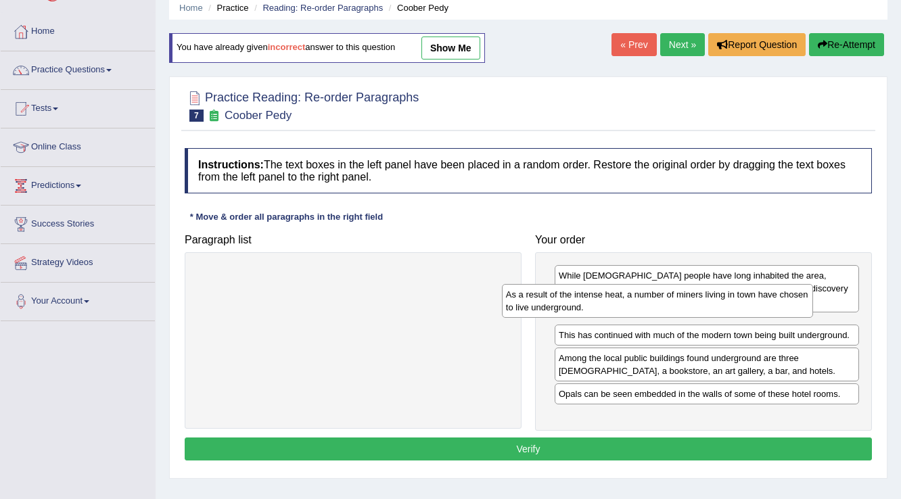
drag, startPoint x: 374, startPoint y: 290, endPoint x: 679, endPoint y: 309, distance: 305.1
click at [679, 309] on div "As a result of the intense heat, a number of miners living in town have chosen …" at bounding box center [658, 301] width 312 height 34
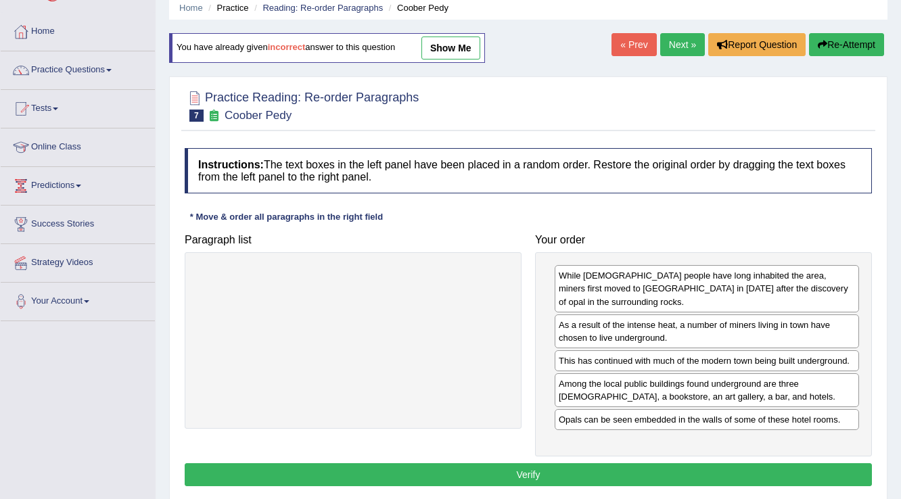
click at [625, 464] on button "Verify" at bounding box center [529, 475] width 688 height 23
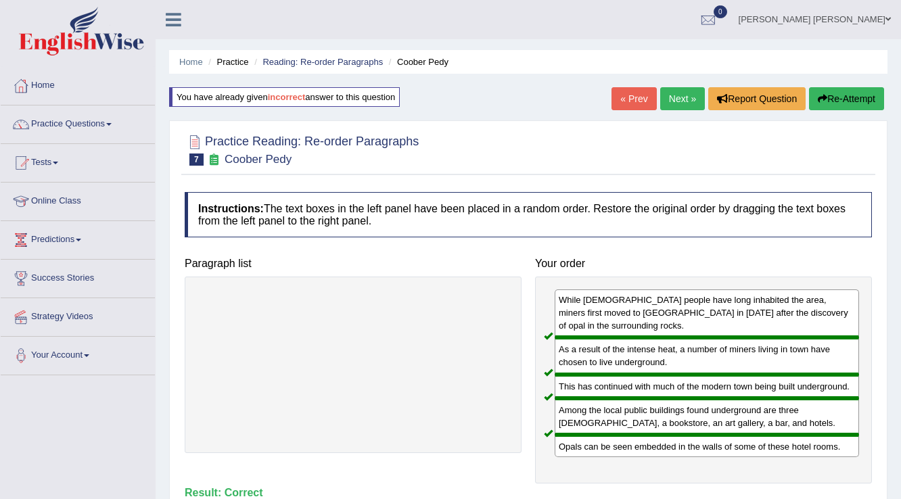
click at [689, 92] on link "Next »" at bounding box center [683, 98] width 45 height 23
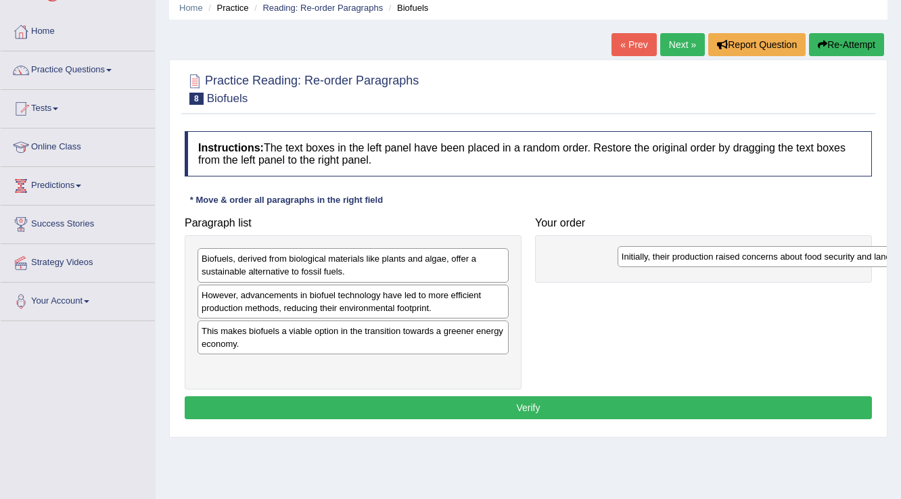
drag, startPoint x: 309, startPoint y: 336, endPoint x: 729, endPoint y: 262, distance: 426.7
click at [729, 262] on div "Initially, their production raised concerns about food security and land use." at bounding box center [774, 256] width 312 height 21
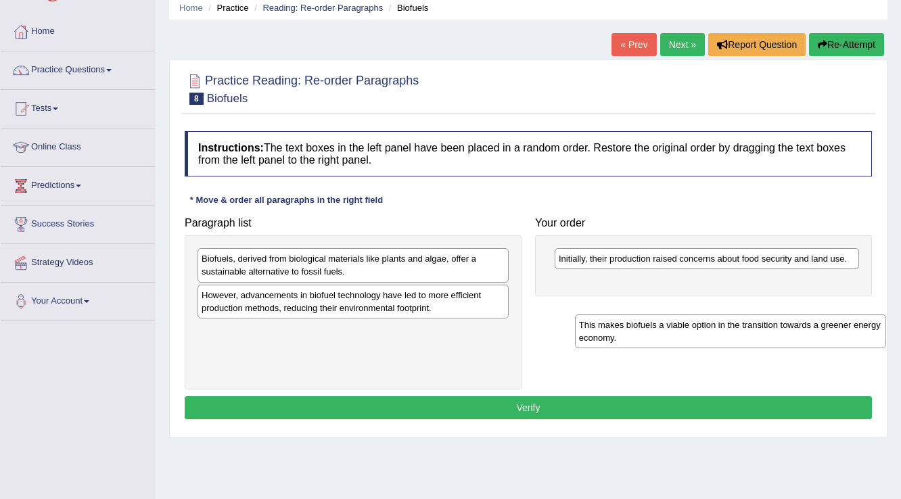
drag, startPoint x: 338, startPoint y: 335, endPoint x: 738, endPoint y: 309, distance: 400.8
click at [737, 315] on div "This makes biofuels a viable option in the transition towards a greener energy …" at bounding box center [731, 332] width 312 height 34
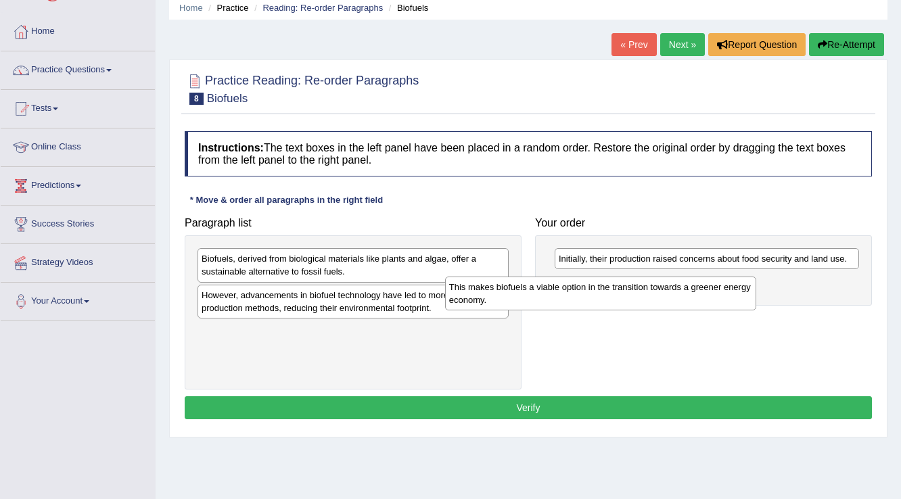
drag, startPoint x: 447, startPoint y: 330, endPoint x: 695, endPoint y: 287, distance: 251.4
click at [695, 287] on div "This makes biofuels a viable option in the transition towards a greener energy …" at bounding box center [601, 294] width 312 height 34
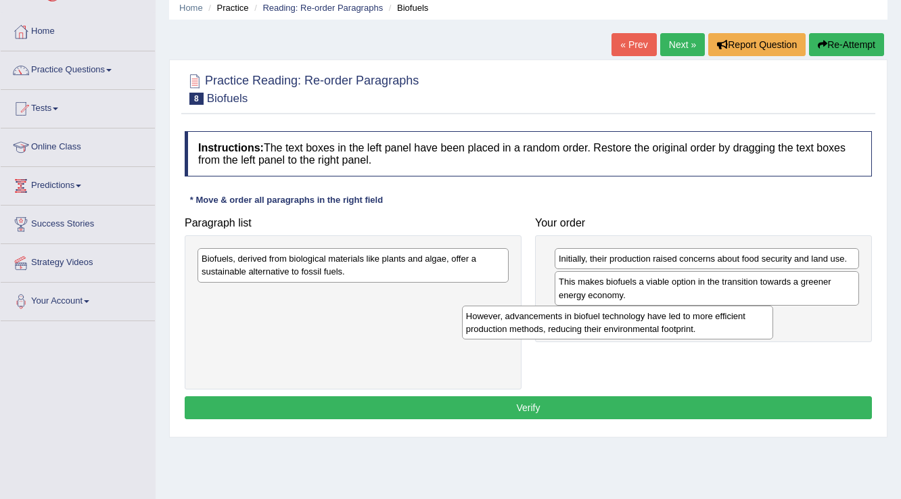
drag, startPoint x: 504, startPoint y: 296, endPoint x: 825, endPoint y: 320, distance: 321.7
click at [774, 322] on div "However, advancements in biofuel technology have led to more efficient producti…" at bounding box center [618, 323] width 312 height 34
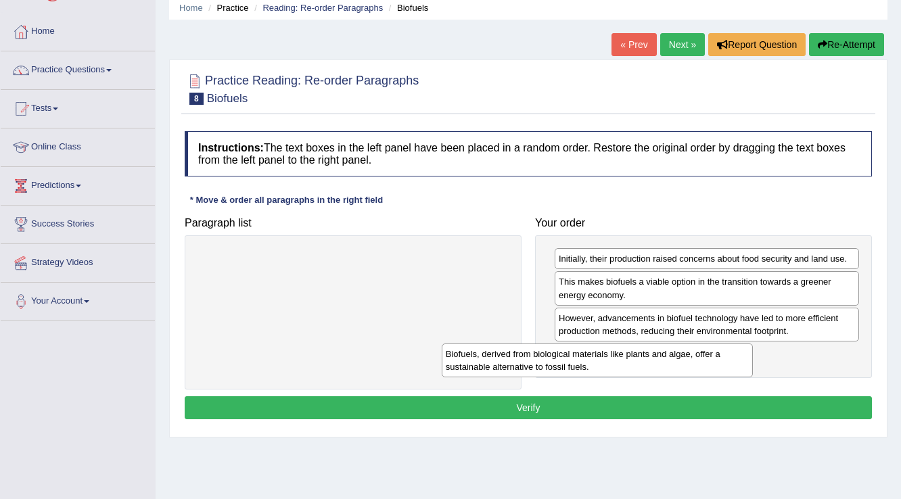
drag, startPoint x: 495, startPoint y: 271, endPoint x: 745, endPoint y: 367, distance: 268.2
click at [745, 367] on div "Biofuels, derived from biological materials like plants and algae, offer a sust…" at bounding box center [598, 361] width 312 height 34
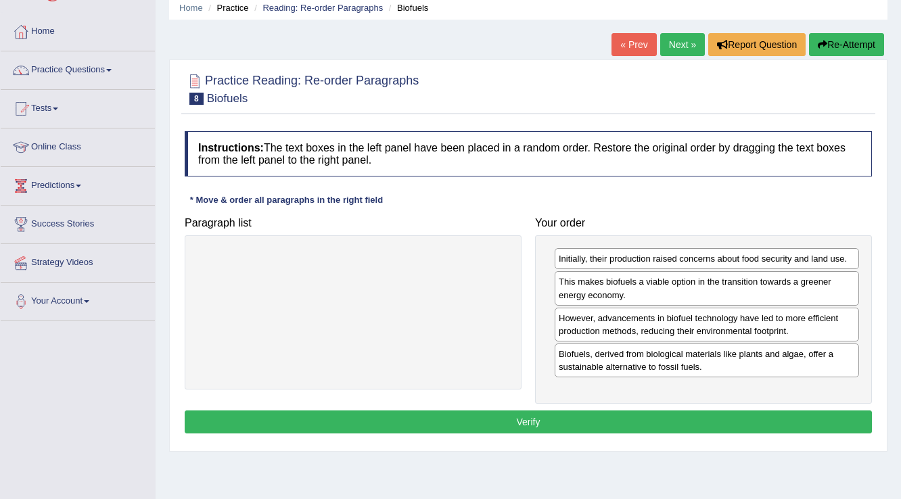
click at [721, 403] on div "Instructions: The text boxes in the left panel have been placed in a random ord…" at bounding box center [528, 285] width 694 height 320
click at [712, 424] on button "Verify" at bounding box center [529, 422] width 688 height 23
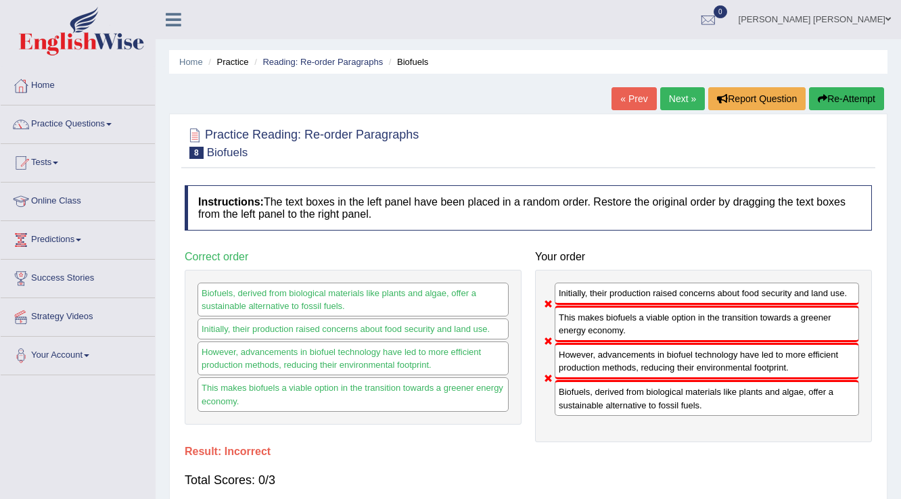
click at [857, 93] on button "Re-Attempt" at bounding box center [846, 98] width 75 height 23
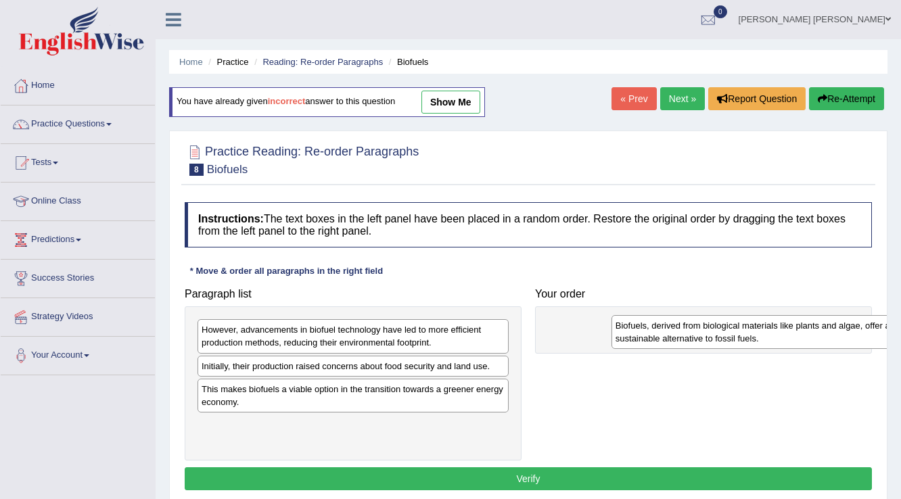
drag, startPoint x: 279, startPoint y: 342, endPoint x: 677, endPoint y: 337, distance: 398.0
click at [683, 337] on div "Biofuels, derived from biological materials like plants and algae, offer a sust…" at bounding box center [768, 332] width 312 height 34
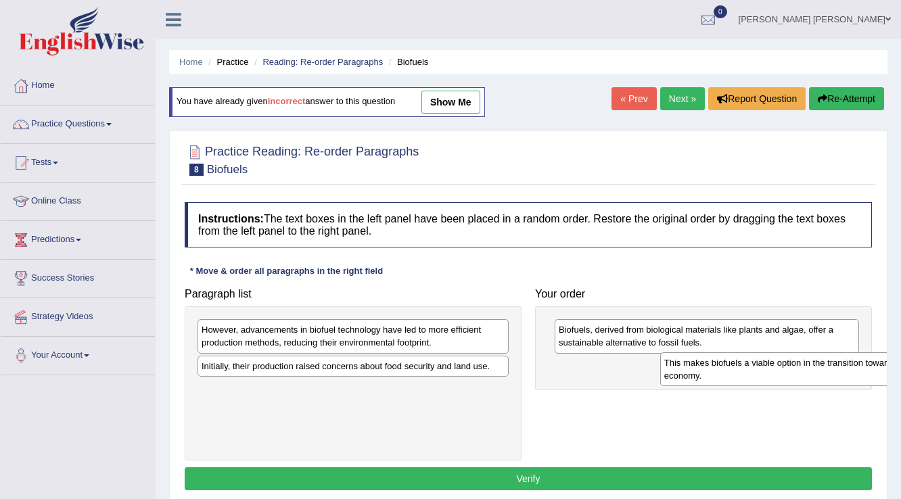
drag, startPoint x: 573, startPoint y: 447, endPoint x: 698, endPoint y: 376, distance: 143.0
click at [698, 376] on div "This makes biofuels a viable option in the transition towards a greener energy …" at bounding box center [817, 370] width 312 height 34
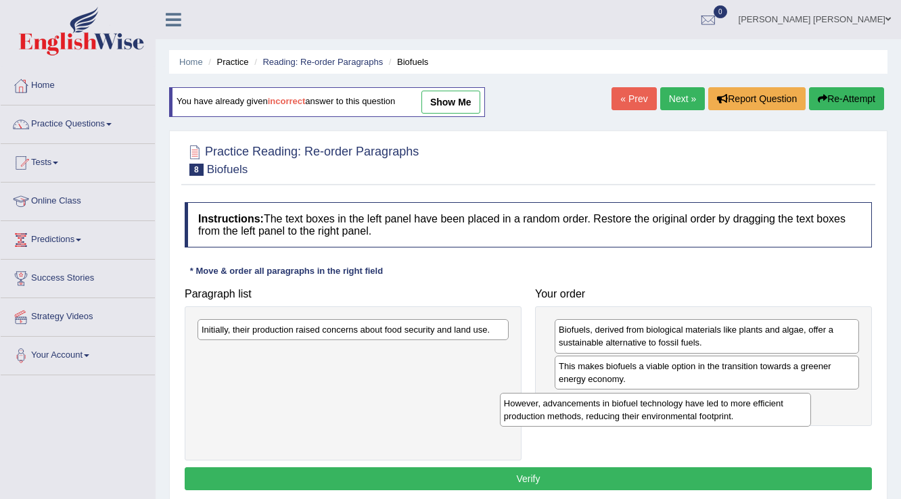
drag, startPoint x: 325, startPoint y: 344, endPoint x: 629, endPoint y: 417, distance: 313.0
click at [629, 417] on div "However, advancements in biofuel technology have led to more efficient producti…" at bounding box center [656, 410] width 312 height 34
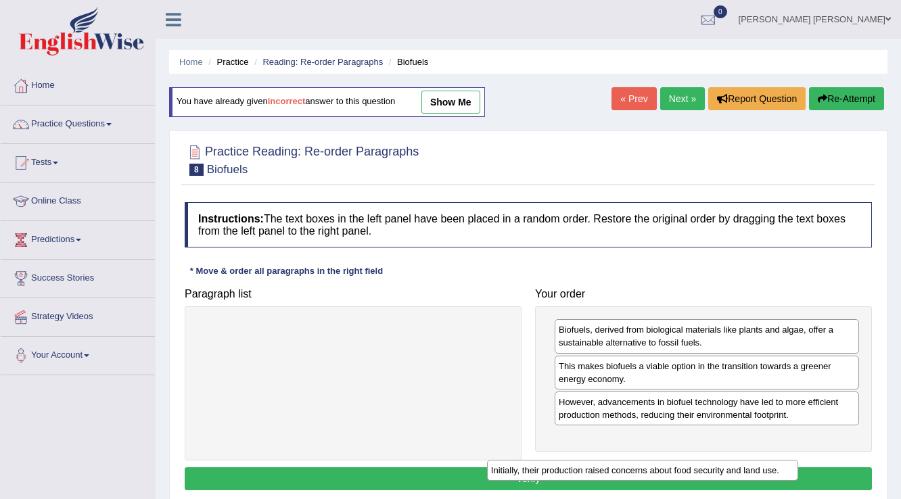
drag, startPoint x: 398, startPoint y: 333, endPoint x: 704, endPoint y: 448, distance: 326.8
click at [693, 467] on div "Initially, their production raised concerns about food security and land use." at bounding box center [643, 470] width 312 height 21
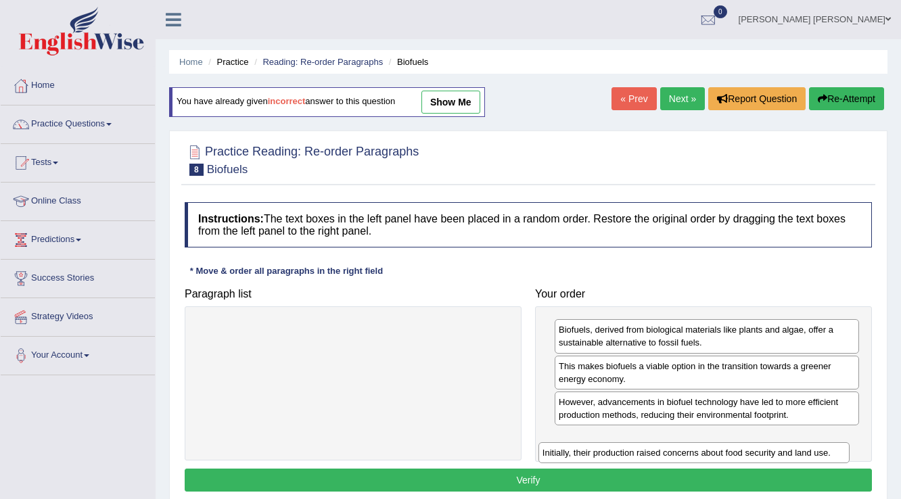
drag, startPoint x: 303, startPoint y: 336, endPoint x: 650, endPoint y: 450, distance: 365.5
click at [650, 450] on div "Initially, their production raised concerns about food security and land use." at bounding box center [695, 453] width 312 height 21
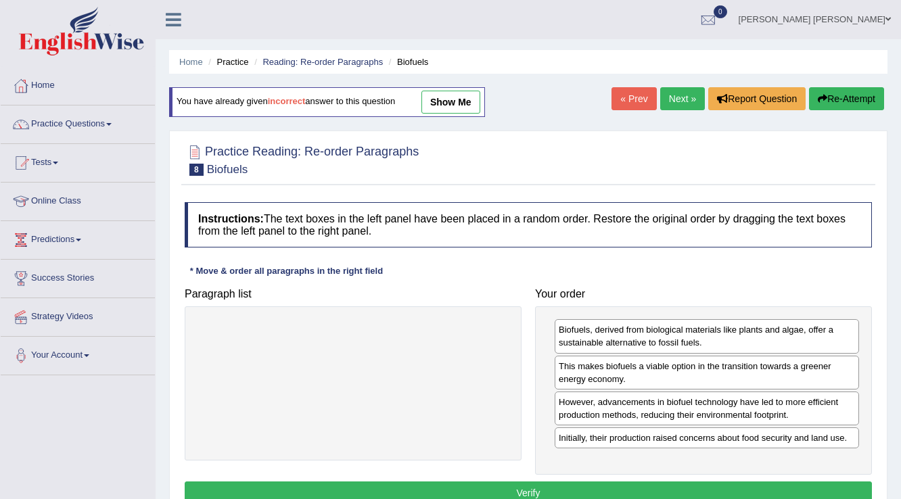
click at [614, 487] on button "Verify" at bounding box center [529, 493] width 688 height 23
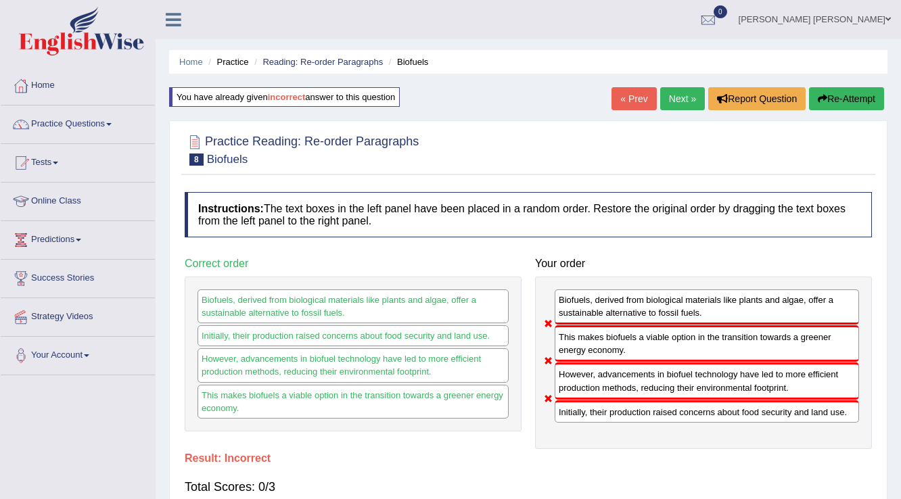
click at [861, 95] on button "Re-Attempt" at bounding box center [846, 98] width 75 height 23
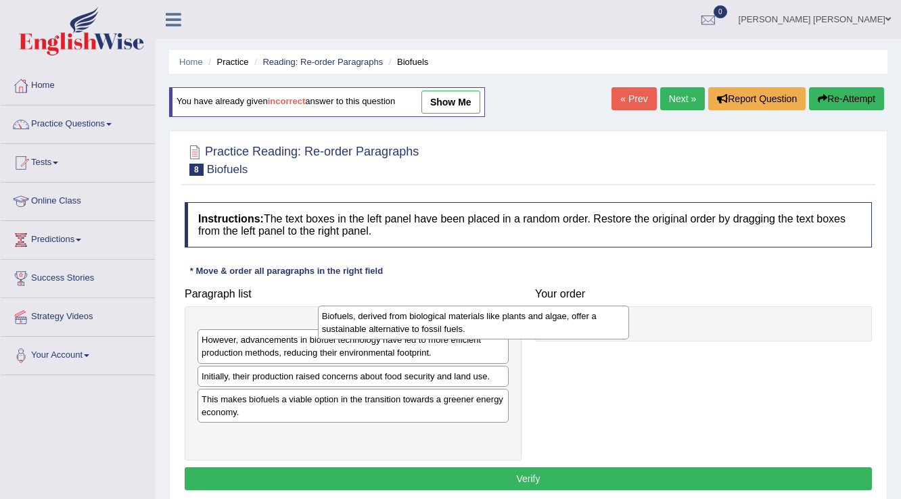
click at [630, 335] on div "Biofuels, derived from biological materials like plants and algae, offer a sust…" at bounding box center [474, 323] width 312 height 34
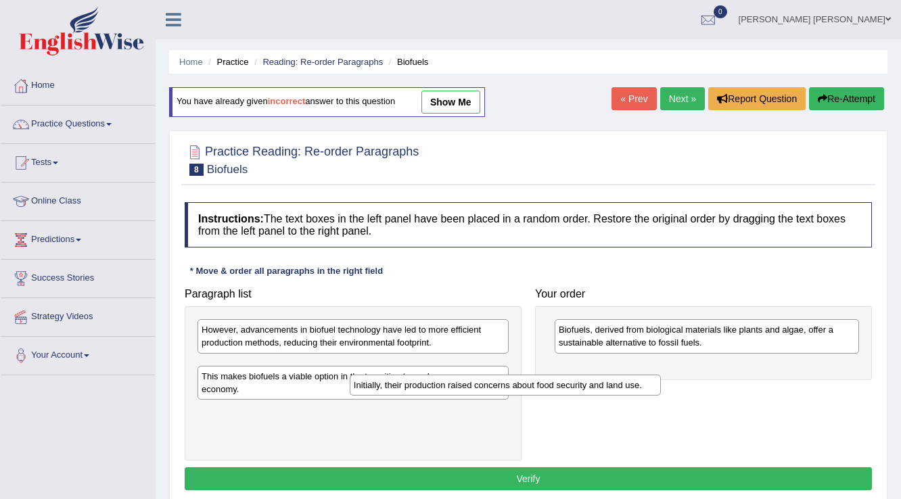
drag, startPoint x: 452, startPoint y: 363, endPoint x: 636, endPoint y: 376, distance: 184.5
click at [636, 376] on div "Initially, their production raised concerns about food security and land use." at bounding box center [506, 385] width 312 height 21
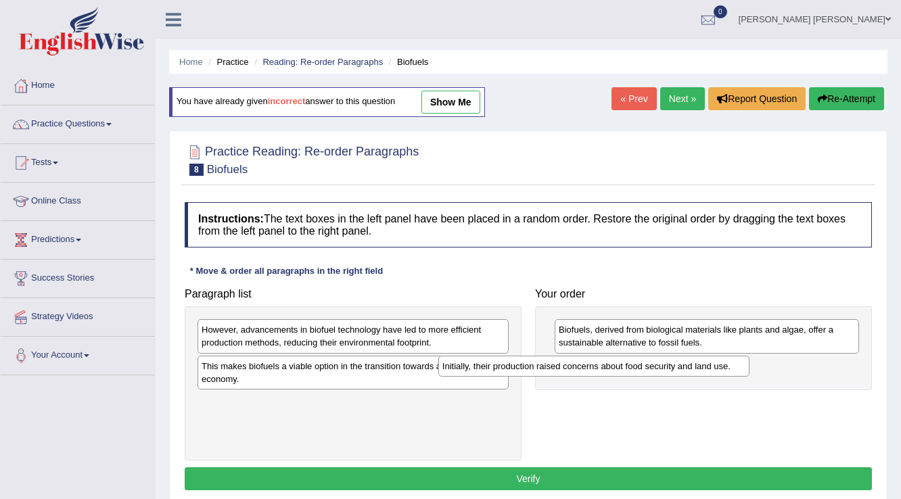
drag, startPoint x: 501, startPoint y: 361, endPoint x: 742, endPoint y: 361, distance: 240.9
click at [742, 361] on div "Initially, their production raised concerns about food security and land use." at bounding box center [595, 366] width 312 height 21
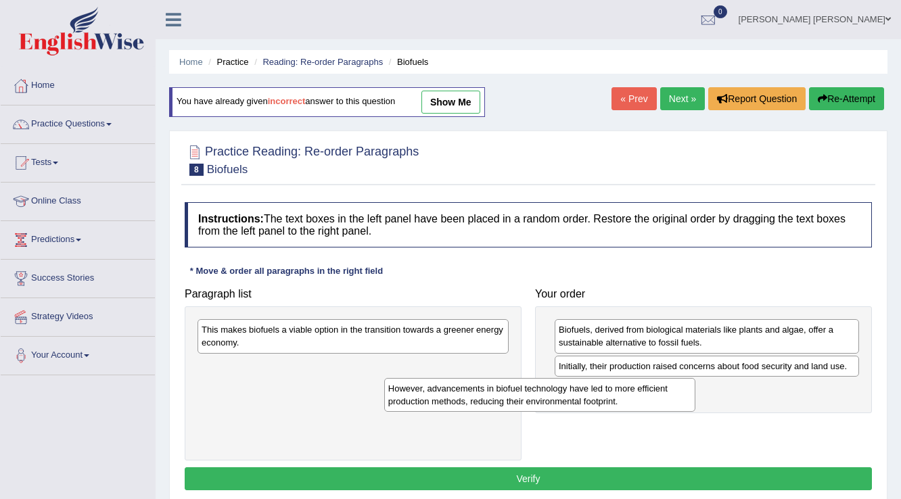
drag, startPoint x: 495, startPoint y: 331, endPoint x: 688, endPoint y: 384, distance: 199.5
click at [688, 384] on div "However, advancements in biofuel technology have led to more efficient producti…" at bounding box center [540, 395] width 312 height 34
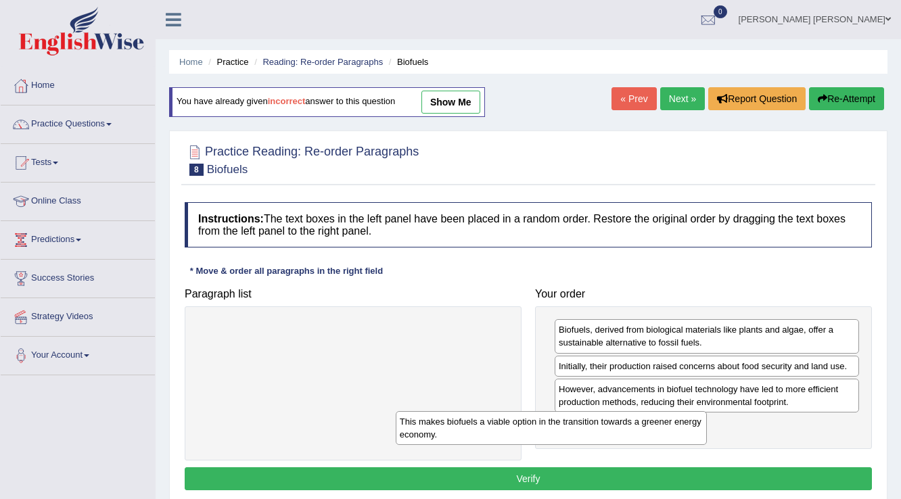
drag, startPoint x: 498, startPoint y: 348, endPoint x: 740, endPoint y: 435, distance: 256.9
click at [708, 435] on div "This makes biofuels a viable option in the transition towards a greener energy …" at bounding box center [552, 428] width 312 height 34
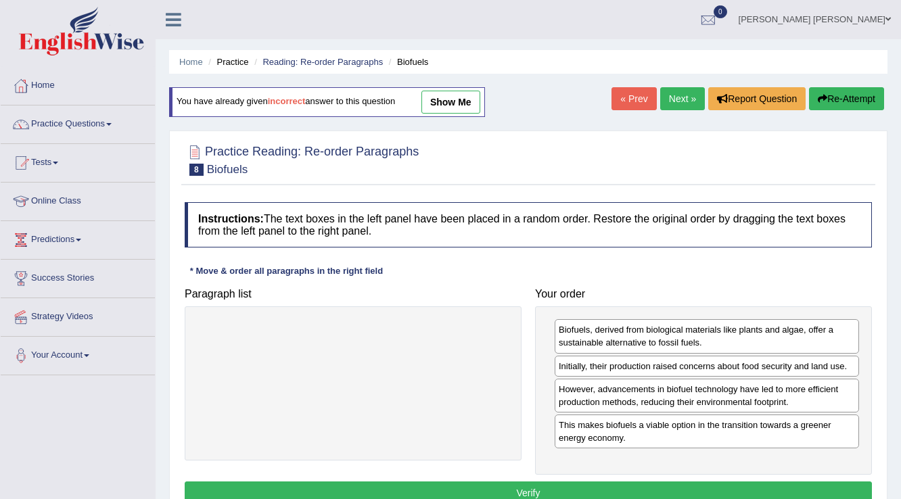
click at [758, 478] on div "Instructions: The text boxes in the left panel have been placed in a random ord…" at bounding box center [528, 356] width 694 height 320
click at [714, 490] on button "Verify" at bounding box center [529, 493] width 688 height 23
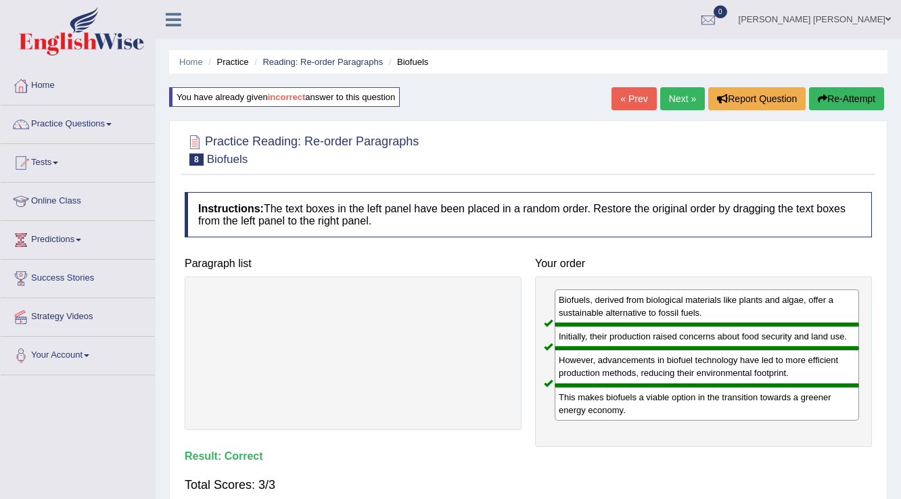
click at [679, 94] on link "Next »" at bounding box center [683, 98] width 45 height 23
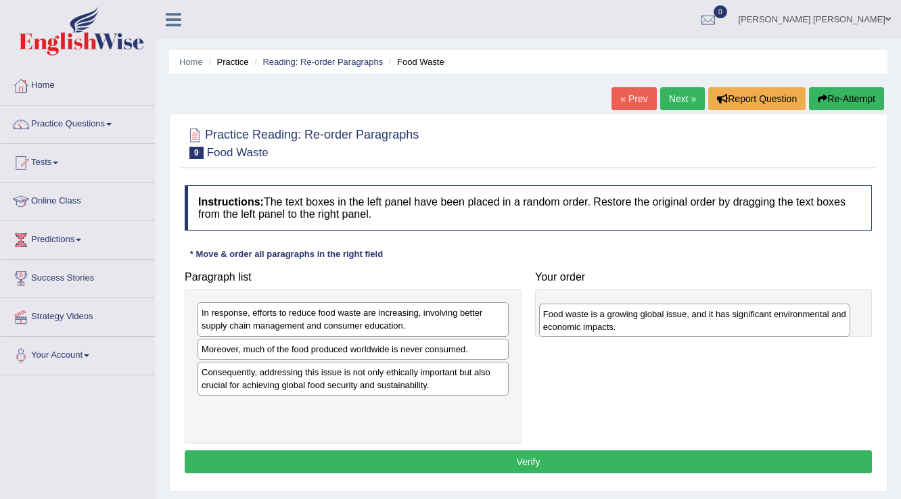
drag, startPoint x: 436, startPoint y: 413, endPoint x: 792, endPoint y: 309, distance: 370.9
click at [792, 309] on div "Food waste is a growing global issue, and it has significant environmental and …" at bounding box center [695, 321] width 312 height 34
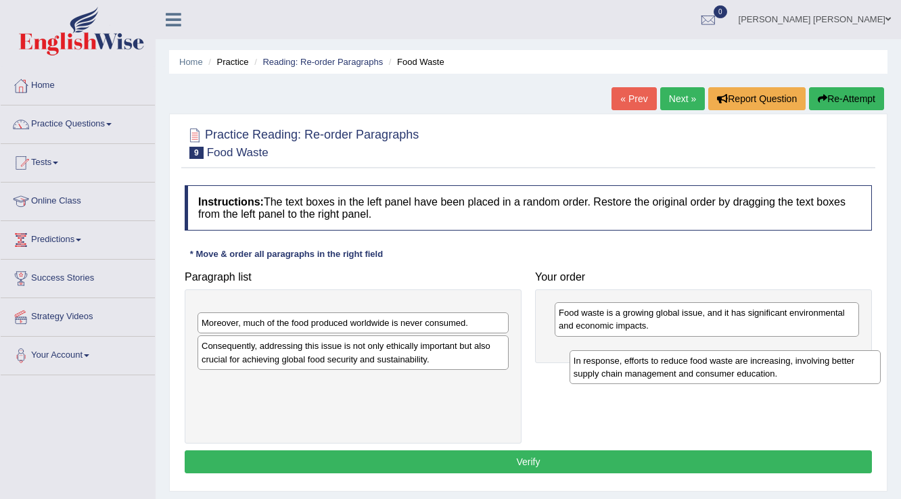
drag, startPoint x: 425, startPoint y: 317, endPoint x: 785, endPoint y: 351, distance: 361.6
click at [797, 353] on div "In response, efforts to reduce food waste are increasing, involving better supp…" at bounding box center [726, 368] width 312 height 34
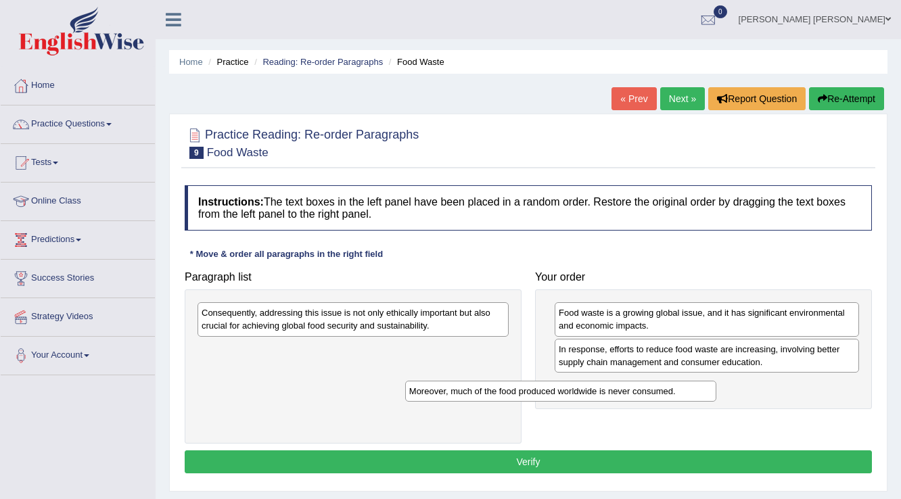
drag, startPoint x: 462, startPoint y: 306, endPoint x: 762, endPoint y: 380, distance: 308.9
click at [717, 384] on div "Moreover, much of the food produced worldwide is never consumed." at bounding box center [561, 391] width 312 height 21
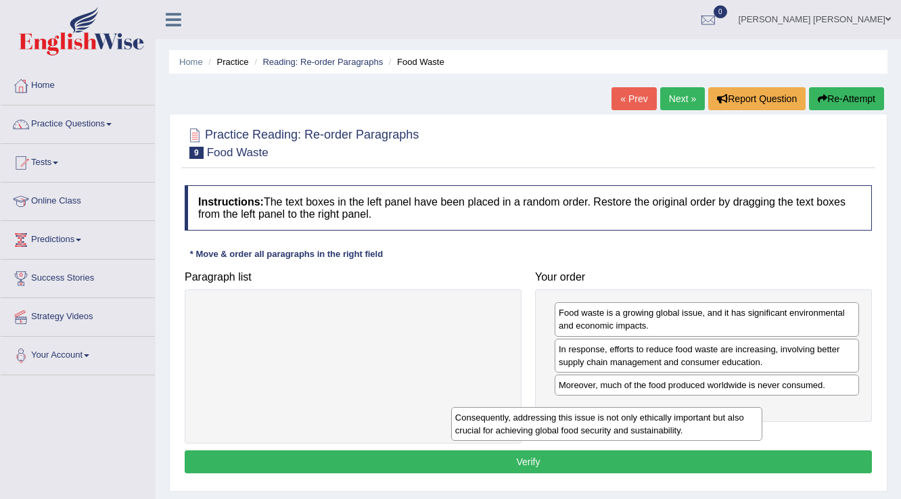
drag, startPoint x: 464, startPoint y: 319, endPoint x: 696, endPoint y: 428, distance: 256.1
click at [713, 424] on div "Consequently, addressing this issue is not only ethically important but also cr…" at bounding box center [607, 424] width 312 height 34
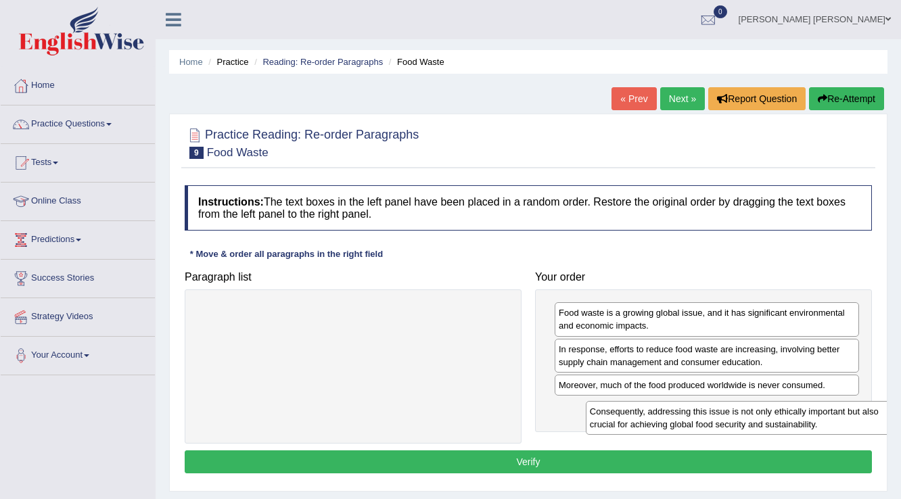
drag, startPoint x: 444, startPoint y: 343, endPoint x: 808, endPoint y: 411, distance: 370.5
click at [808, 411] on div "Consequently, addressing this issue is not only ethically important but also cr…" at bounding box center [742, 418] width 312 height 34
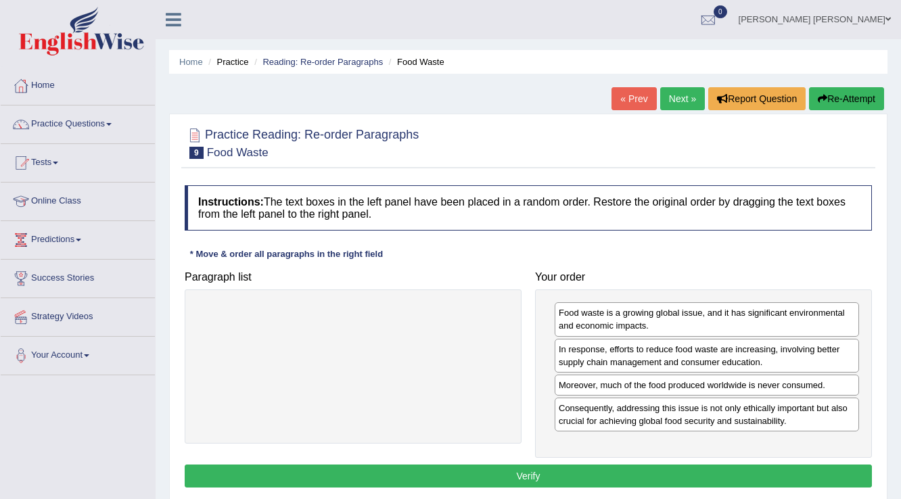
click at [801, 453] on div "Food waste is a growing global issue, and it has significant environmental and …" at bounding box center [703, 374] width 337 height 169
drag, startPoint x: 808, startPoint y: 478, endPoint x: 807, endPoint y: 470, distance: 8.2
click at [808, 478] on button "Verify" at bounding box center [529, 476] width 688 height 23
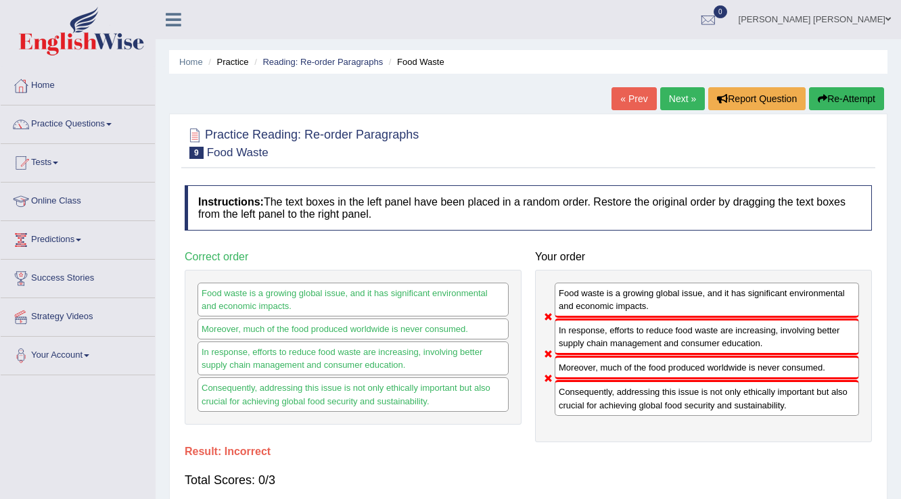
click at [847, 106] on button "Re-Attempt" at bounding box center [846, 98] width 75 height 23
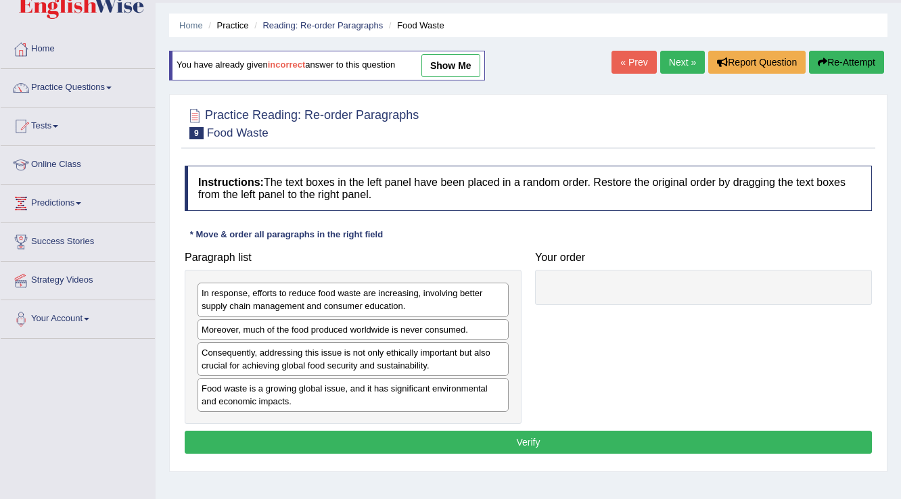
scroll to position [54, 0]
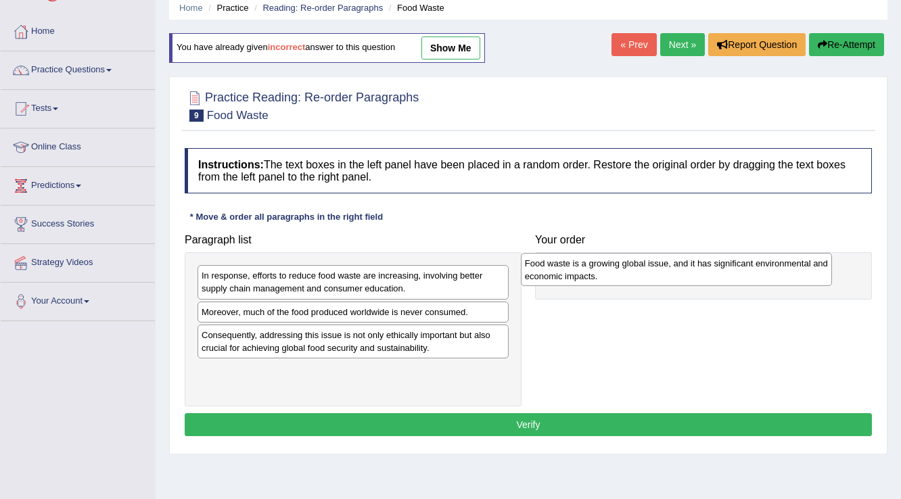
drag, startPoint x: 493, startPoint y: 384, endPoint x: 811, endPoint y: 277, distance: 335.6
click at [811, 277] on div "Food waste is a growing global issue, and it has significant environmental and …" at bounding box center [677, 270] width 312 height 34
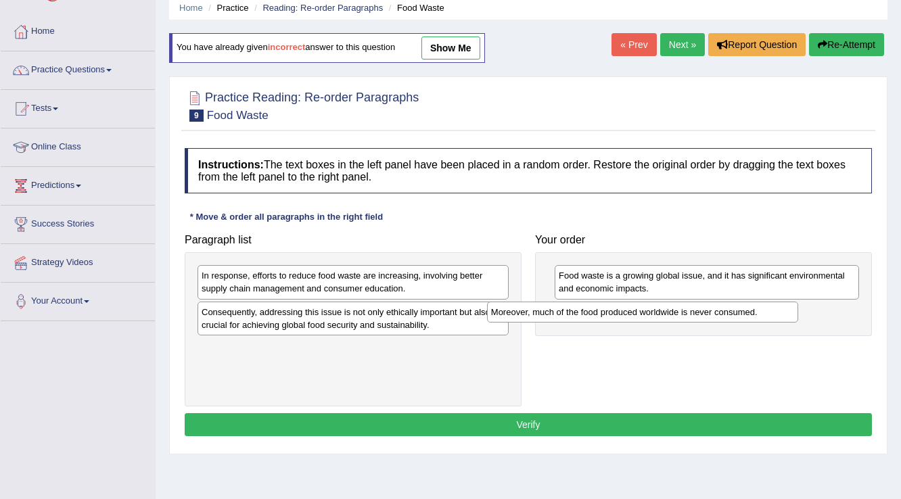
drag, startPoint x: 409, startPoint y: 307, endPoint x: 688, endPoint y: 304, distance: 278.8
click at [701, 304] on div "Moreover, much of the food produced worldwide is never consumed." at bounding box center [643, 312] width 312 height 21
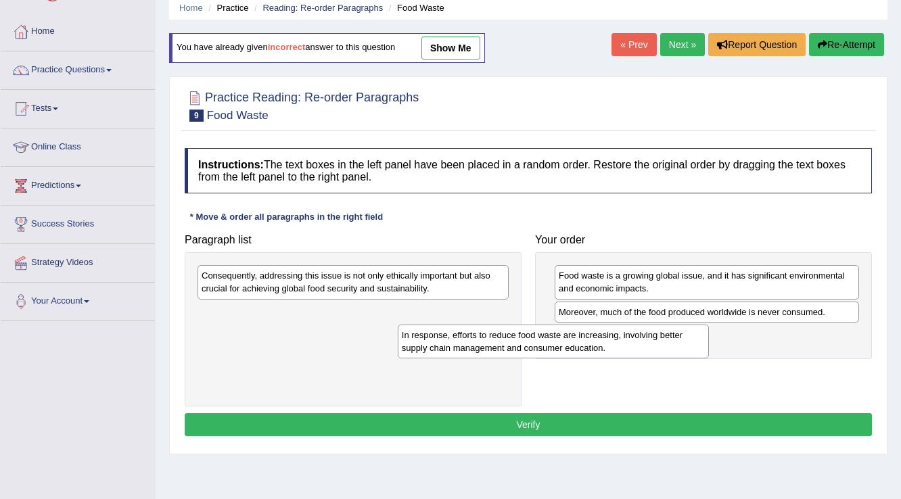
drag, startPoint x: 447, startPoint y: 277, endPoint x: 648, endPoint y: 335, distance: 208.6
click at [648, 336] on div "In response, efforts to reduce food waste are increasing, involving better supp…" at bounding box center [554, 342] width 312 height 34
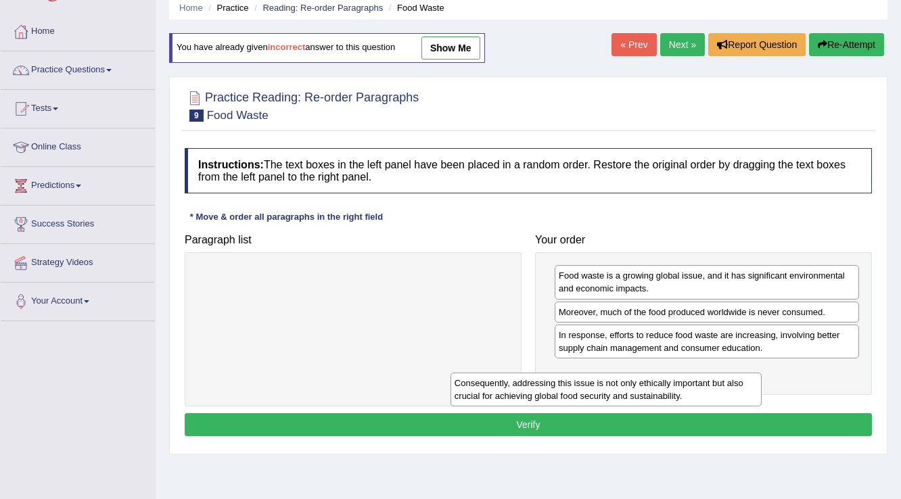
drag, startPoint x: 403, startPoint y: 290, endPoint x: 661, endPoint y: 395, distance: 279.0
click at [661, 395] on div "Consequently, addressing this issue is not only ethically important but also cr…" at bounding box center [607, 390] width 312 height 34
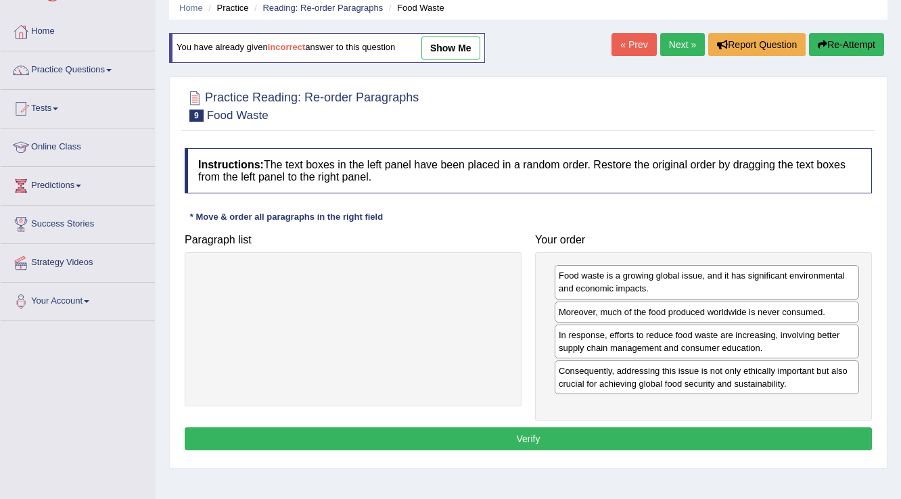
click at [600, 432] on button "Verify" at bounding box center [529, 439] width 688 height 23
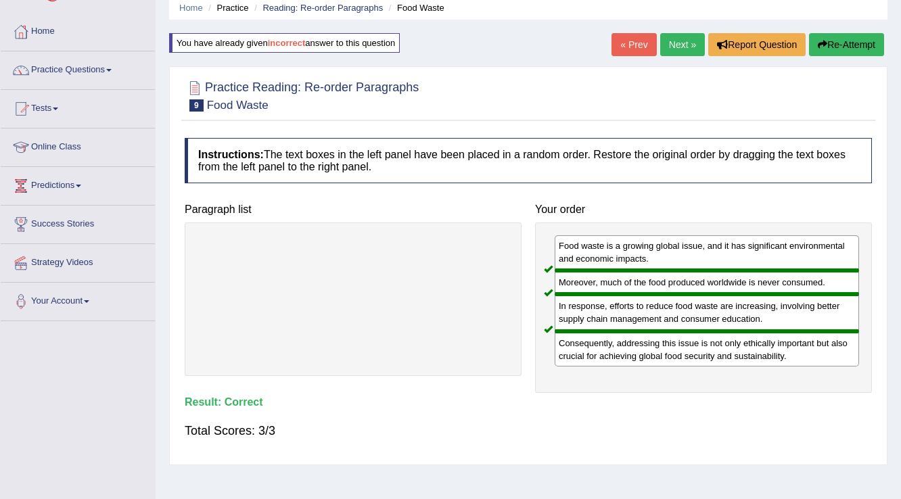
click at [693, 43] on link "Next »" at bounding box center [683, 44] width 45 height 23
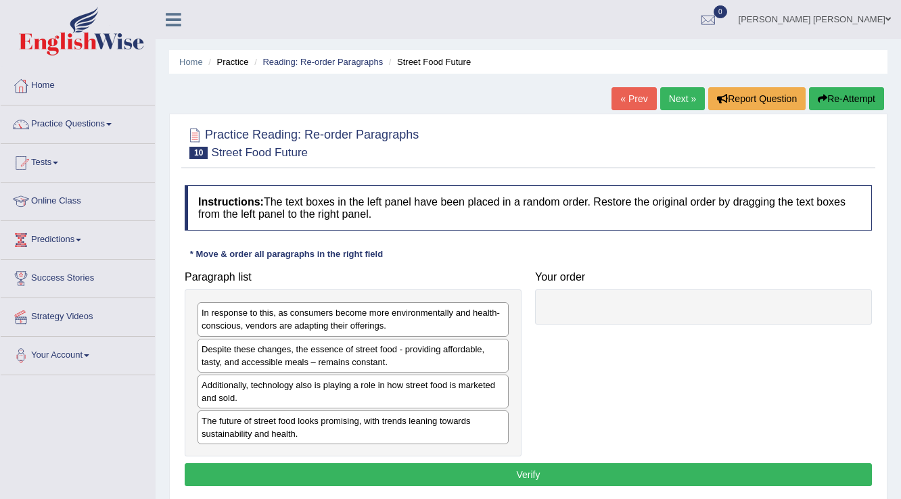
click at [408, 395] on div "Additionally, technology also is playing a role in how street food is marketed …" at bounding box center [353, 392] width 311 height 34
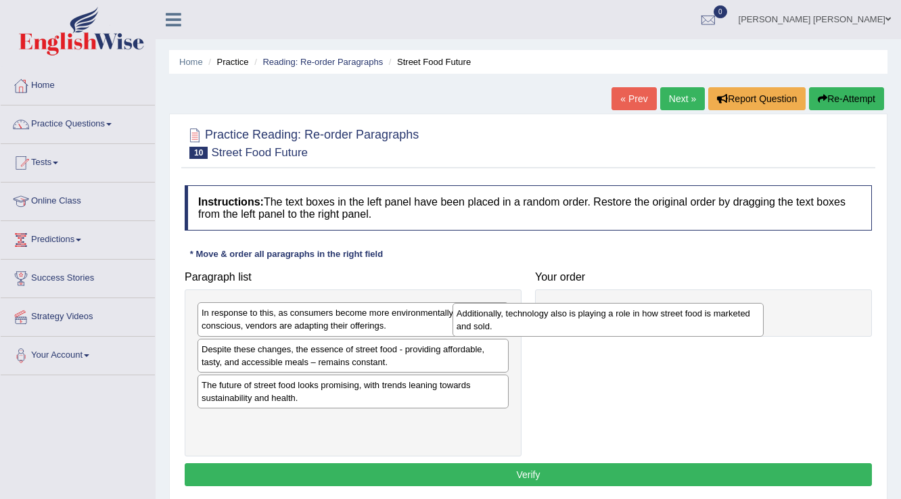
drag, startPoint x: 408, startPoint y: 395, endPoint x: 663, endPoint y: 324, distance: 264.8
click at [663, 324] on div "Additionally, technology also is playing a role in how street food is marketed …" at bounding box center [609, 320] width 312 height 34
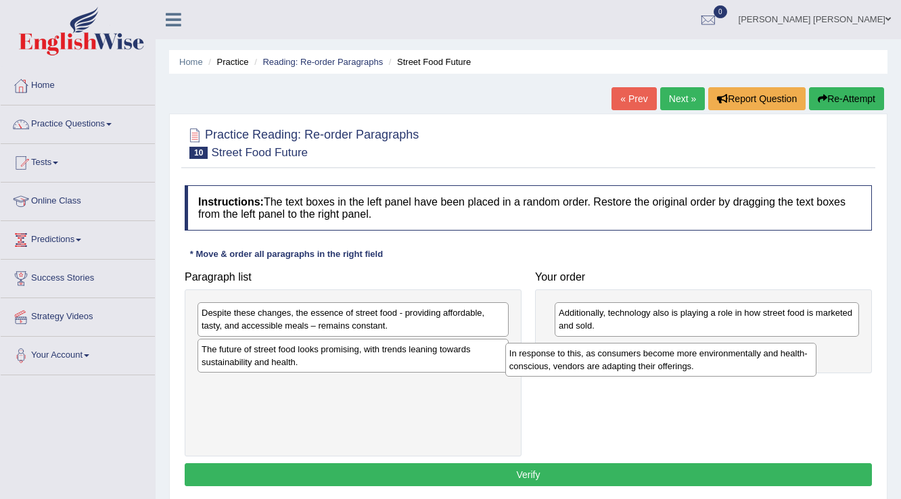
drag, startPoint x: 486, startPoint y: 322, endPoint x: 801, endPoint y: 359, distance: 317.5
click at [801, 359] on div "In response to this, as consumers become more environmentally and health-consci…" at bounding box center [662, 360] width 312 height 34
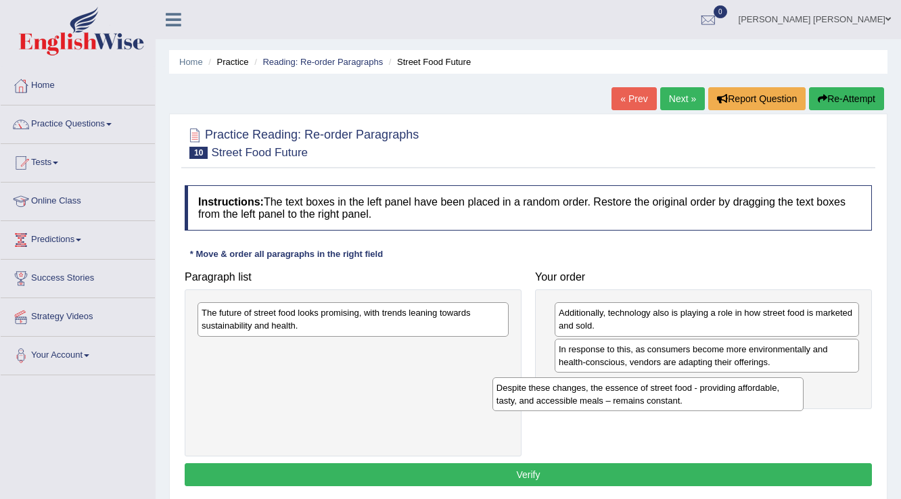
drag, startPoint x: 375, startPoint y: 326, endPoint x: 672, endPoint y: 402, distance: 306.6
click at [672, 402] on div "Despite these changes, the essence of street food - providing affordable, tasty…" at bounding box center [649, 395] width 312 height 34
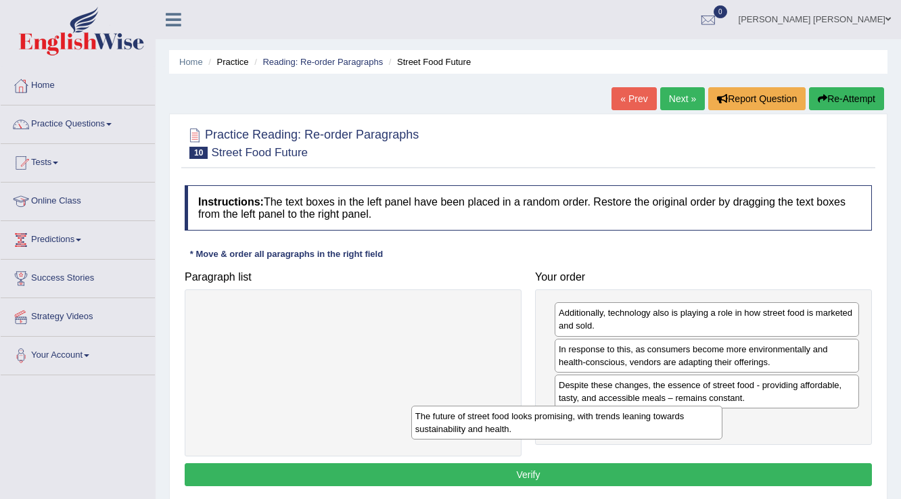
drag, startPoint x: 463, startPoint y: 324, endPoint x: 694, endPoint y: 431, distance: 254.3
click at [694, 431] on div "The future of street food looks promising, with trends leaning towards sustaina…" at bounding box center [567, 423] width 312 height 34
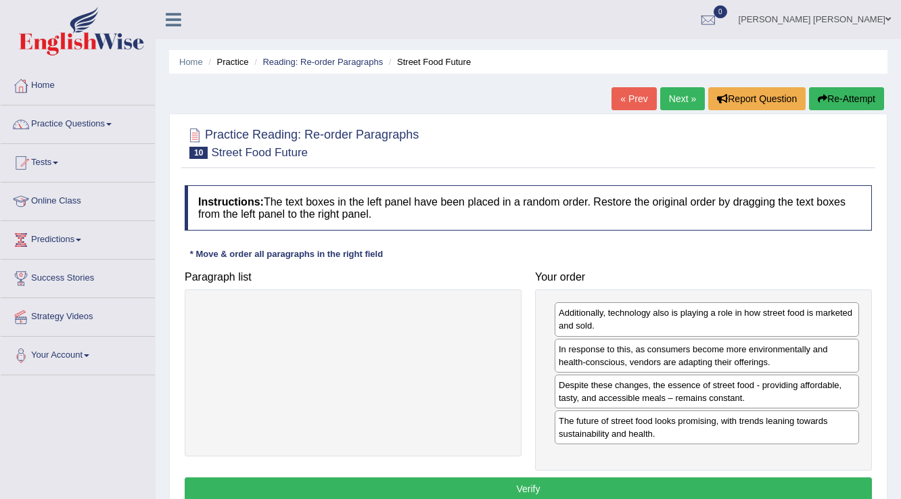
click at [694, 470] on div "Instructions: The text boxes in the left panel have been placed in a random ord…" at bounding box center [528, 345] width 694 height 333
click at [694, 483] on button "Verify" at bounding box center [529, 489] width 688 height 23
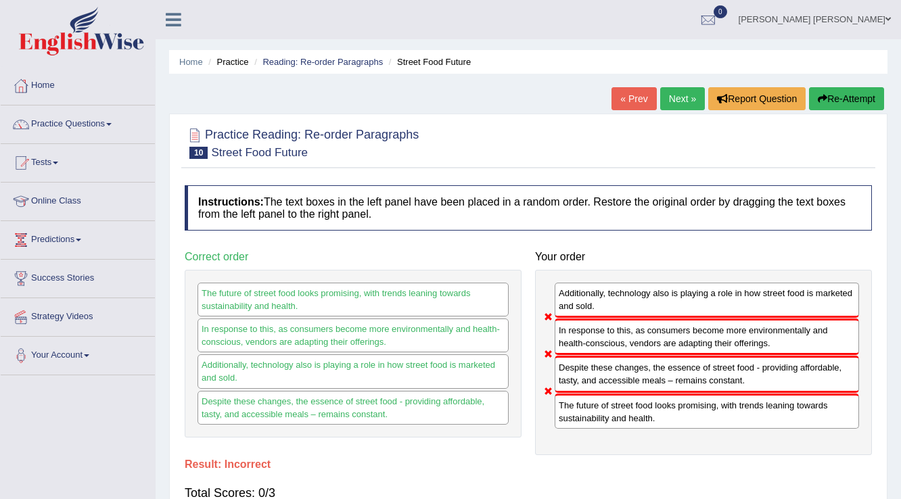
click at [824, 94] on button "Re-Attempt" at bounding box center [846, 98] width 75 height 23
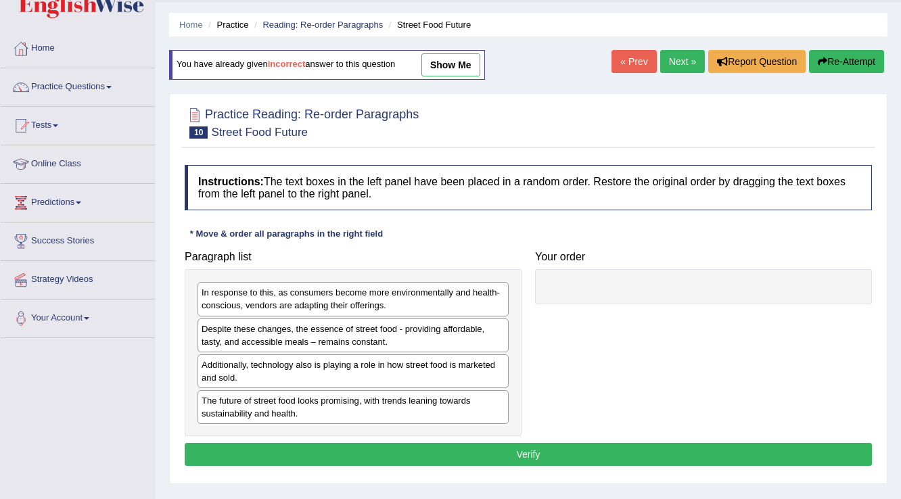
scroll to position [54, 0]
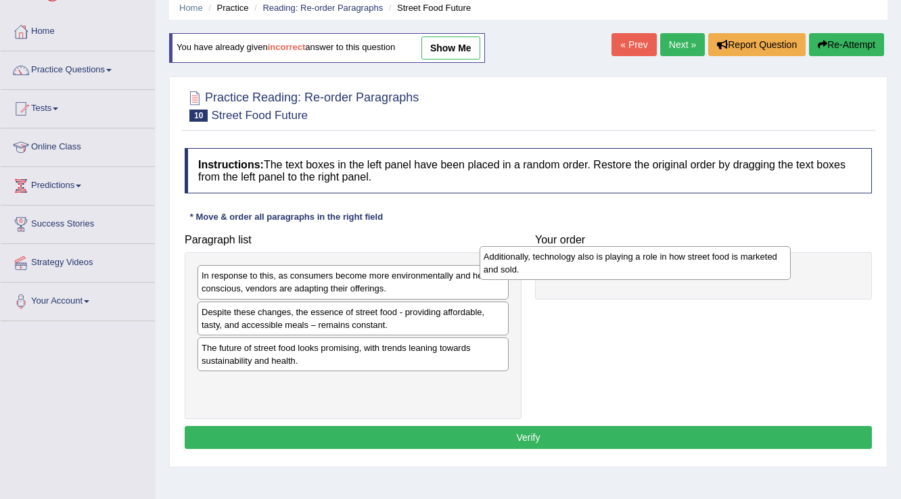
drag, startPoint x: 495, startPoint y: 351, endPoint x: 777, endPoint y: 260, distance: 296.4
click at [777, 260] on div "Additionally, technology also is playing a role in how street food is marketed …" at bounding box center [636, 263] width 312 height 34
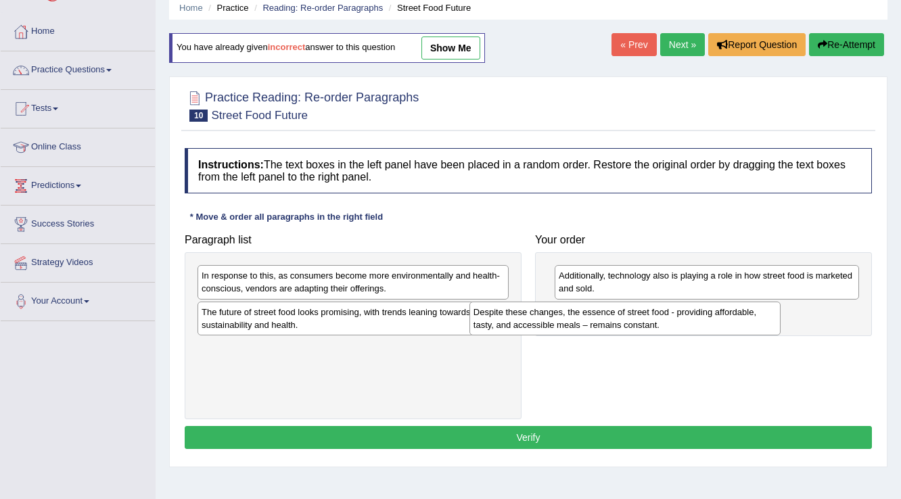
drag, startPoint x: 469, startPoint y: 319, endPoint x: 741, endPoint y: 320, distance: 272.1
click at [741, 320] on div "Despite these changes, the essence of street food - providing affordable, tasty…" at bounding box center [626, 319] width 312 height 34
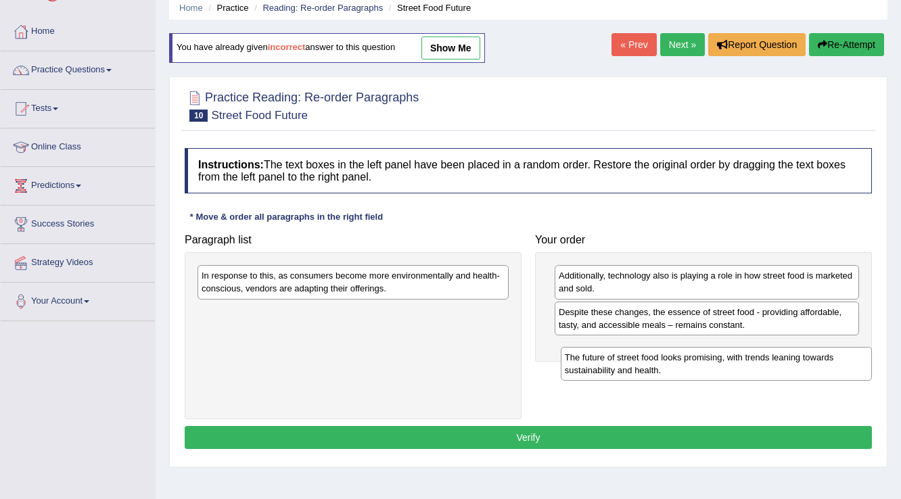
drag, startPoint x: 365, startPoint y: 322, endPoint x: 728, endPoint y: 368, distance: 366.3
click at [728, 368] on div "The future of street food looks promising, with trends leaning towards sustaina…" at bounding box center [717, 364] width 312 height 34
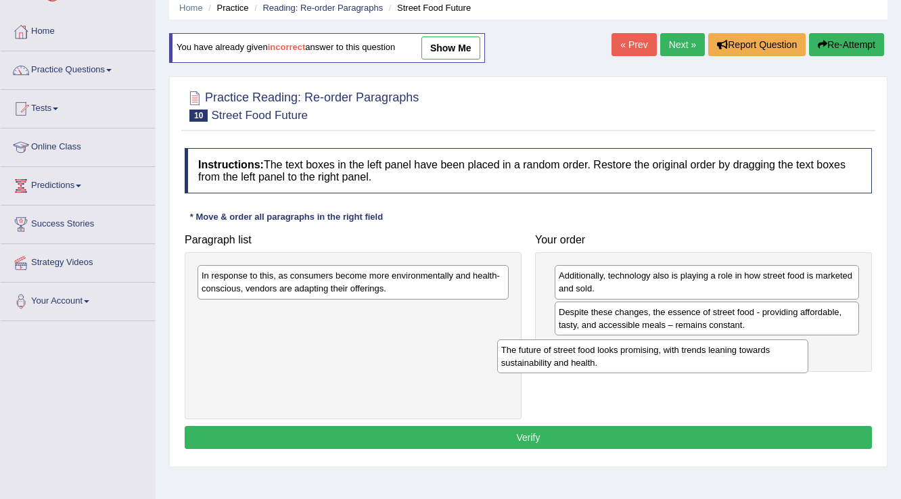
drag, startPoint x: 430, startPoint y: 321, endPoint x: 738, endPoint y: 353, distance: 310.2
click at [738, 353] on div "The future of street food looks promising, with trends leaning towards sustaina…" at bounding box center [653, 357] width 312 height 34
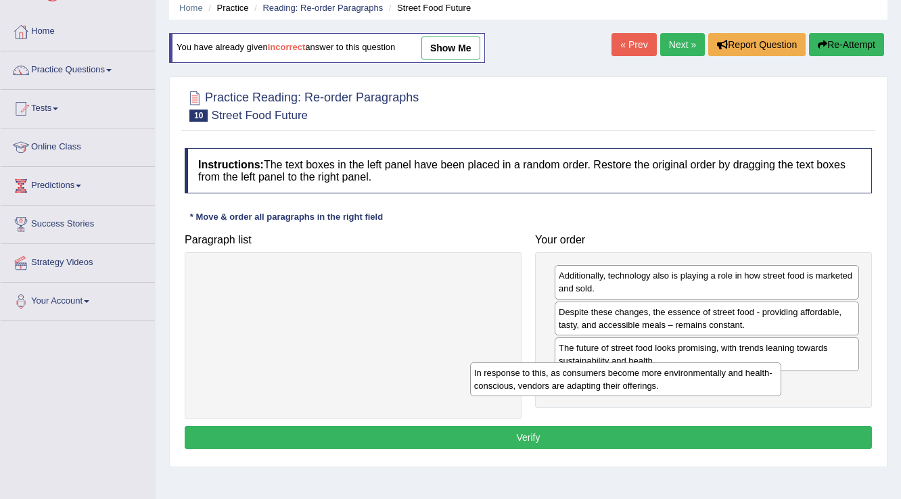
drag, startPoint x: 430, startPoint y: 277, endPoint x: 702, endPoint y: 374, distance: 289.6
click at [702, 374] on div "In response to this, as consumers become more environmentally and health-consci…" at bounding box center [626, 380] width 312 height 34
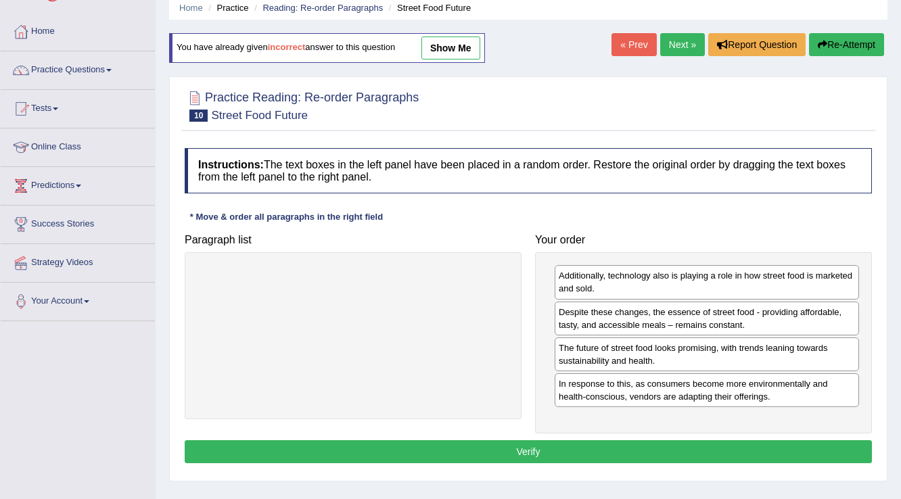
click at [705, 447] on button "Verify" at bounding box center [529, 452] width 688 height 23
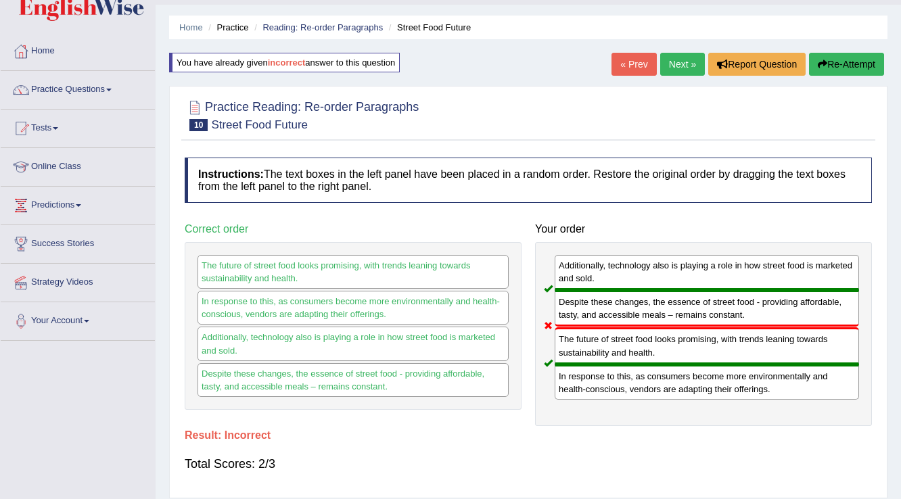
scroll to position [0, 0]
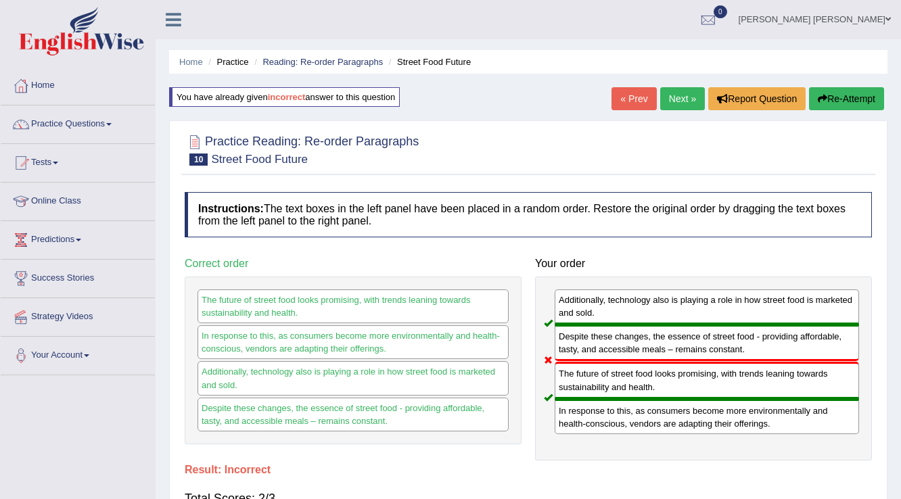
click at [675, 97] on link "Next »" at bounding box center [683, 98] width 45 height 23
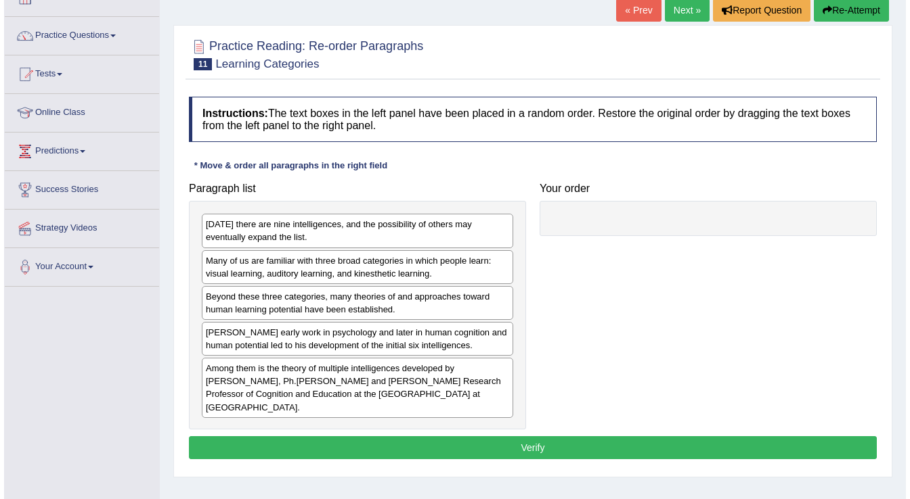
scroll to position [108, 0]
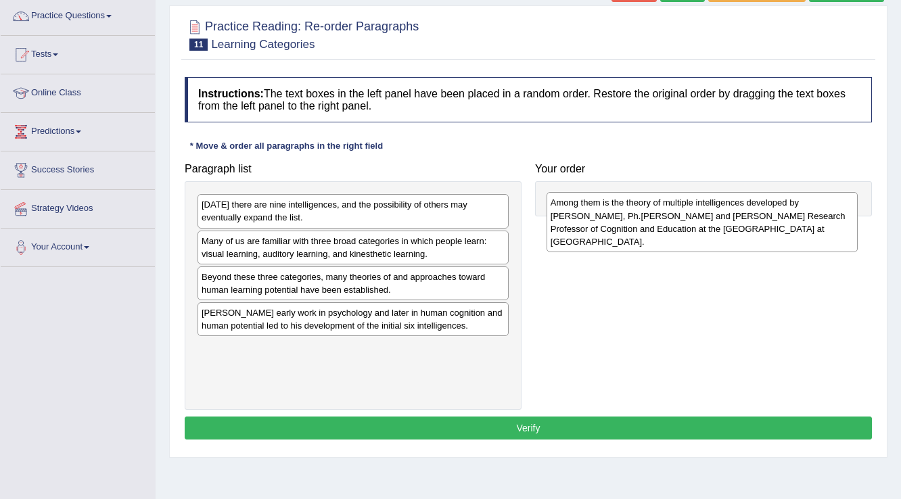
drag, startPoint x: 363, startPoint y: 372, endPoint x: 715, endPoint y: 222, distance: 383.3
click at [715, 222] on div "Among them is the theory of multiple intelligences developed by [PERSON_NAME], …" at bounding box center [703, 222] width 312 height 60
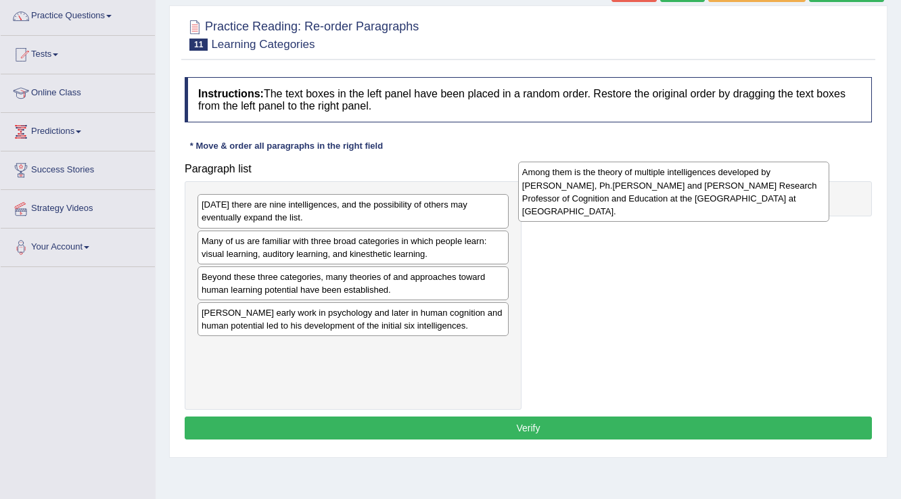
drag, startPoint x: 322, startPoint y: 395, endPoint x: 643, endPoint y: 219, distance: 365.5
click at [643, 219] on div "Among them is the theory of multiple intelligences developed by [PERSON_NAME], …" at bounding box center [674, 192] width 312 height 60
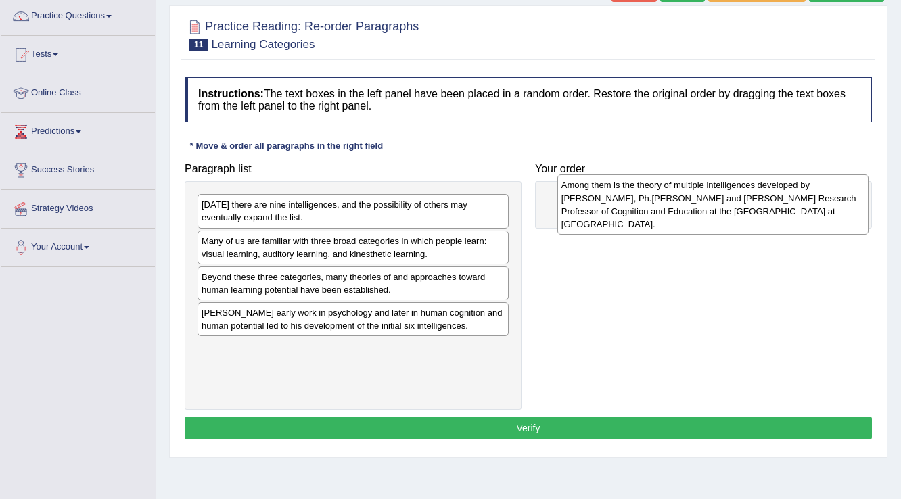
drag, startPoint x: 393, startPoint y: 367, endPoint x: 753, endPoint y: 204, distance: 395.0
click at [753, 204] on div "Among them is the theory of multiple intelligences developed by [PERSON_NAME], …" at bounding box center [714, 205] width 312 height 60
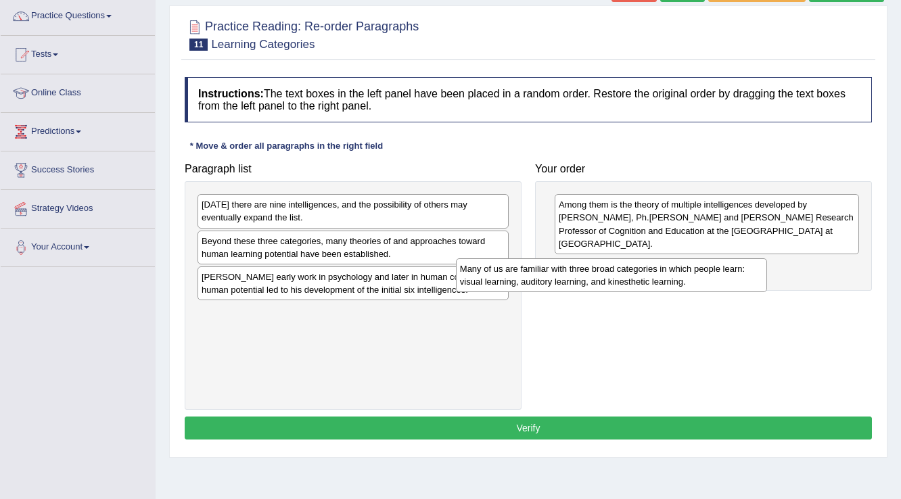
drag, startPoint x: 263, startPoint y: 250, endPoint x: 531, endPoint y: 276, distance: 269.9
click at [531, 276] on div "Many of us are familiar with three broad categories in which people learn: visu…" at bounding box center [612, 276] width 312 height 34
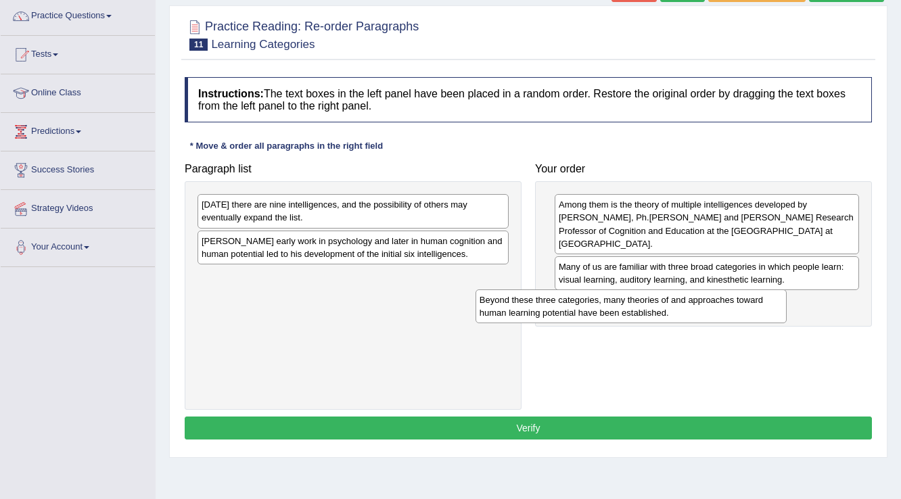
drag, startPoint x: 352, startPoint y: 252, endPoint x: 621, endPoint y: 311, distance: 275.0
click at [631, 311] on div "Beyond these three categories, many theories of and approaches toward human lea…" at bounding box center [632, 307] width 312 height 34
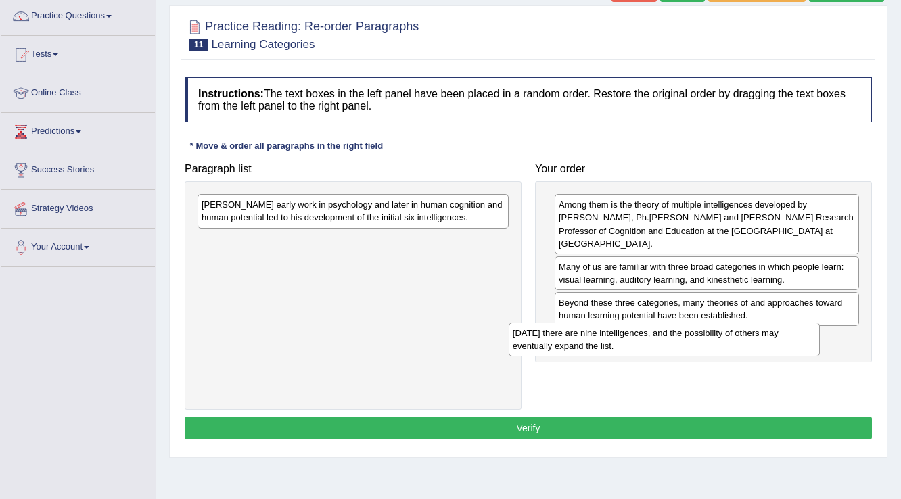
drag, startPoint x: 331, startPoint y: 217, endPoint x: 642, endPoint y: 345, distance: 336.8
click at [642, 345] on div "Today there are nine intelligences, and the possibility of others may eventuall…" at bounding box center [665, 340] width 312 height 34
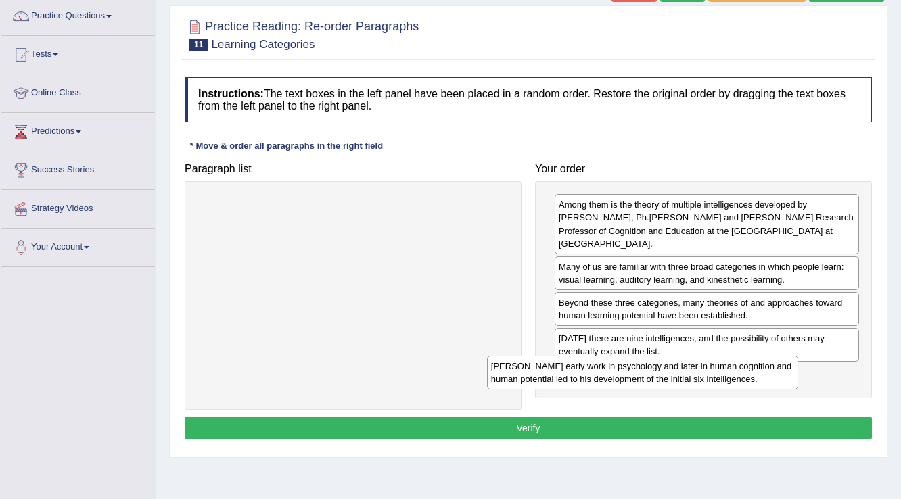
drag, startPoint x: 341, startPoint y: 223, endPoint x: 632, endPoint y: 385, distance: 333.3
click at [632, 385] on div "Gardner's early work in psychology and later in human cognition and human poten…" at bounding box center [643, 373] width 312 height 34
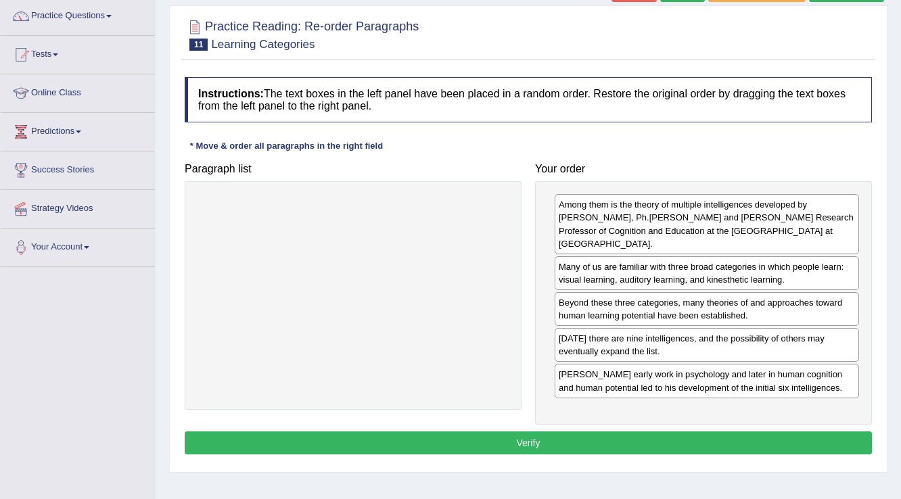
click at [634, 428] on div "Instructions: The text boxes in the left panel have been placed in a random ord…" at bounding box center [528, 267] width 694 height 395
click at [629, 445] on button "Verify" at bounding box center [529, 443] width 688 height 23
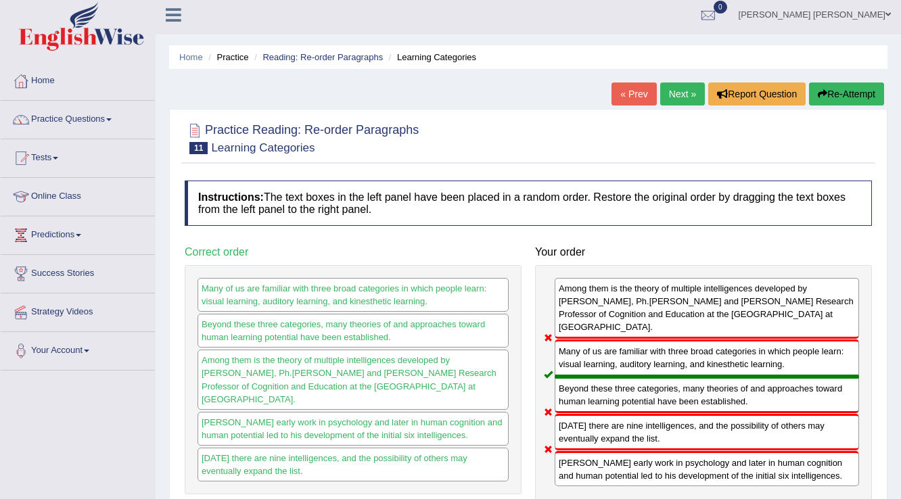
scroll to position [0, 0]
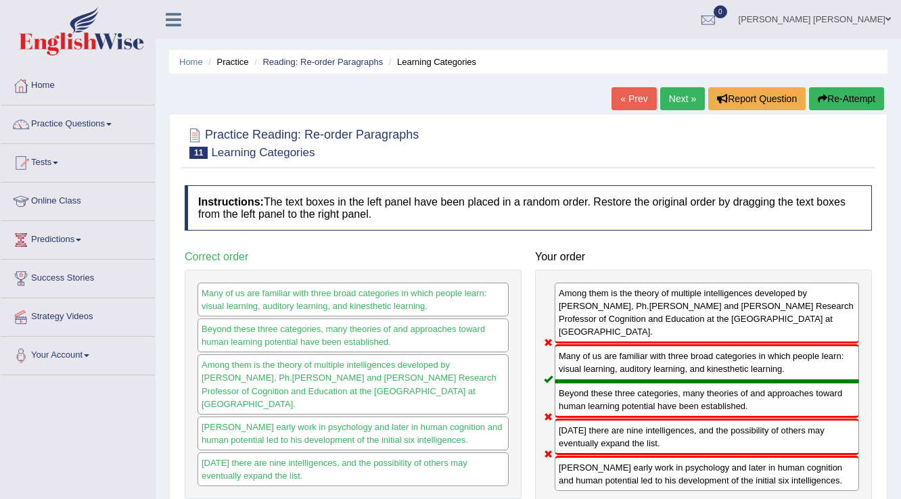
click at [819, 95] on icon "button" at bounding box center [822, 98] width 9 height 9
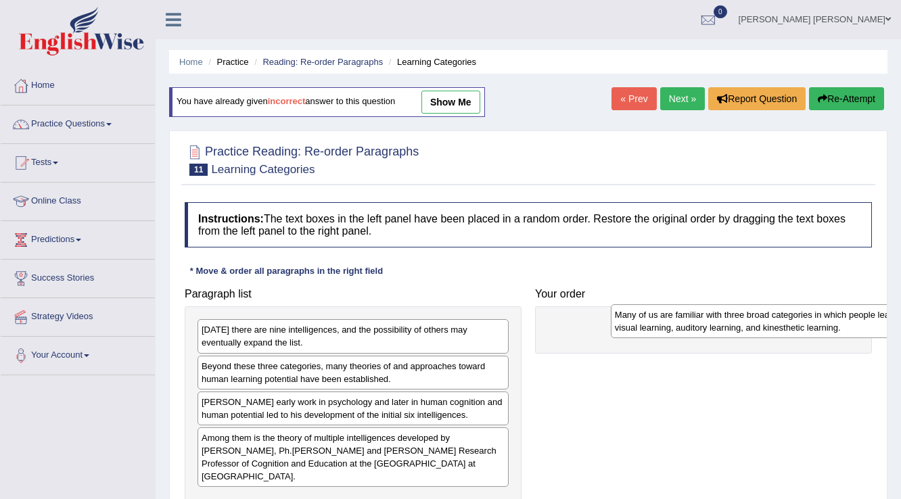
drag, startPoint x: 248, startPoint y: 370, endPoint x: 661, endPoint y: 319, distance: 416.6
click at [661, 319] on div "Many of us are familiar with three broad categories in which people learn: visu…" at bounding box center [767, 322] width 312 height 34
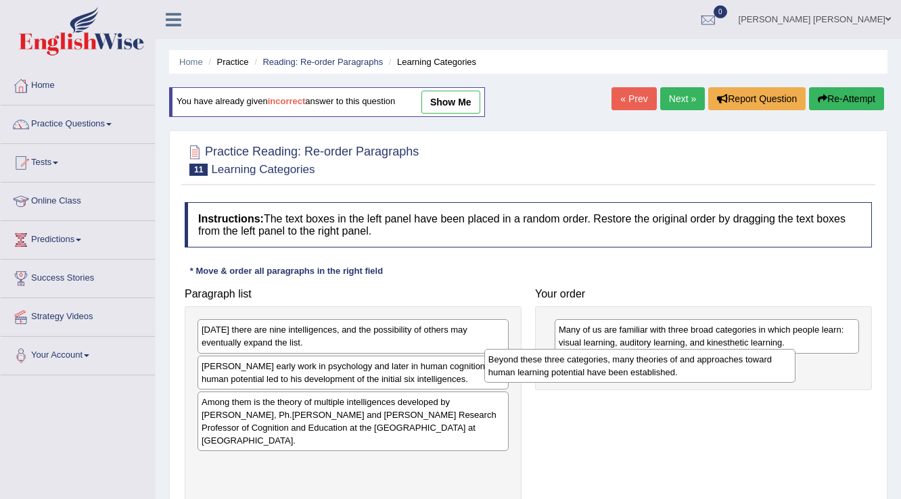
drag, startPoint x: 289, startPoint y: 363, endPoint x: 587, endPoint y: 356, distance: 298.5
click at [587, 356] on div "Beyond these three categories, many theories of and approaches toward human lea…" at bounding box center [641, 366] width 312 height 34
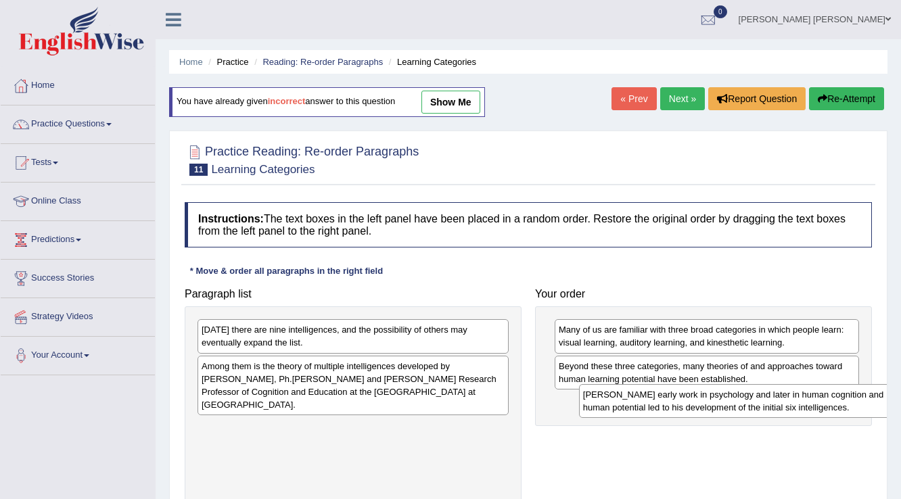
drag, startPoint x: 340, startPoint y: 366, endPoint x: 723, endPoint y: 395, distance: 384.1
click at [723, 395] on div "[PERSON_NAME] early work in psychology and later in human cognition and human p…" at bounding box center [735, 401] width 312 height 34
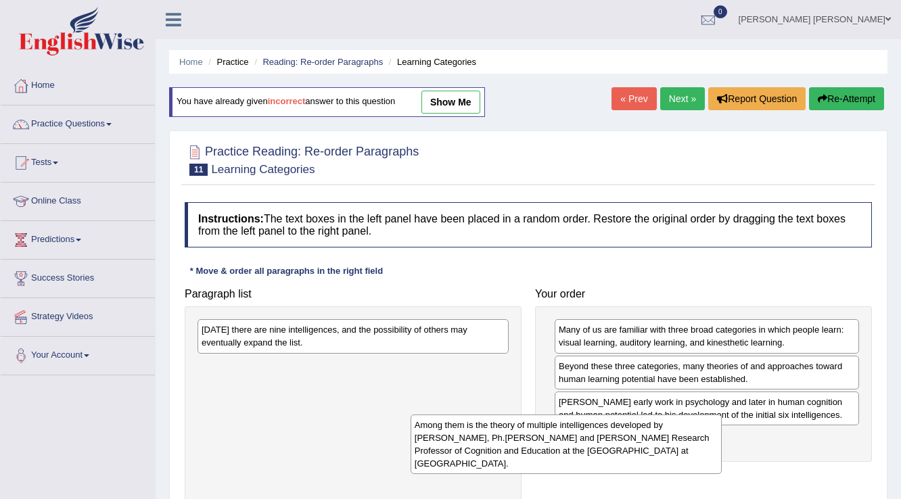
drag, startPoint x: 423, startPoint y: 376, endPoint x: 602, endPoint y: 399, distance: 180.1
click at [642, 428] on div "Among them is the theory of multiple intelligences developed by [PERSON_NAME], …" at bounding box center [567, 445] width 312 height 60
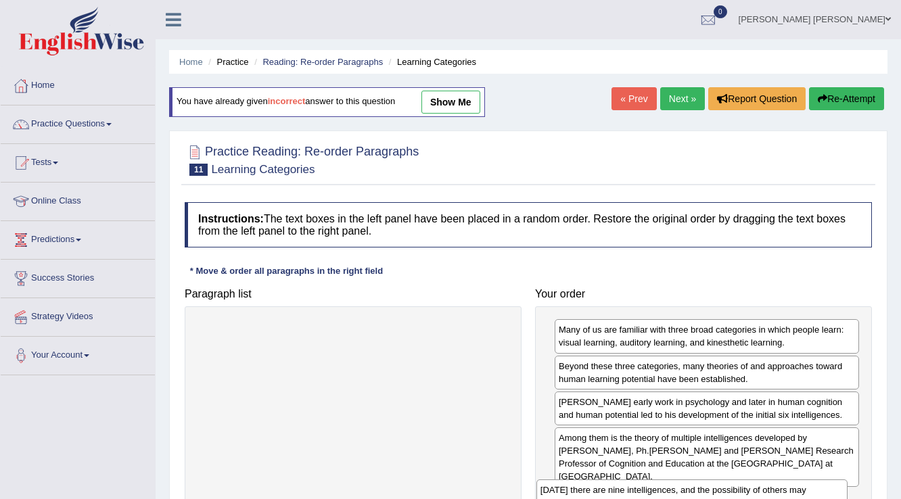
drag, startPoint x: 333, startPoint y: 338, endPoint x: 671, endPoint y: 499, distance: 374.8
click at [672, 499] on div "[DATE] there are nine intelligences, and the possibility of others may eventual…" at bounding box center [693, 497] width 312 height 34
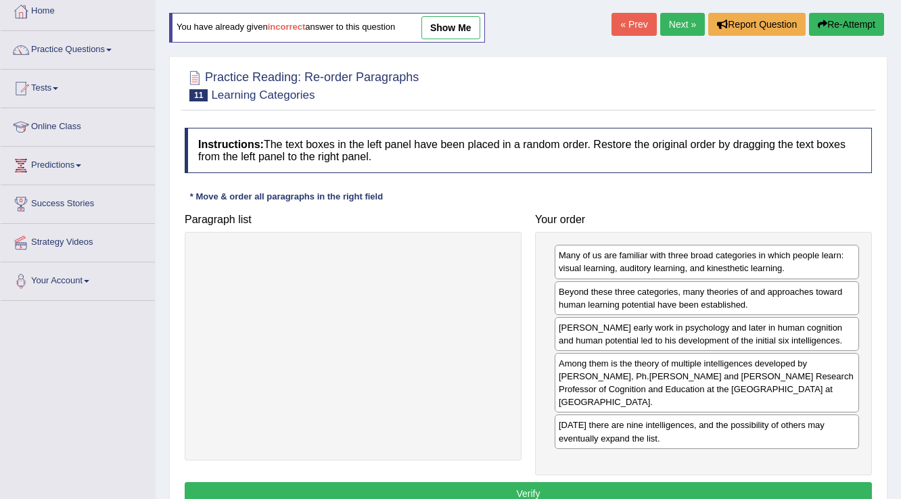
scroll to position [108, 0]
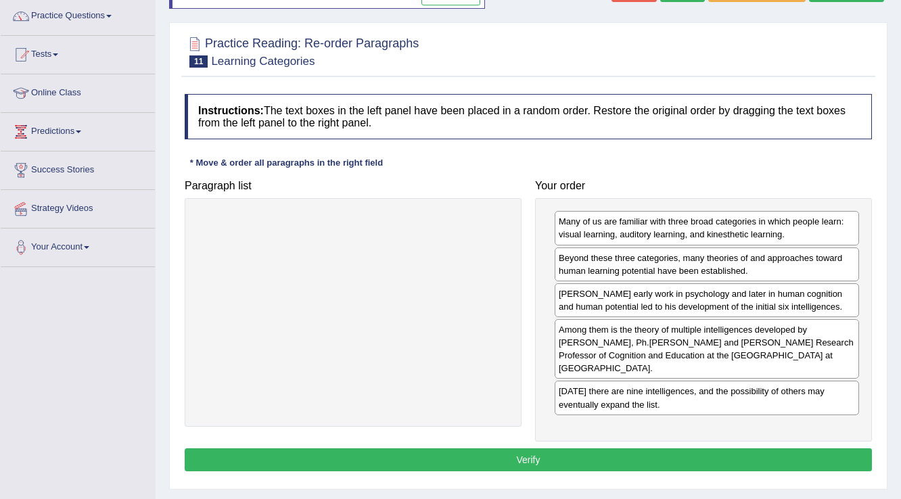
click at [585, 463] on button "Verify" at bounding box center [529, 460] width 688 height 23
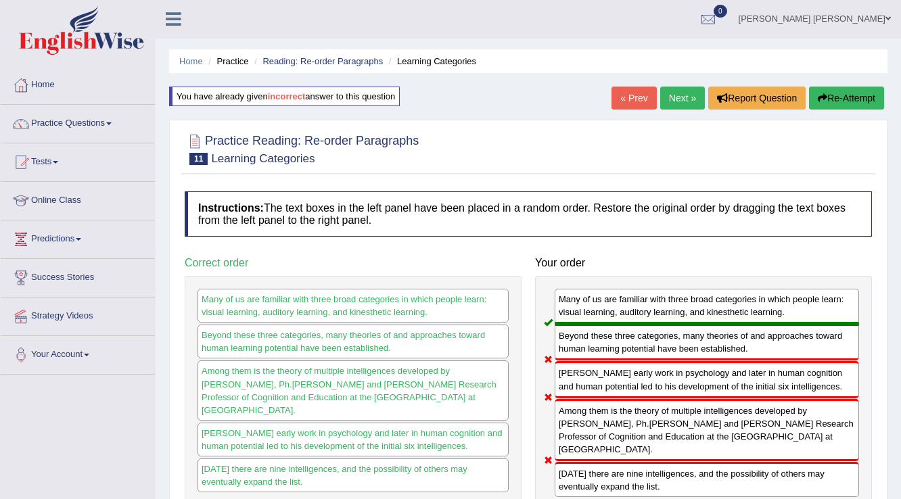
scroll to position [0, 0]
click at [661, 105] on link "Next »" at bounding box center [683, 98] width 45 height 23
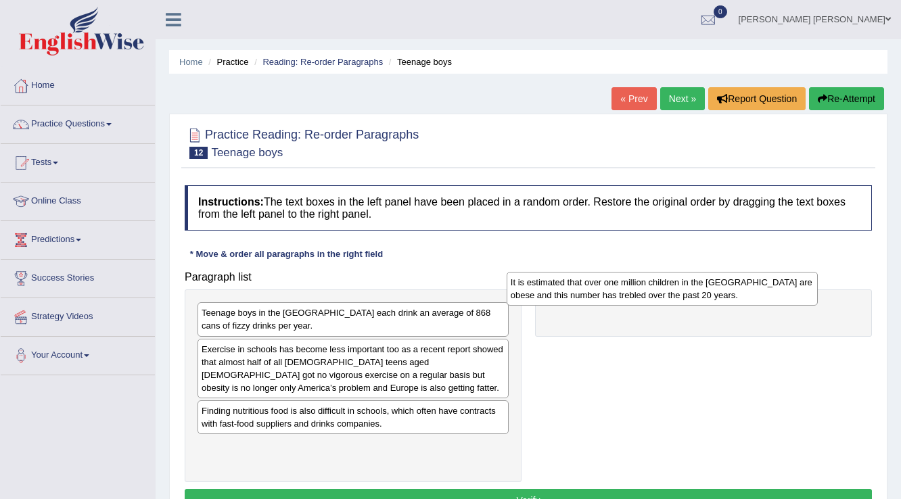
drag, startPoint x: 380, startPoint y: 460, endPoint x: 690, endPoint y: 296, distance: 350.0
click at [690, 296] on div "It is estimated that over one million children in the [GEOGRAPHIC_DATA] are obe…" at bounding box center [663, 289] width 312 height 34
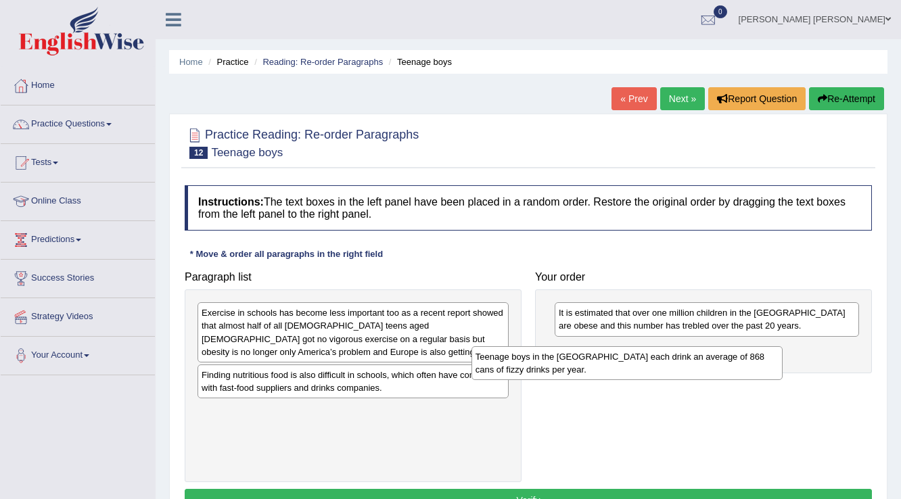
drag, startPoint x: 300, startPoint y: 317, endPoint x: 577, endPoint y: 360, distance: 280.2
click at [577, 360] on div "Teenage boys in the US each drink an average of 868 cans of fizzy drinks per ye…" at bounding box center [628, 363] width 312 height 34
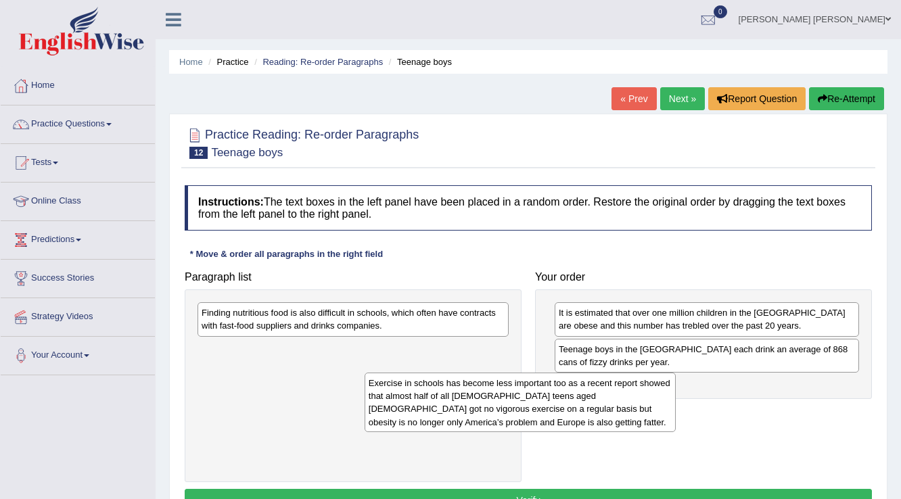
drag, startPoint x: 453, startPoint y: 344, endPoint x: 656, endPoint y: 410, distance: 214.2
click at [656, 410] on div "Exercise in schools has become less important too as a recent report showed tha…" at bounding box center [521, 403] width 312 height 60
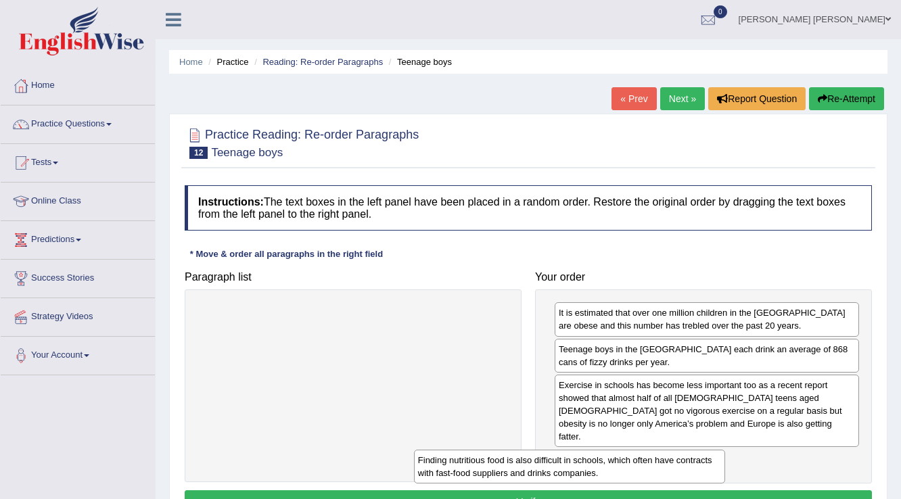
drag, startPoint x: 436, startPoint y: 330, endPoint x: 663, endPoint y: 457, distance: 260.6
click at [661, 461] on div "Finding nutritious food is also difficult in schools, which often have contract…" at bounding box center [570, 467] width 312 height 34
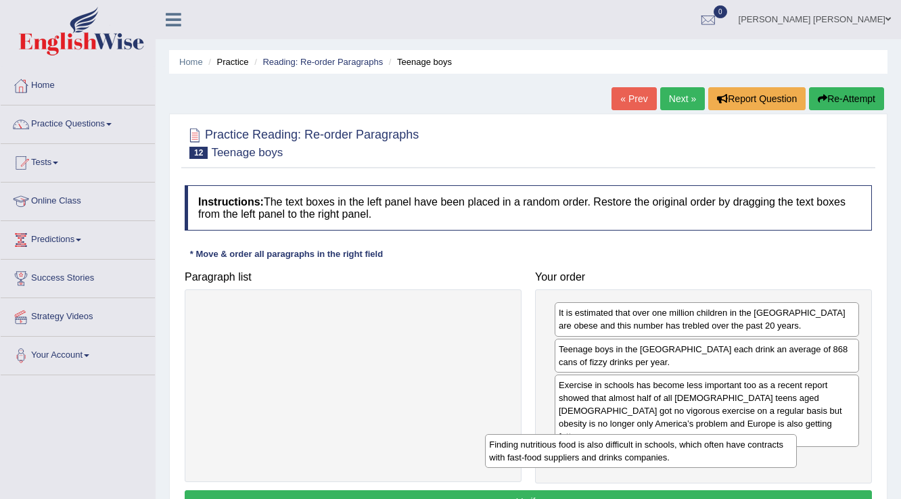
click at [663, 457] on div "Finding nutritious food is also difficult in schools, which often have contract…" at bounding box center [641, 451] width 312 height 34
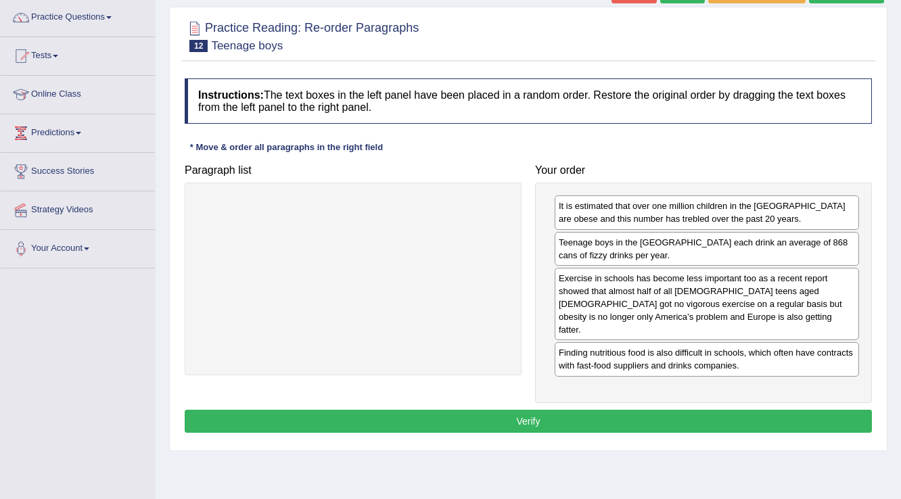
scroll to position [108, 0]
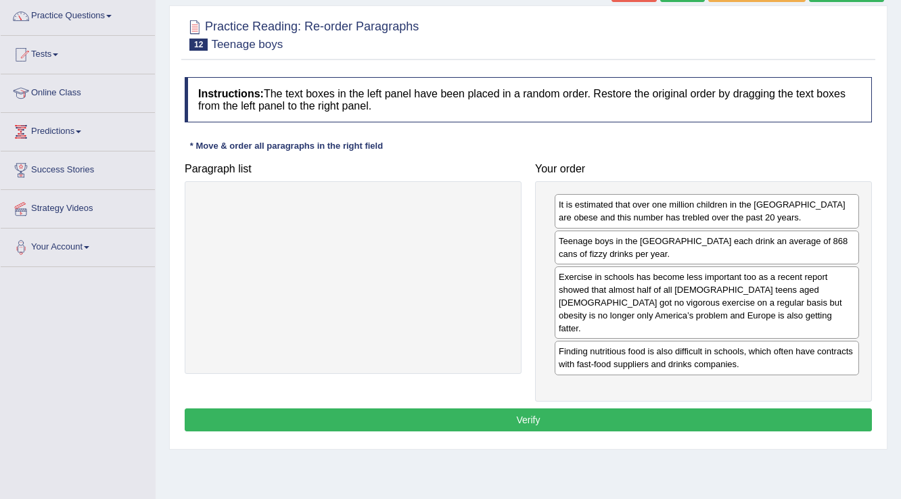
click at [619, 409] on button "Verify" at bounding box center [529, 420] width 688 height 23
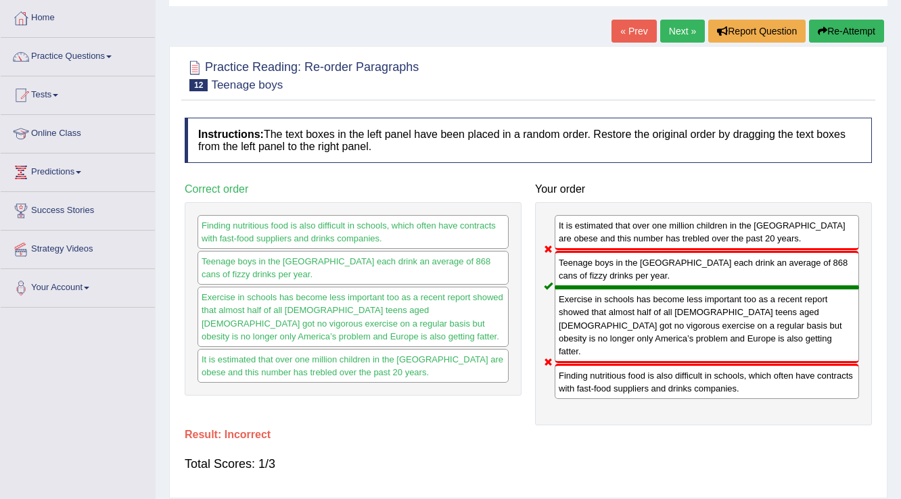
scroll to position [0, 0]
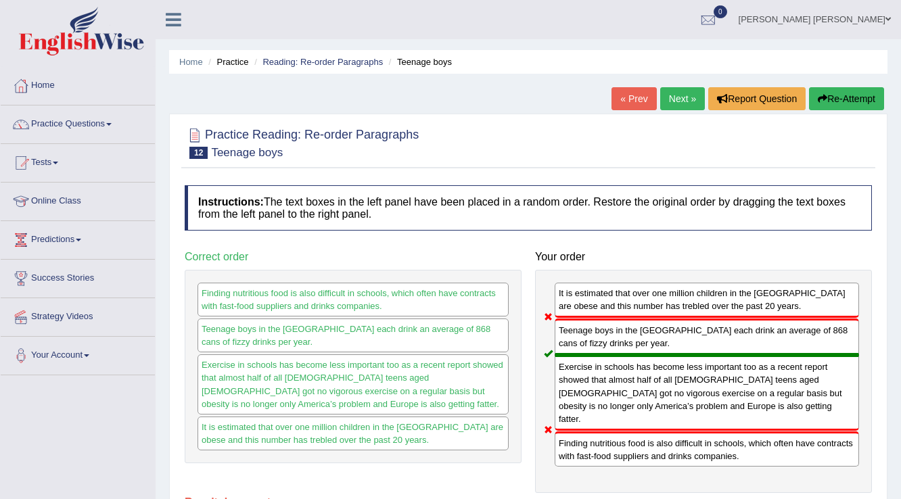
click at [849, 101] on button "Re-Attempt" at bounding box center [846, 98] width 75 height 23
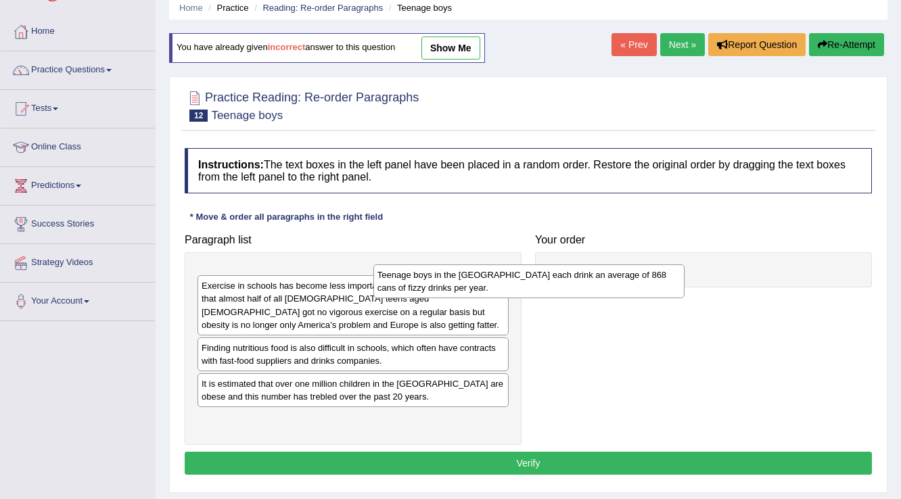
drag, startPoint x: 303, startPoint y: 283, endPoint x: 627, endPoint y: 266, distance: 324.6
click at [627, 266] on div "Teenage boys in the [GEOGRAPHIC_DATA] each drink an average of 868 cans of fizz…" at bounding box center [530, 282] width 312 height 34
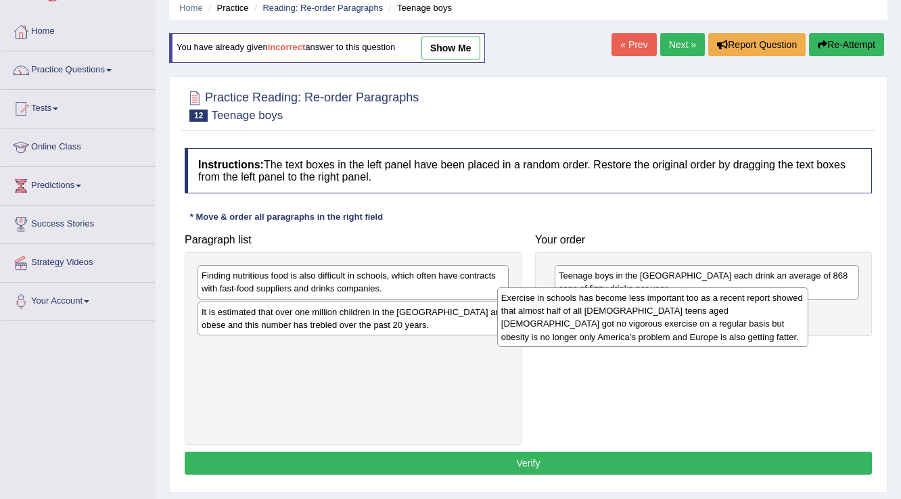
drag, startPoint x: 456, startPoint y: 294, endPoint x: 757, endPoint y: 317, distance: 302.0
click at [757, 317] on div "Exercise in schools has become less important too as a recent report showed tha…" at bounding box center [653, 318] width 312 height 60
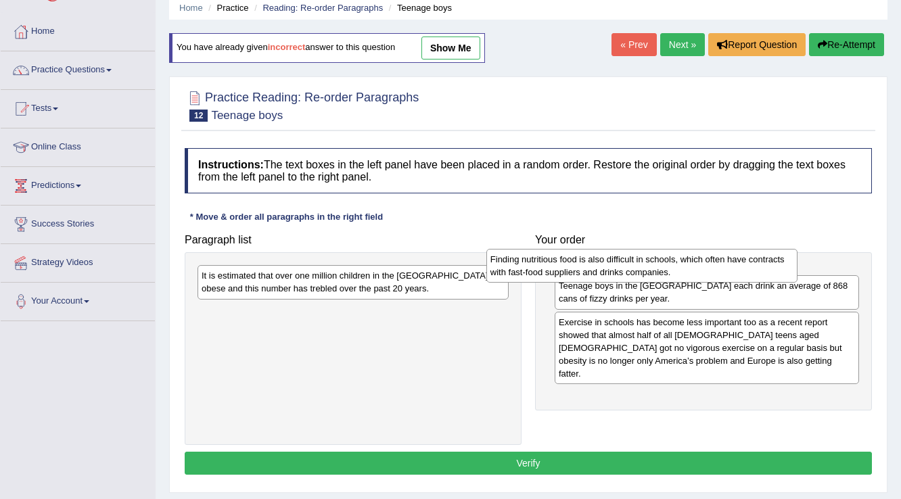
drag, startPoint x: 339, startPoint y: 285, endPoint x: 631, endPoint y: 269, distance: 292.1
click at [631, 269] on div "Finding nutritious food is also difficult in schools, which often have contract…" at bounding box center [643, 266] width 312 height 34
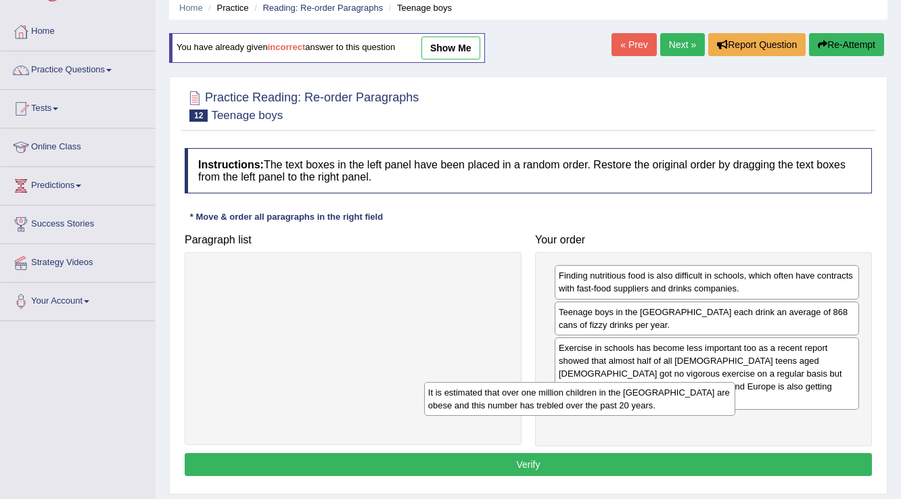
drag, startPoint x: 457, startPoint y: 286, endPoint x: 688, endPoint y: 405, distance: 259.7
click at [688, 405] on div "It is estimated that over one million children in the [GEOGRAPHIC_DATA] are obe…" at bounding box center [580, 399] width 312 height 34
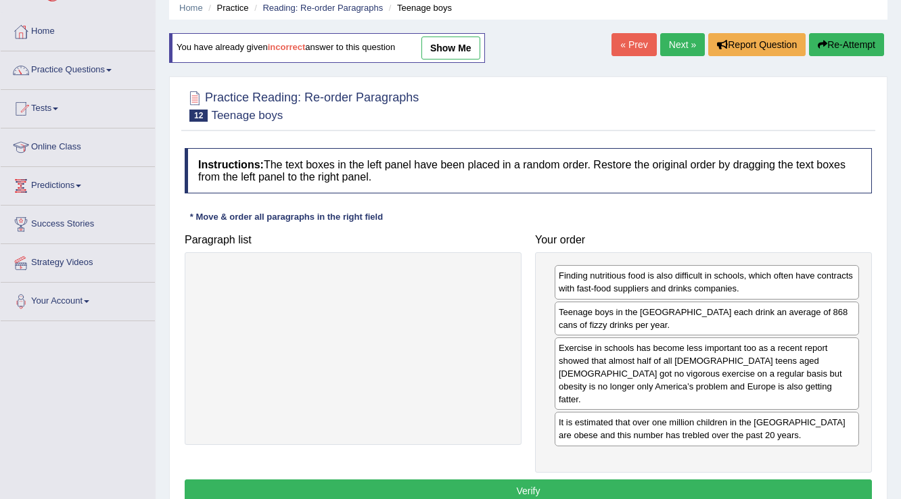
click at [686, 480] on button "Verify" at bounding box center [529, 491] width 688 height 23
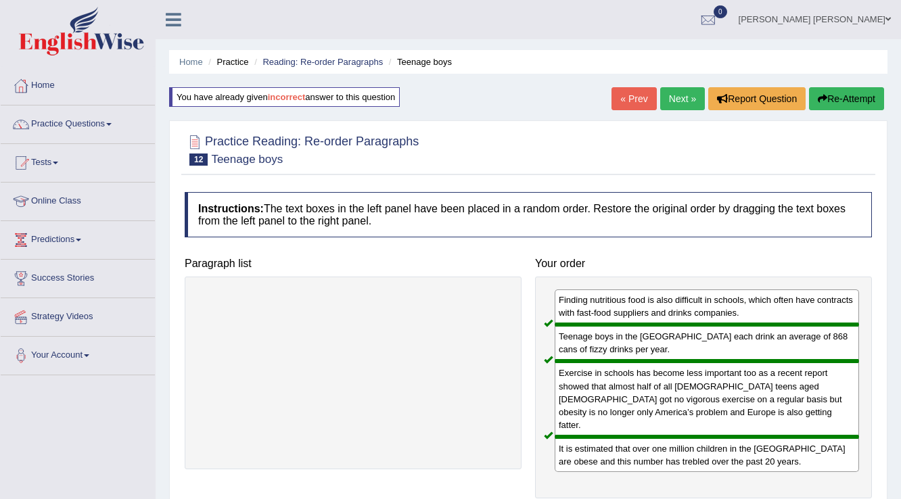
click at [679, 105] on link "Next »" at bounding box center [683, 98] width 45 height 23
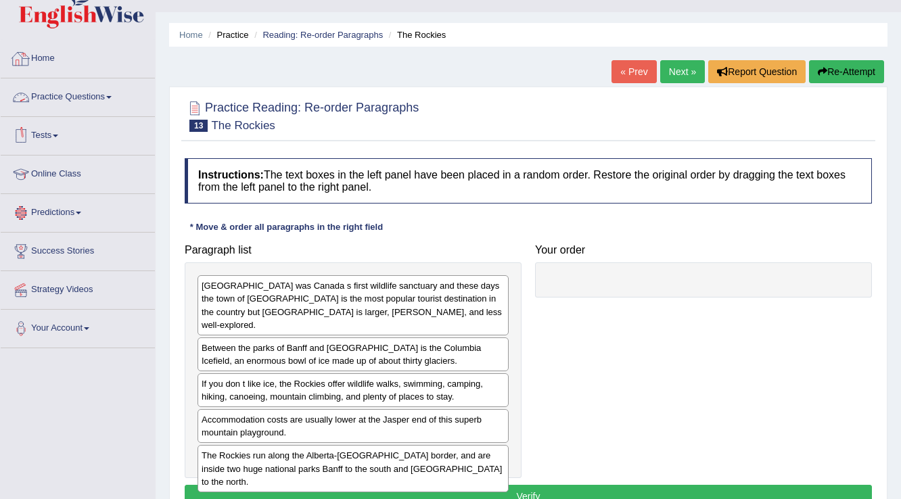
scroll to position [54, 0]
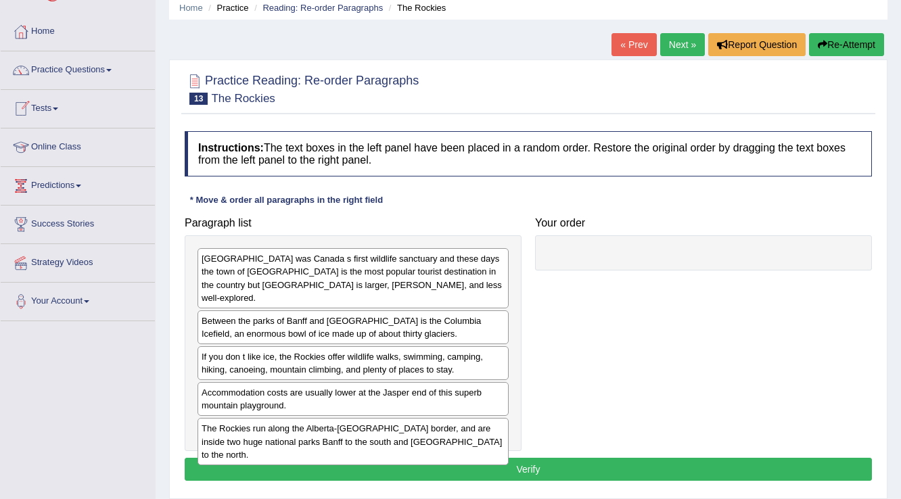
click at [60, 103] on link "Tests" at bounding box center [78, 107] width 154 height 34
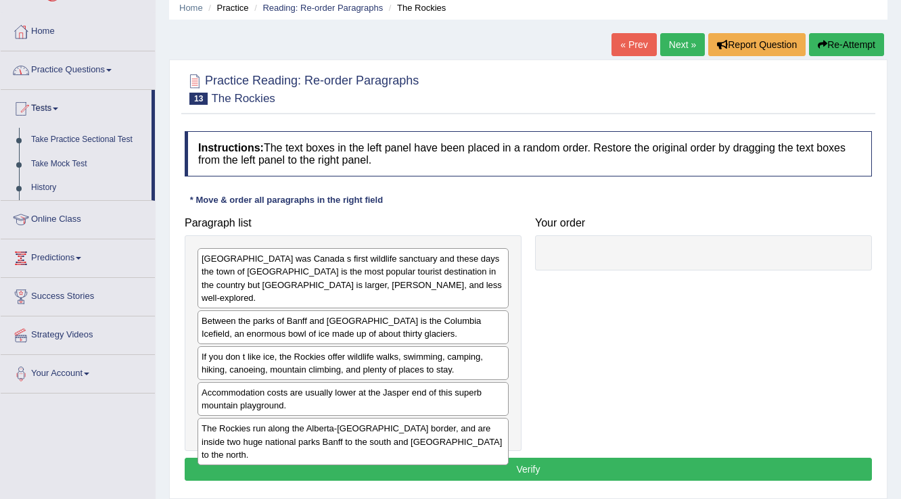
click at [95, 81] on link "Practice Questions" at bounding box center [78, 68] width 154 height 34
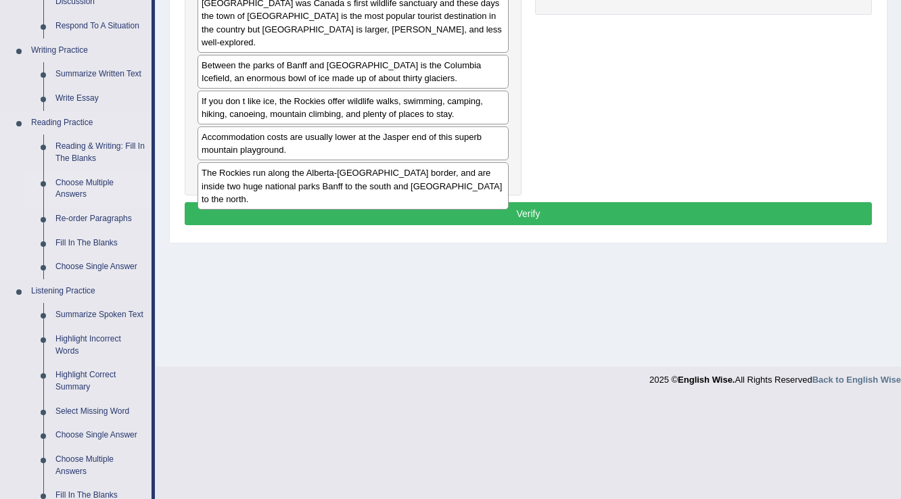
scroll to position [325, 0]
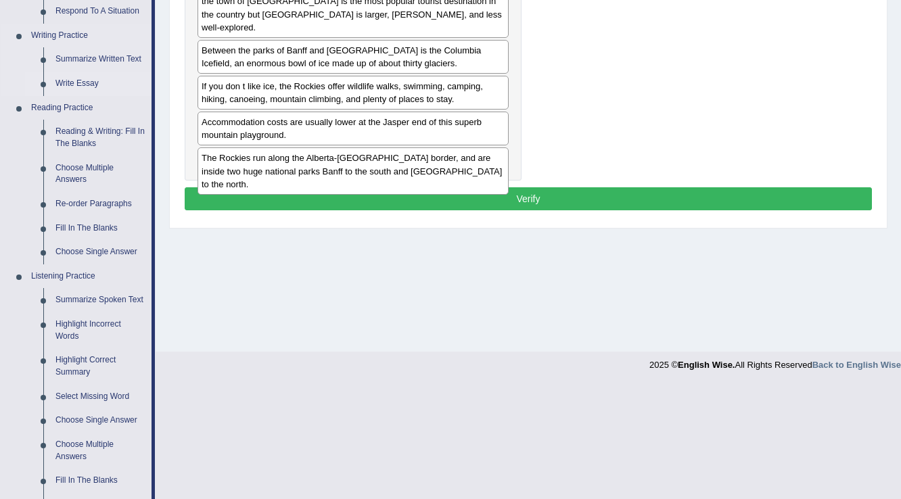
click at [94, 88] on link "Write Essay" at bounding box center [100, 84] width 102 height 24
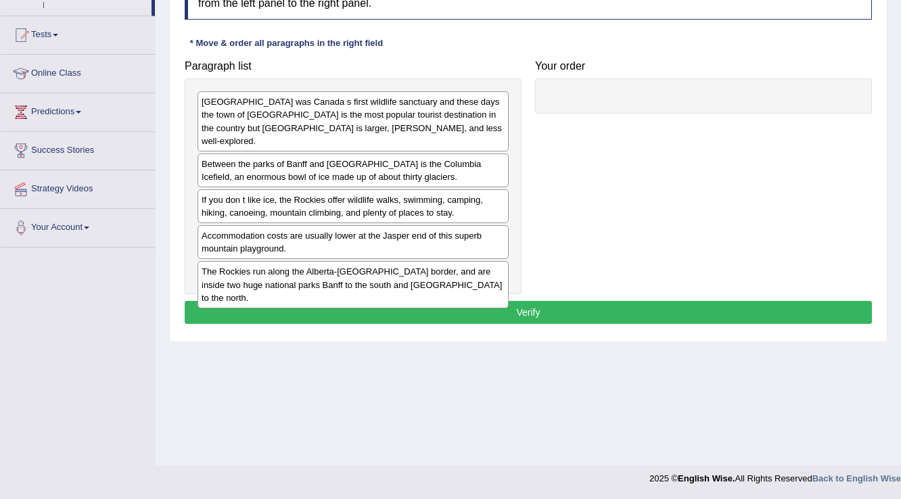
scroll to position [211, 0]
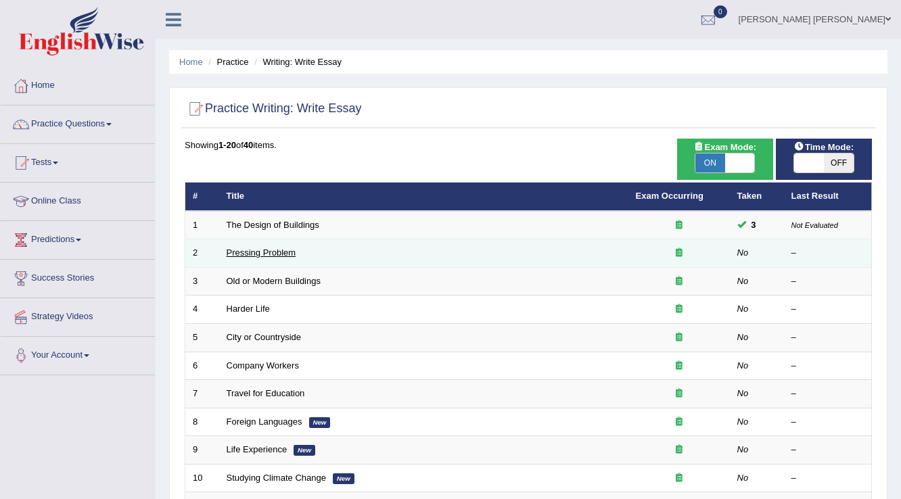
click at [284, 252] on link "Pressing Problem" at bounding box center [262, 253] width 70 height 10
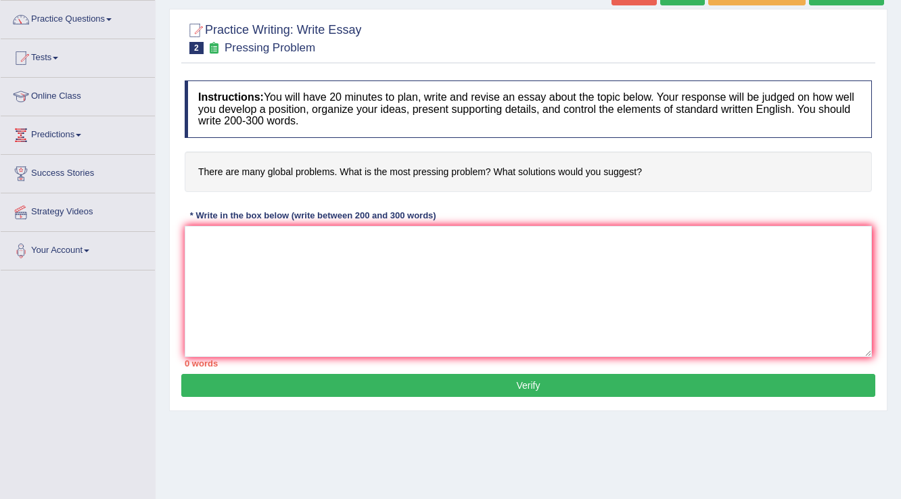
scroll to position [108, 0]
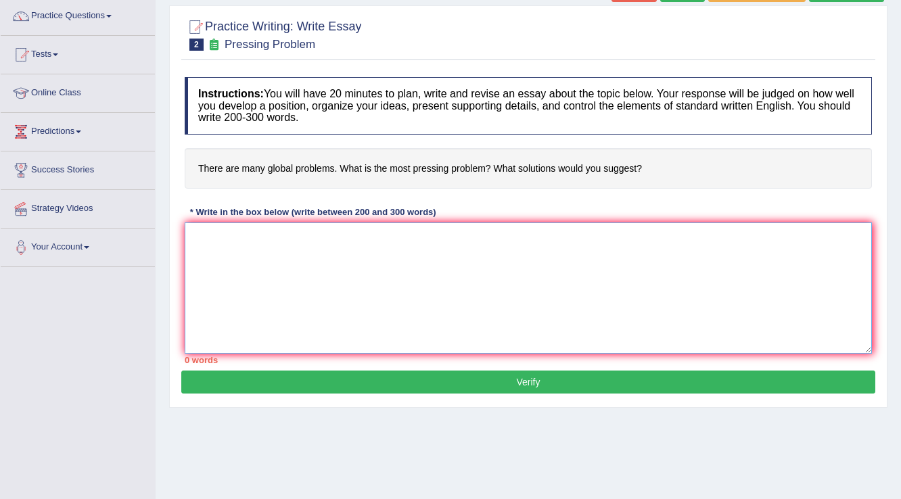
click at [397, 250] on textarea at bounding box center [529, 288] width 688 height 131
type textarea "t"
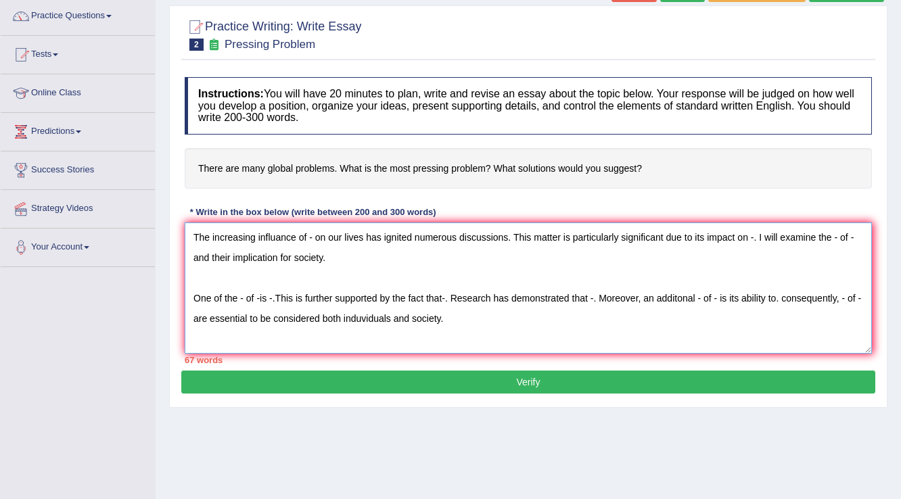
scroll to position [11, 0]
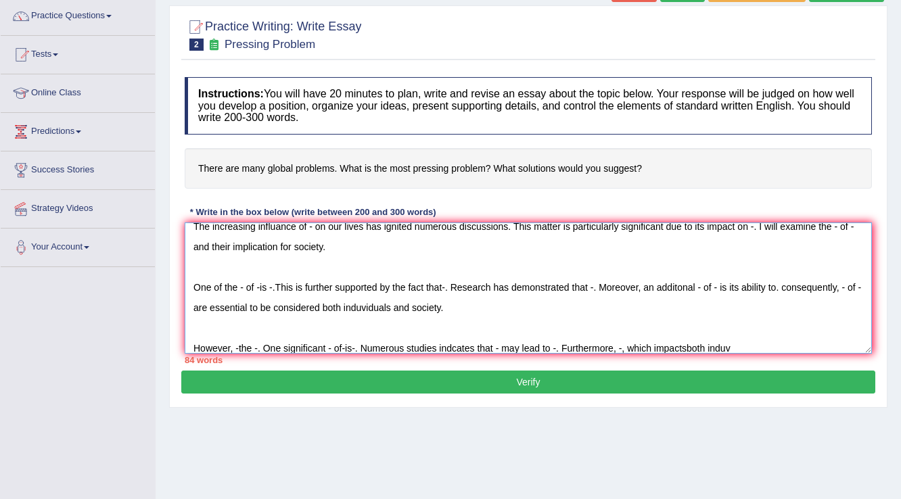
click at [684, 342] on textarea "The increasing influance of - on our lives has ignited numerous discussions. Th…" at bounding box center [529, 288] width 688 height 131
click at [736, 344] on textarea "The increasing influance of - on our lives has ignited numerous discussions. Th…" at bounding box center [529, 288] width 688 height 131
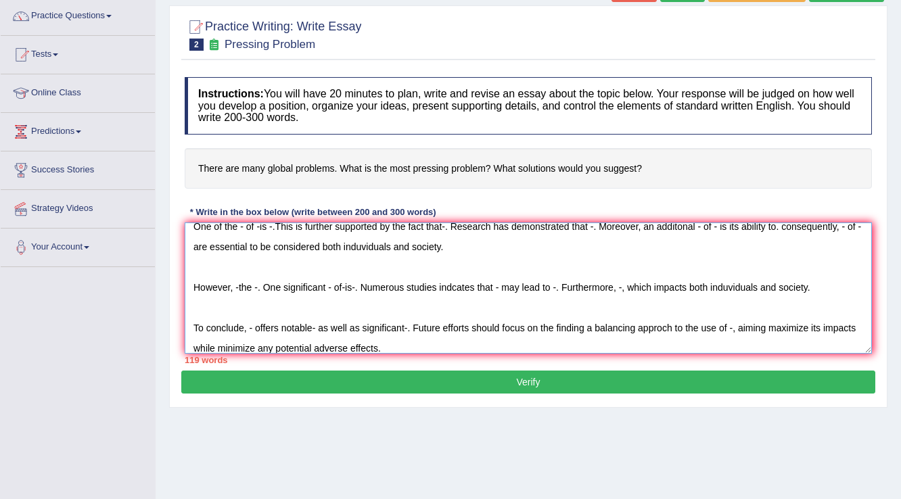
scroll to position [81, 0]
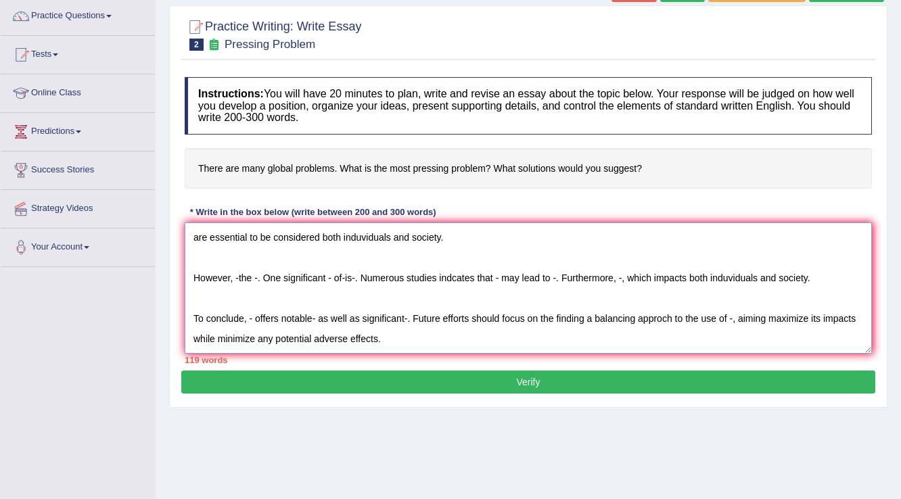
type textarea "The increasing influance of - on our lives has ignited numerous discussions. Th…"
click at [584, 390] on button "Verify" at bounding box center [528, 382] width 694 height 23
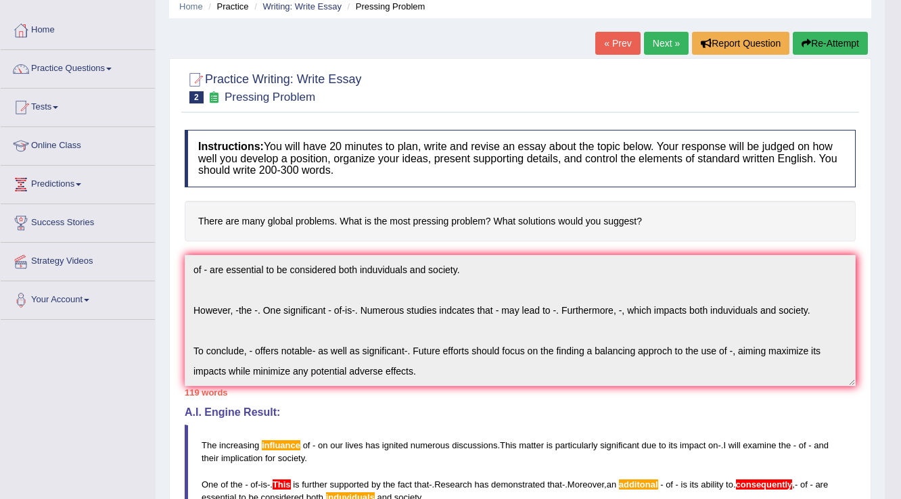
scroll to position [0, 0]
